Goal: Information Seeking & Learning: Understand process/instructions

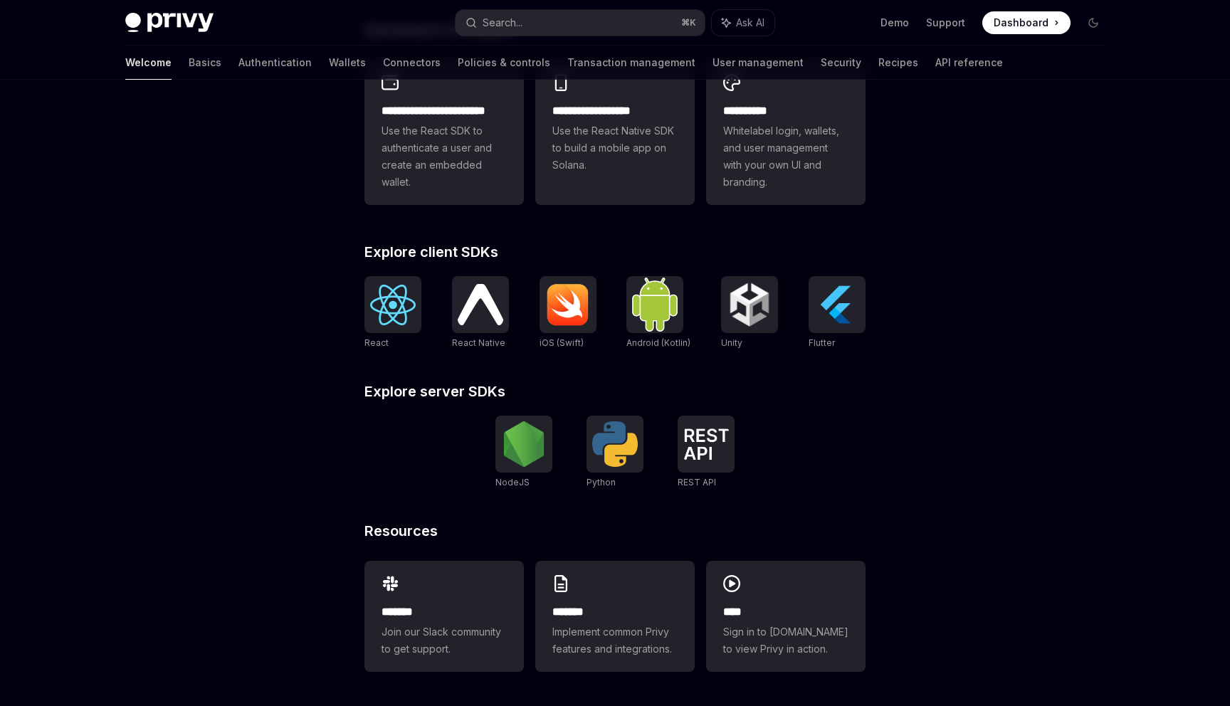
scroll to position [416, 0]
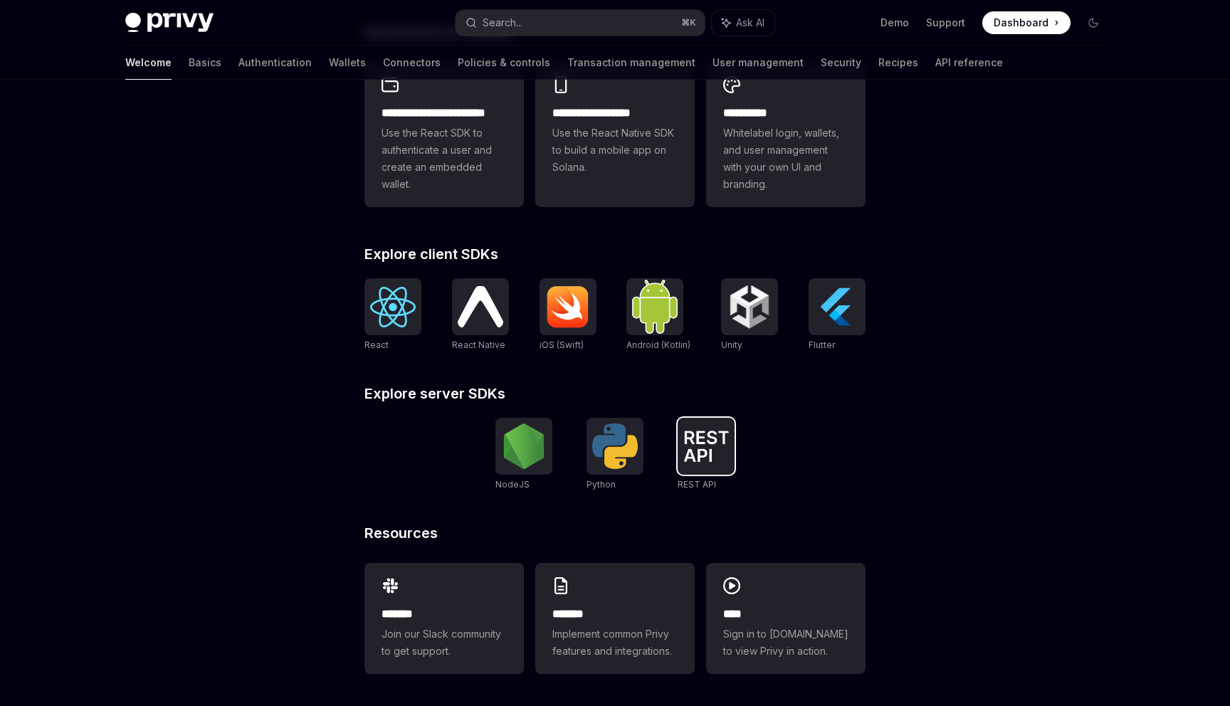
click at [708, 447] on img at bounding box center [706, 446] width 46 height 31
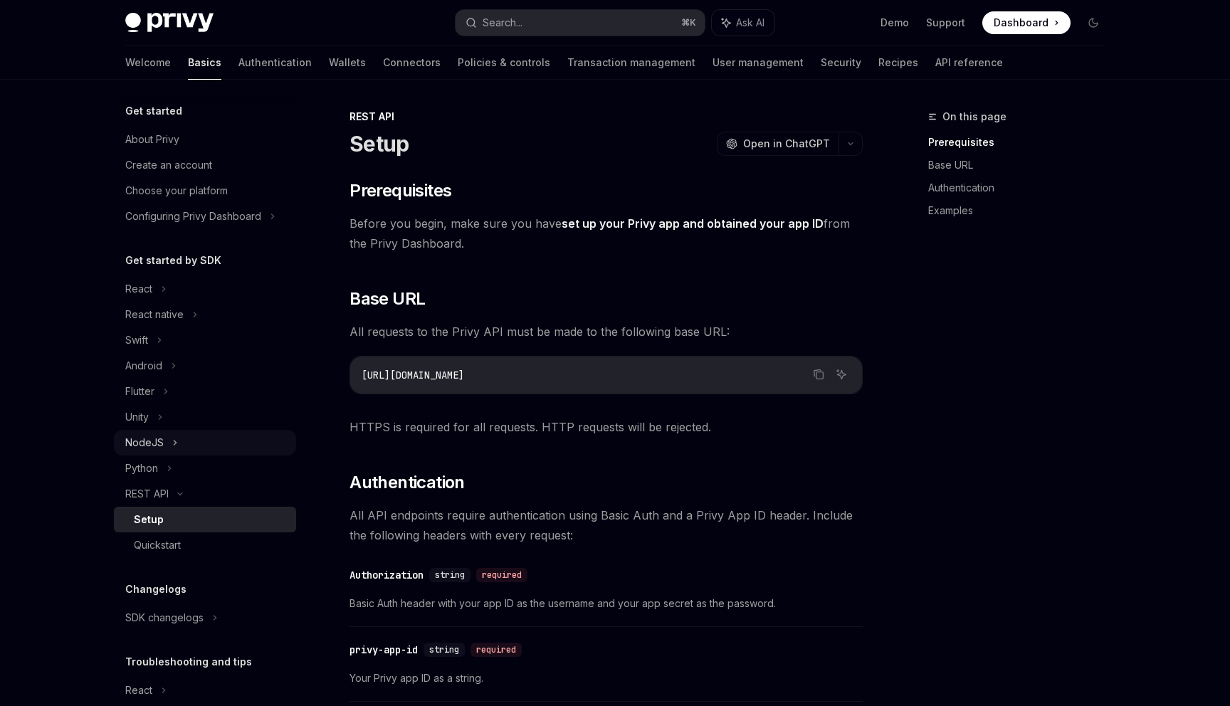
click at [147, 444] on div "NodeJS" at bounding box center [144, 442] width 38 height 17
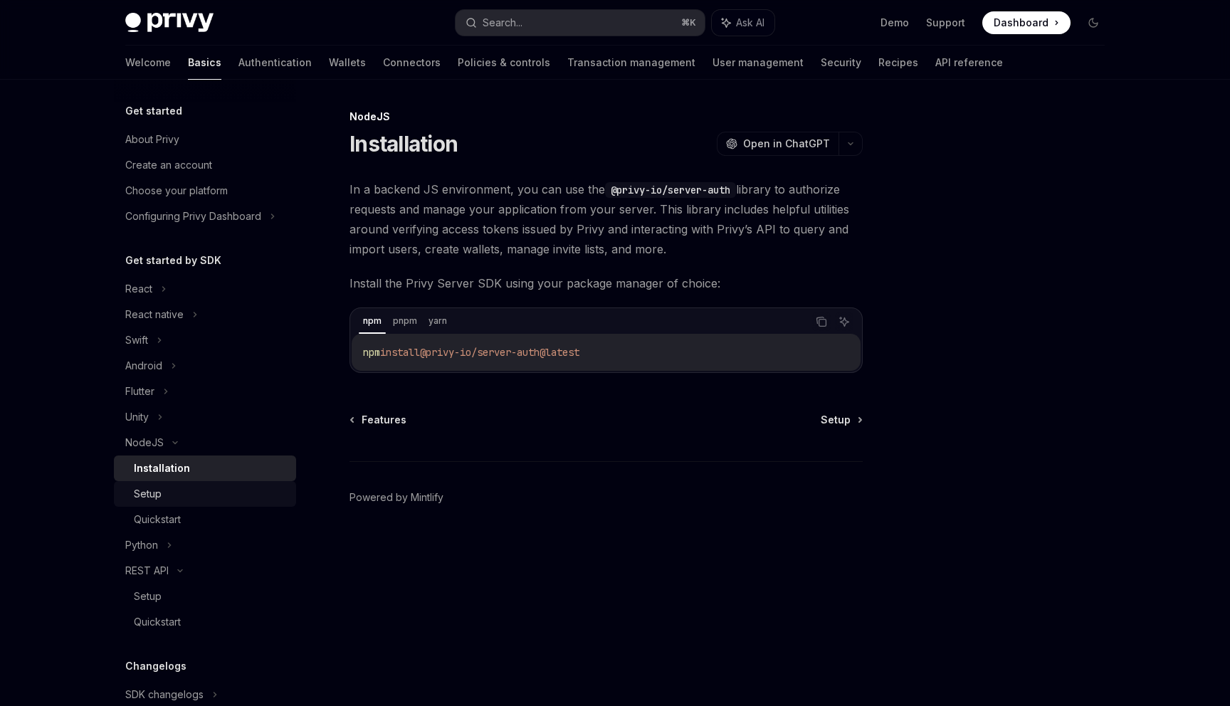
click at [147, 500] on div "Setup" at bounding box center [148, 493] width 28 height 17
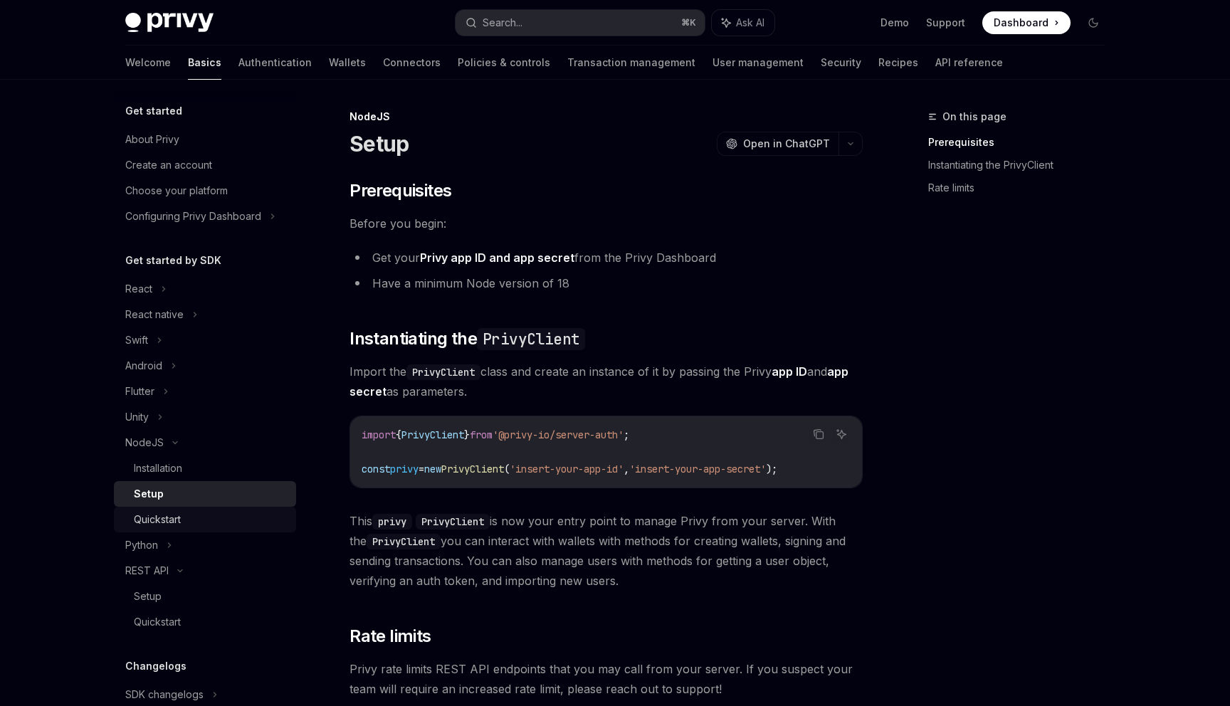
click at [164, 521] on div "Quickstart" at bounding box center [157, 519] width 47 height 17
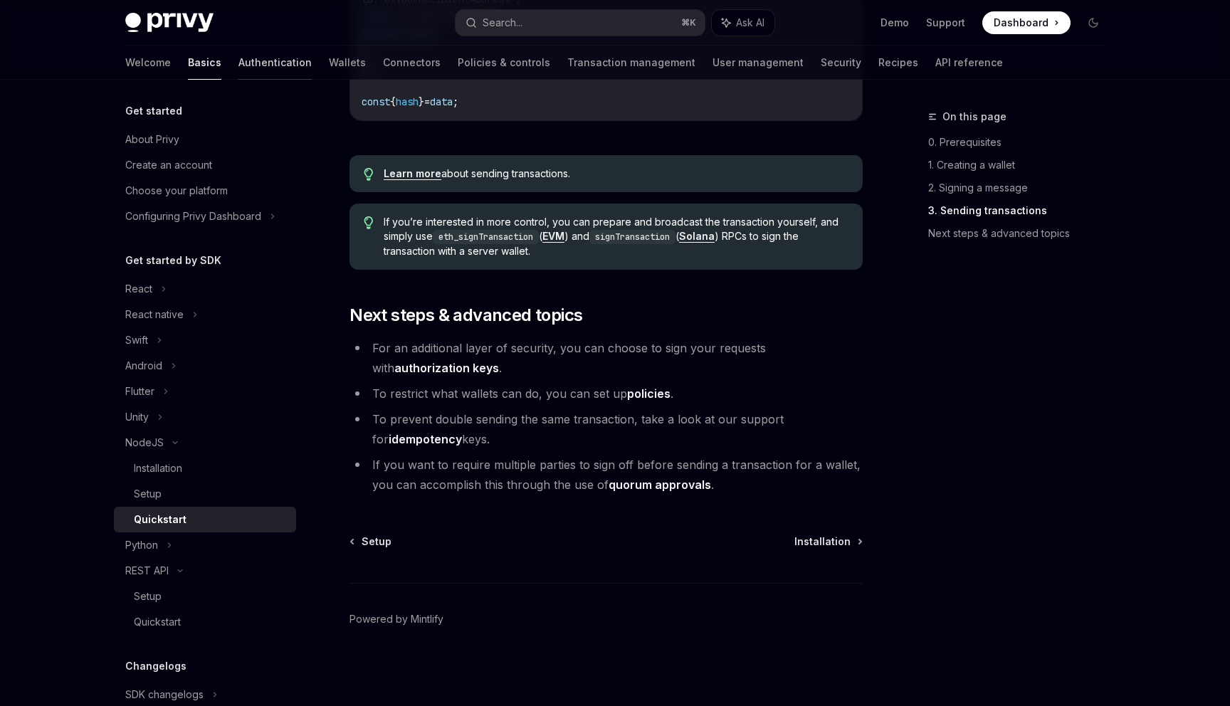
click at [238, 62] on link "Authentication" at bounding box center [274, 63] width 73 height 34
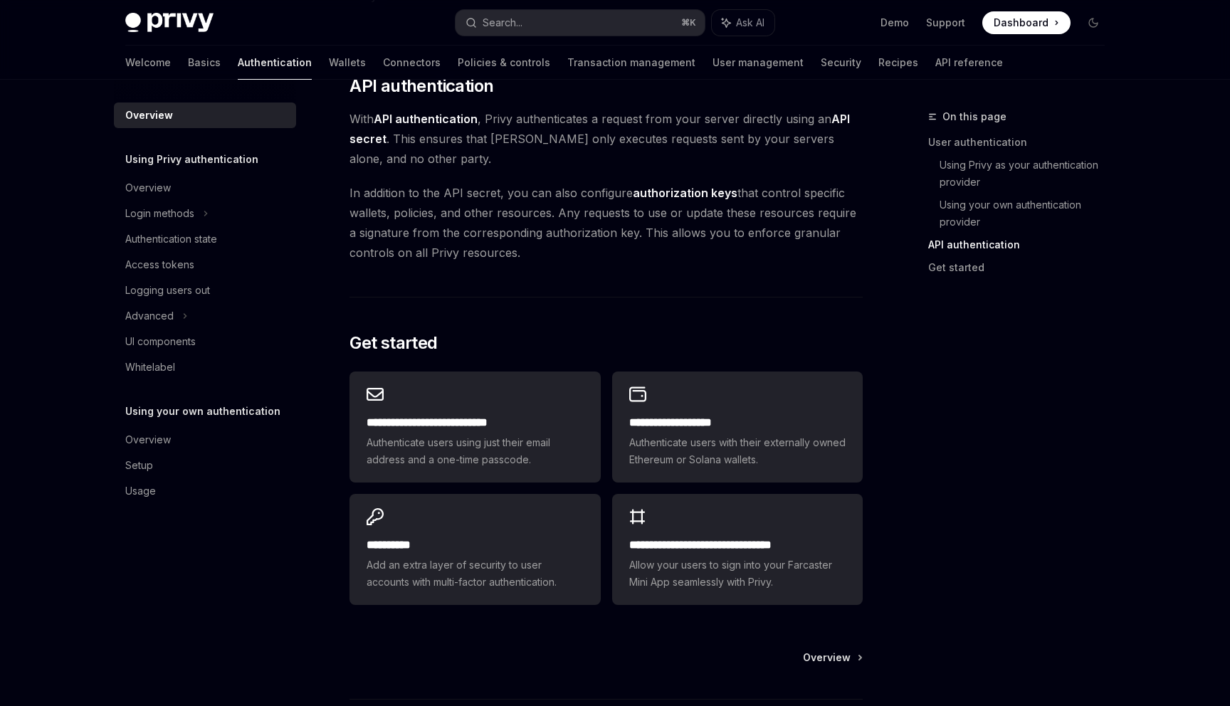
scroll to position [963, 0]
click at [830, 657] on span "Overview" at bounding box center [827, 658] width 48 height 14
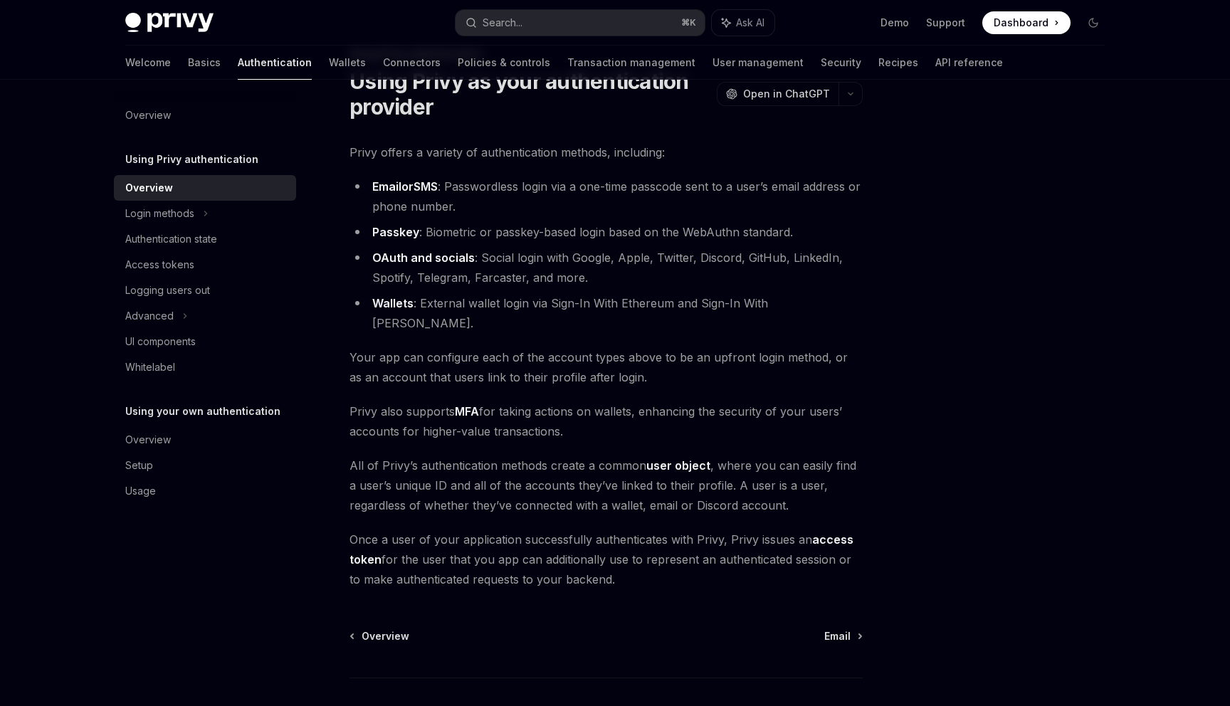
scroll to position [63, 0]
click at [847, 628] on span "Email" at bounding box center [837, 635] width 26 height 14
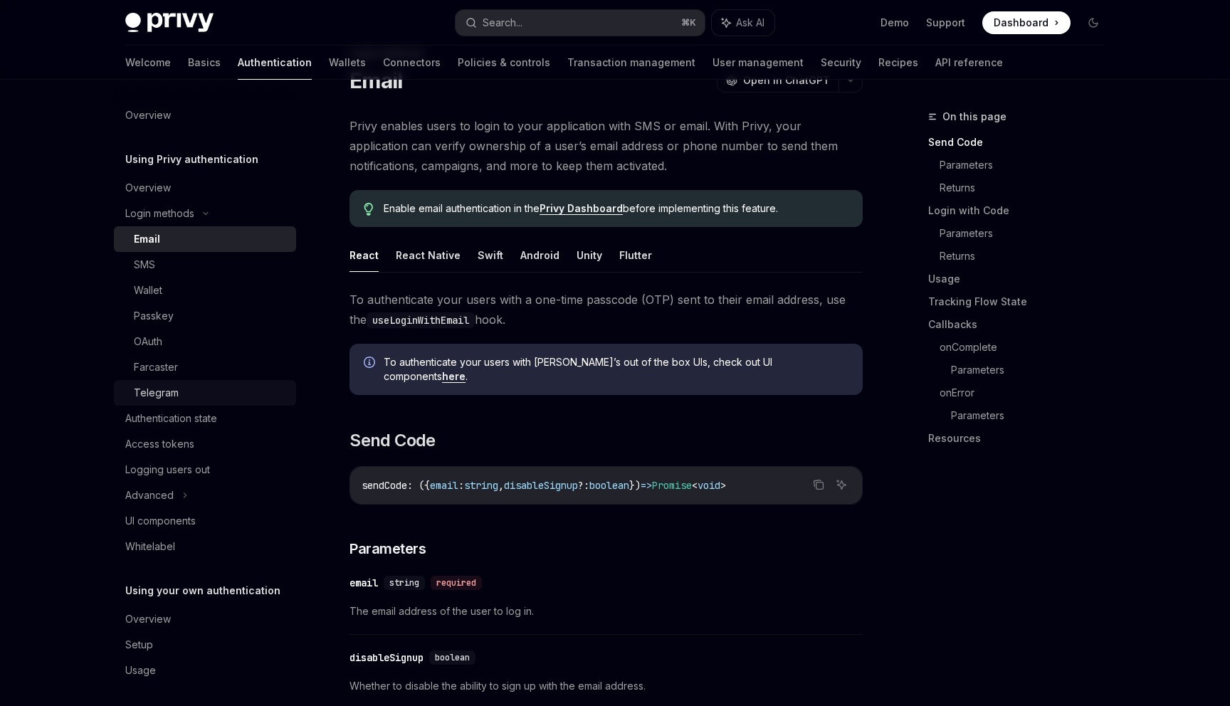
click at [169, 386] on div "Telegram" at bounding box center [156, 392] width 45 height 17
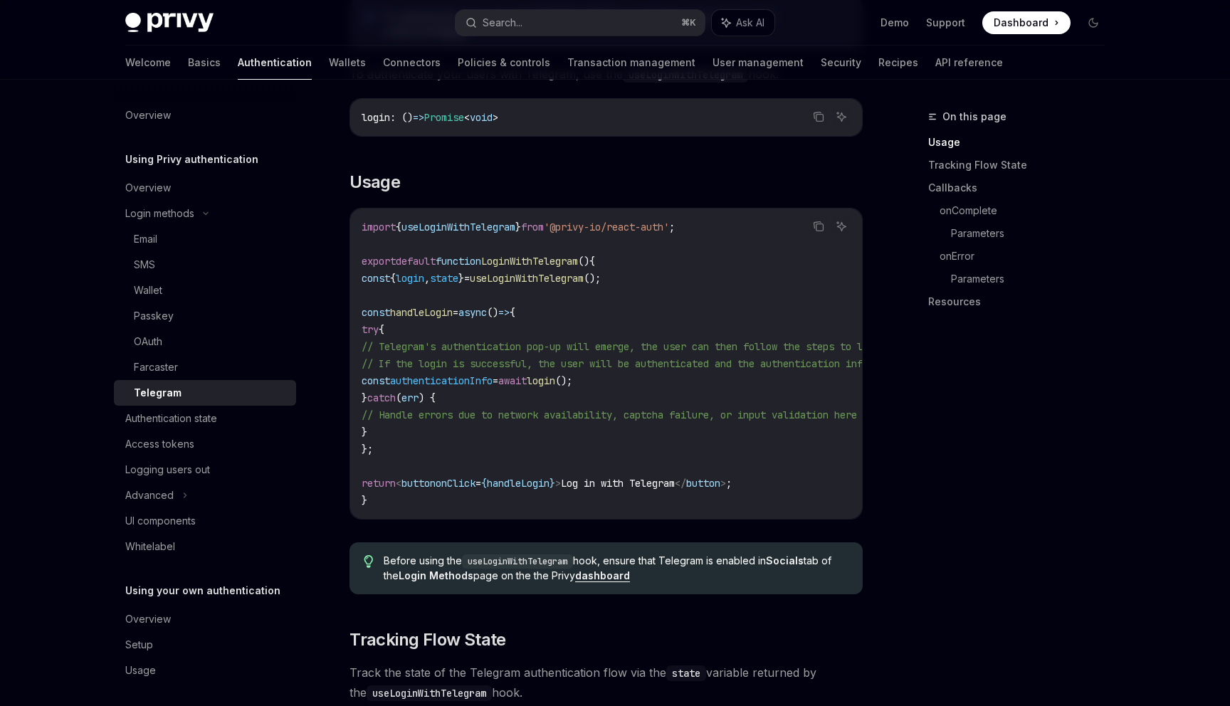
scroll to position [478, 0]
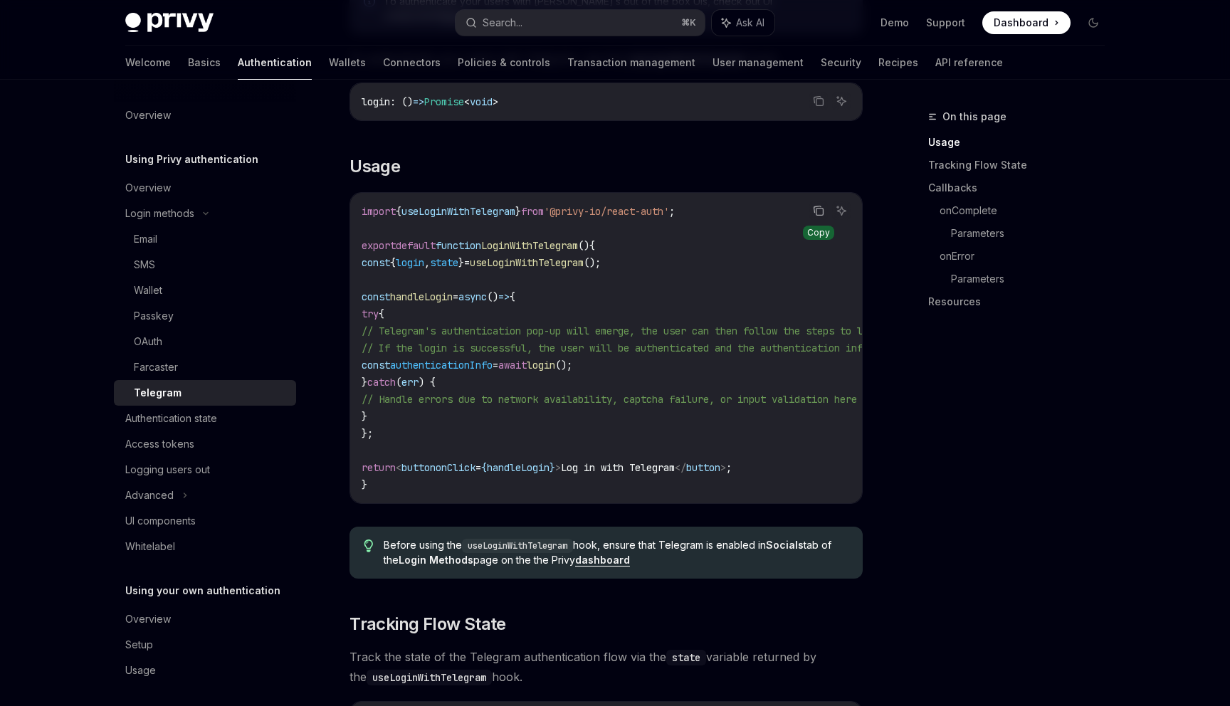
click at [818, 205] on icon "Copy the contents from the code block" at bounding box center [818, 210] width 11 height 11
click at [712, 79] on div at bounding box center [757, 79] width 91 height 1
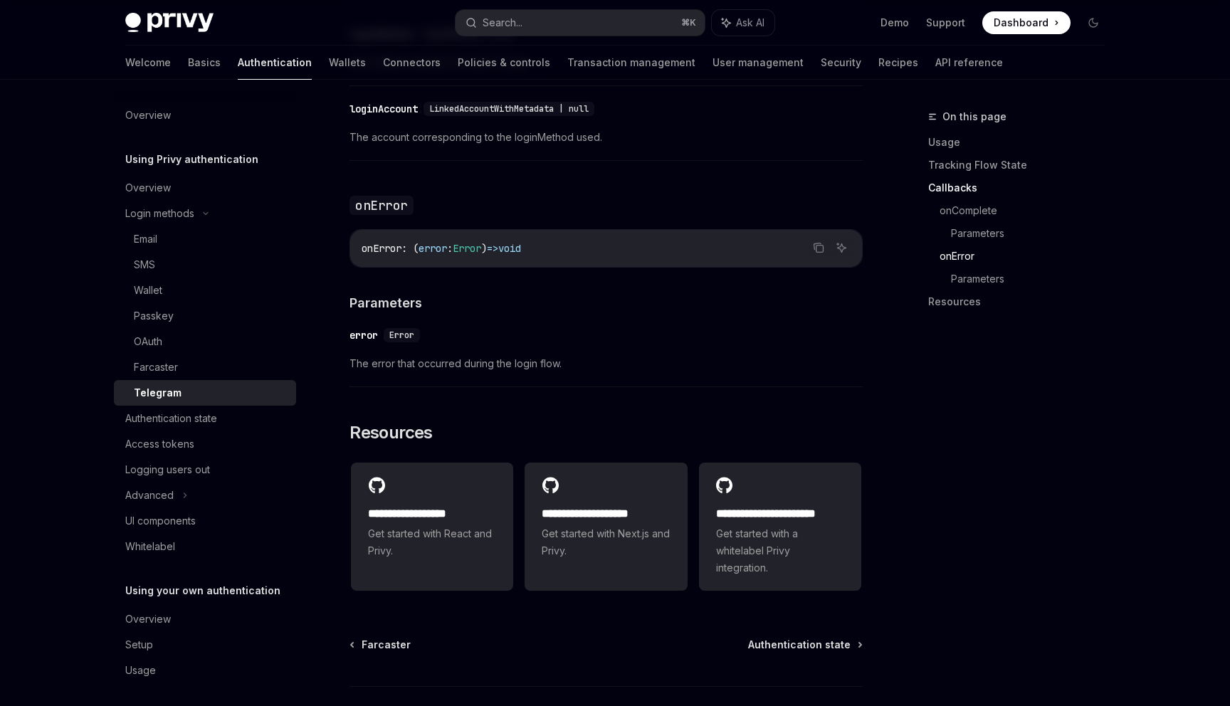
scroll to position [2121, 0]
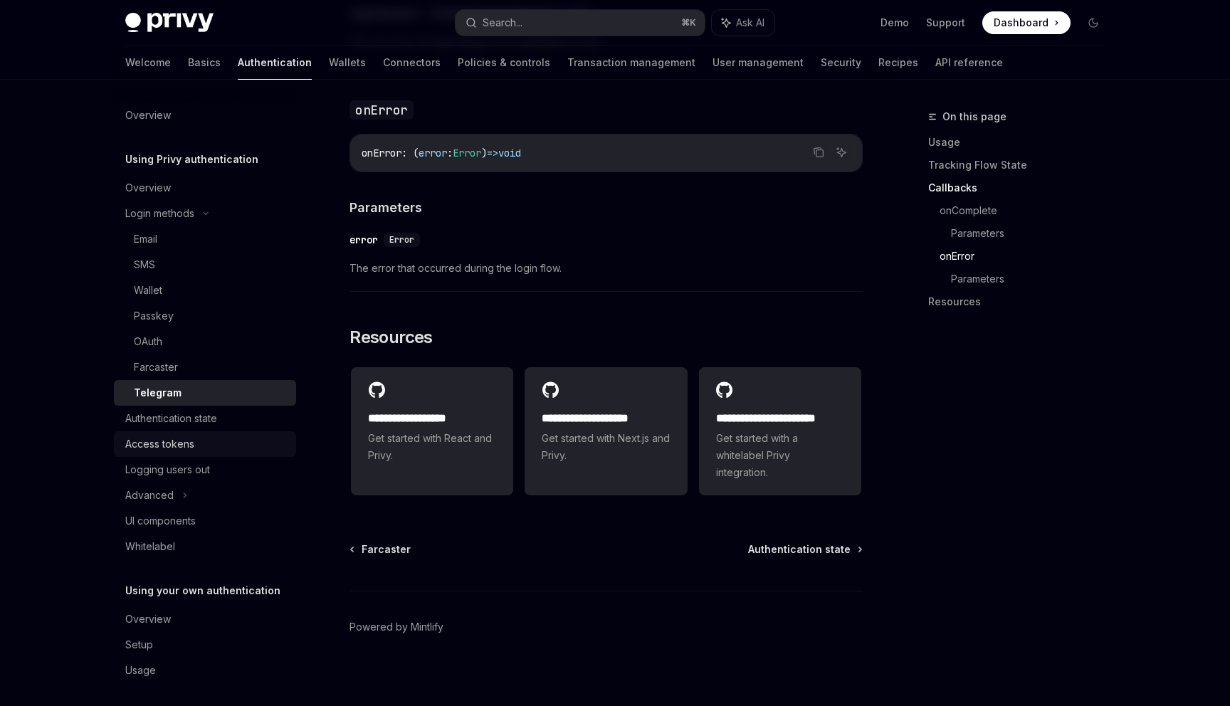
click at [206, 448] on div "Access tokens" at bounding box center [206, 443] width 162 height 17
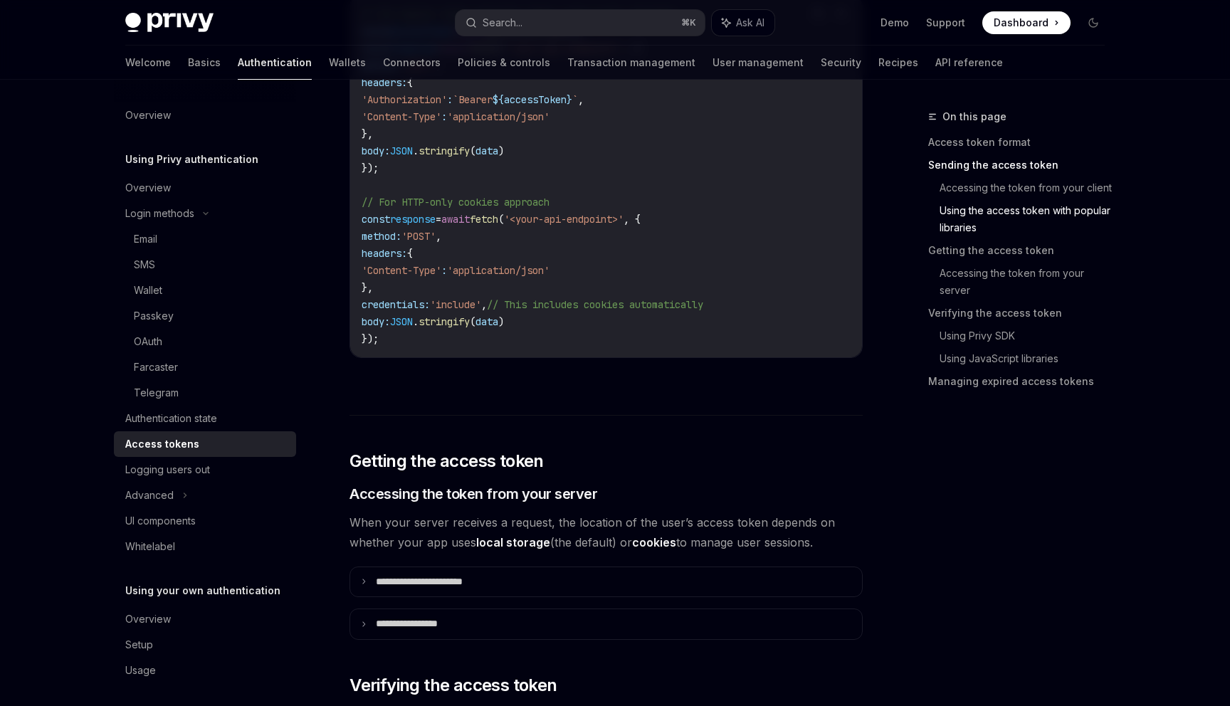
scroll to position [1464, 0]
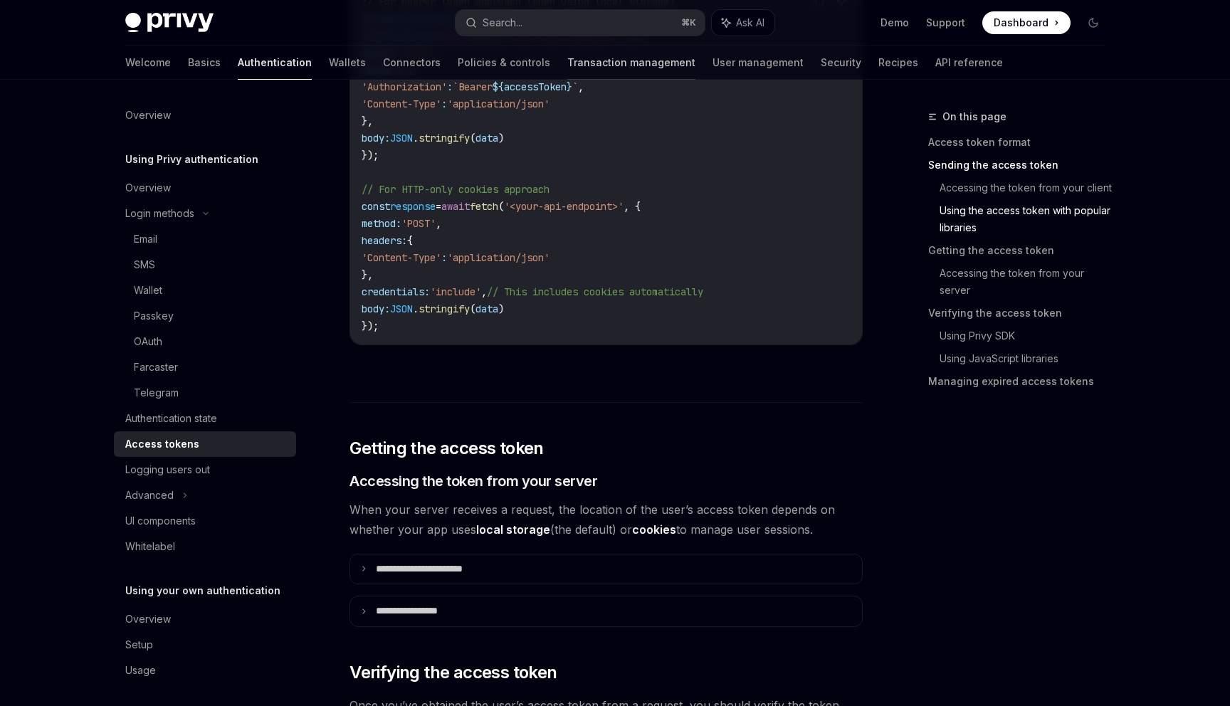
click at [567, 70] on link "Transaction management" at bounding box center [631, 63] width 128 height 34
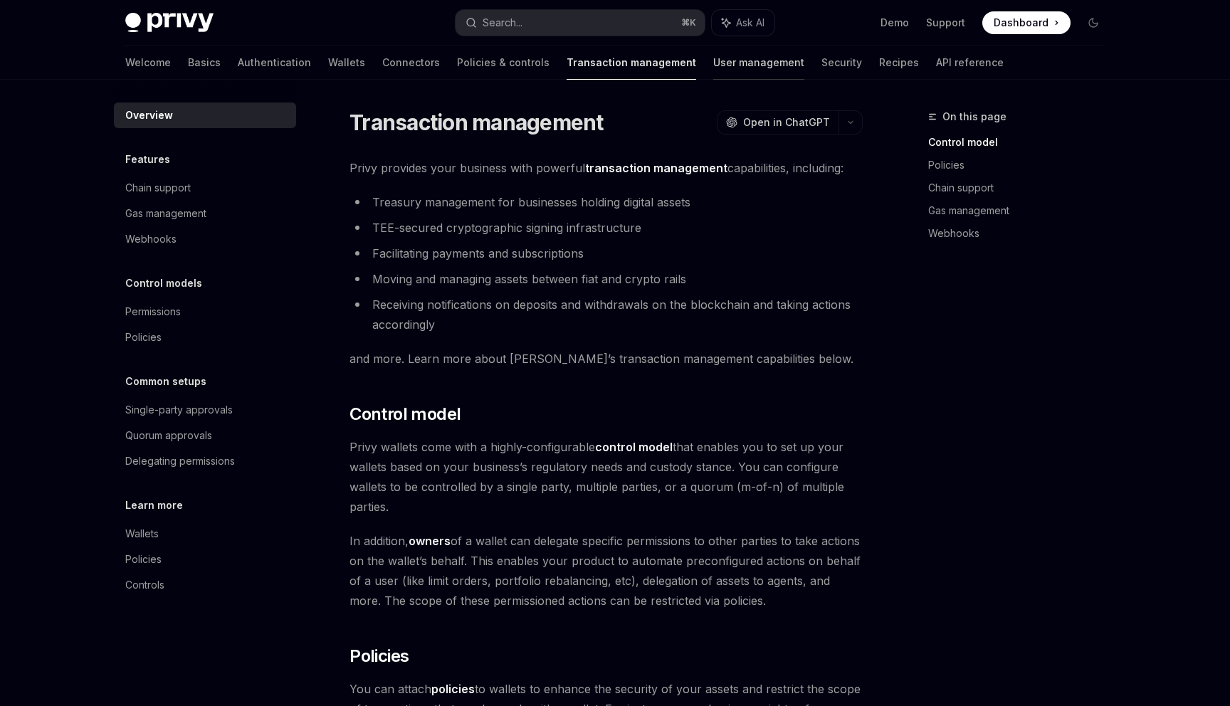
click at [713, 60] on link "User management" at bounding box center [758, 63] width 91 height 34
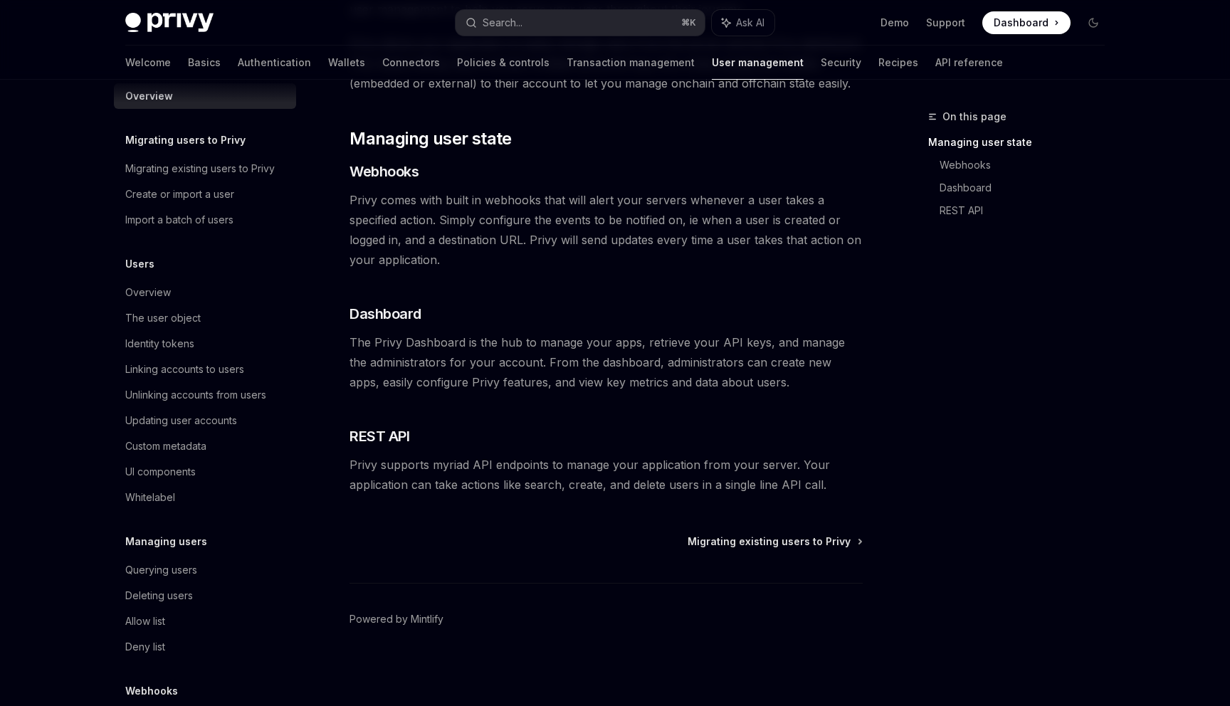
scroll to position [26, 0]
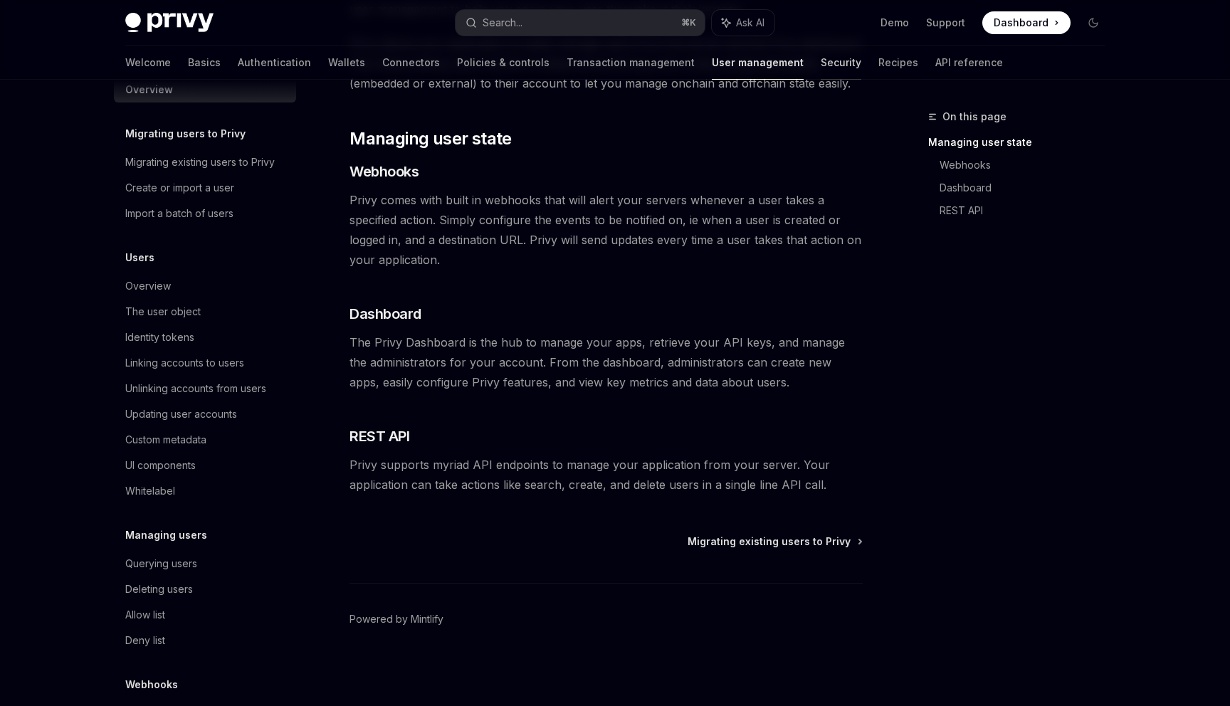
click at [820, 68] on link "Security" at bounding box center [840, 63] width 41 height 34
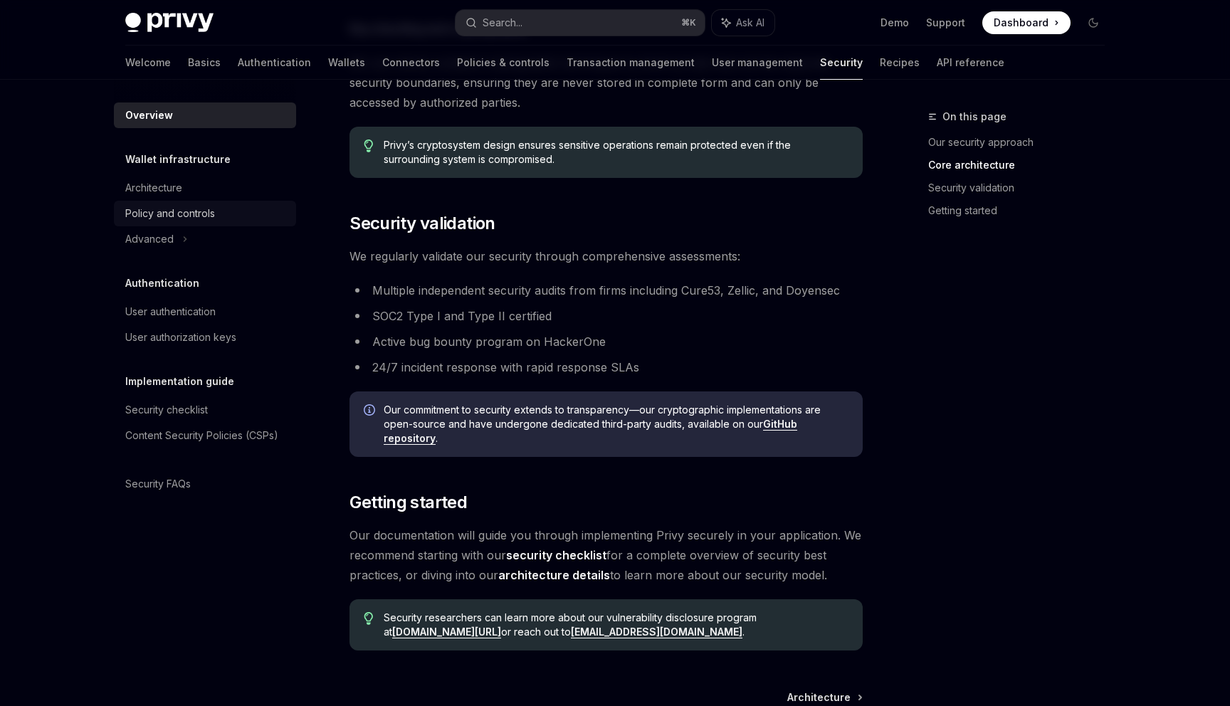
scroll to position [758, 0]
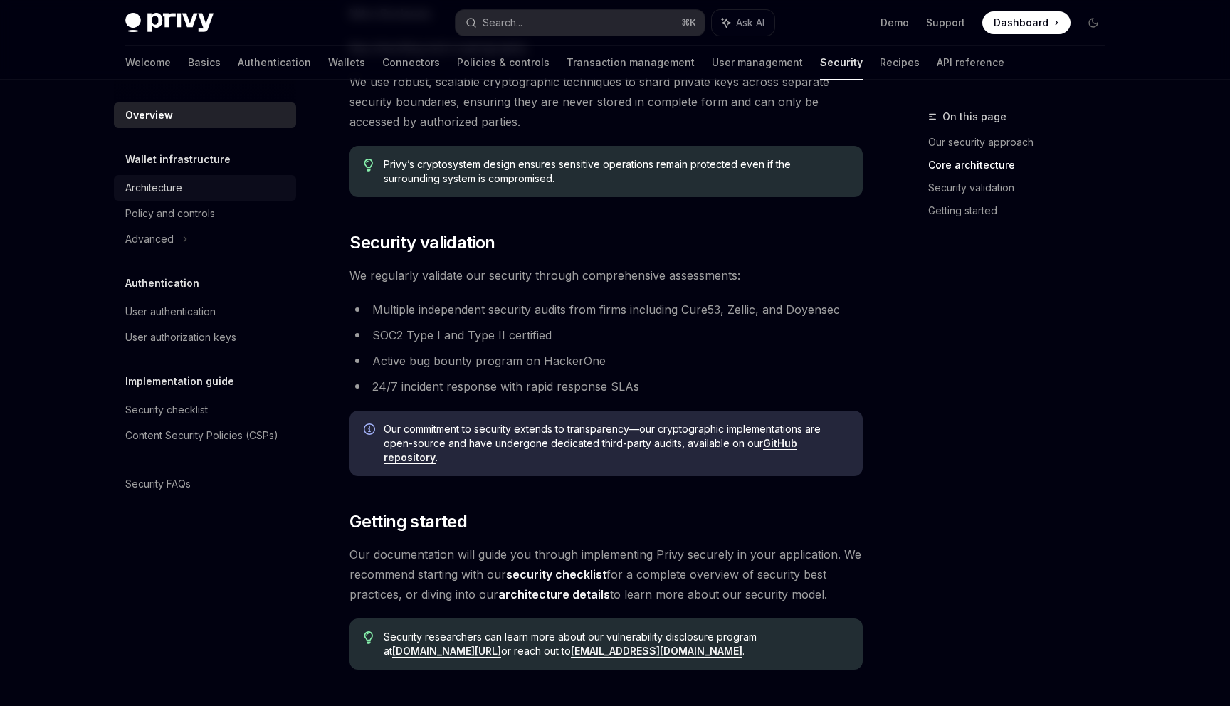
click at [181, 191] on div "Architecture" at bounding box center [153, 187] width 57 height 17
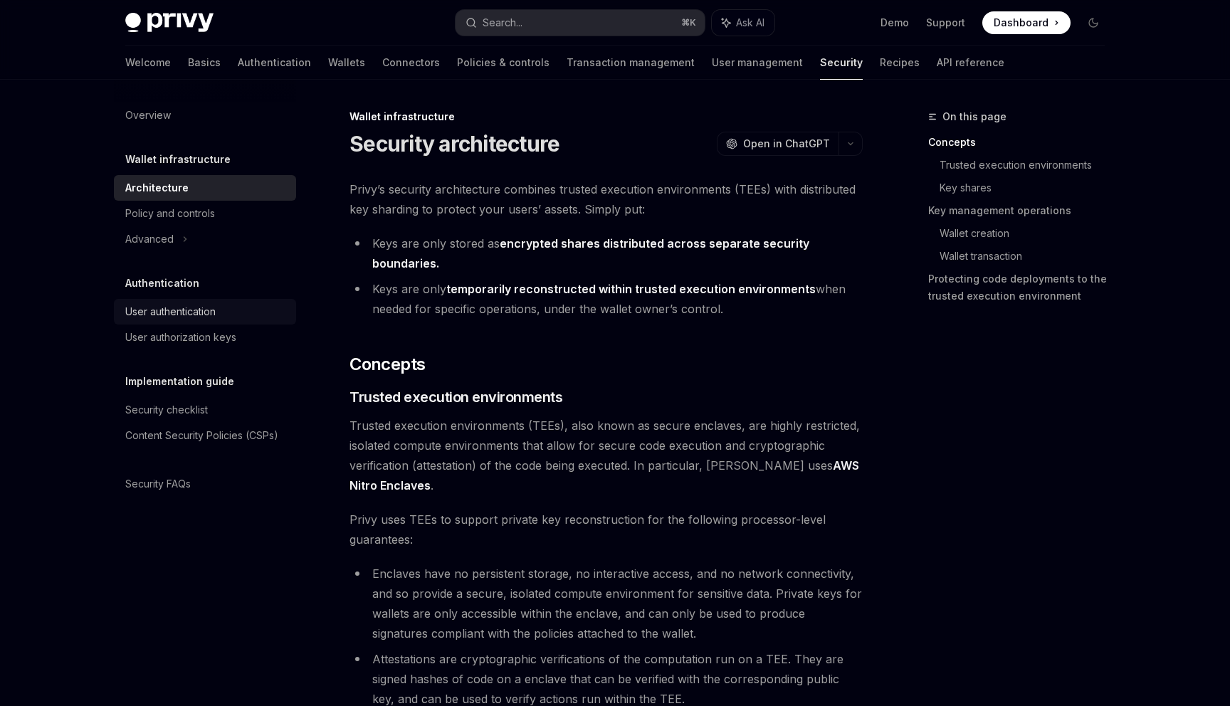
click at [208, 307] on div "User authentication" at bounding box center [170, 311] width 90 height 17
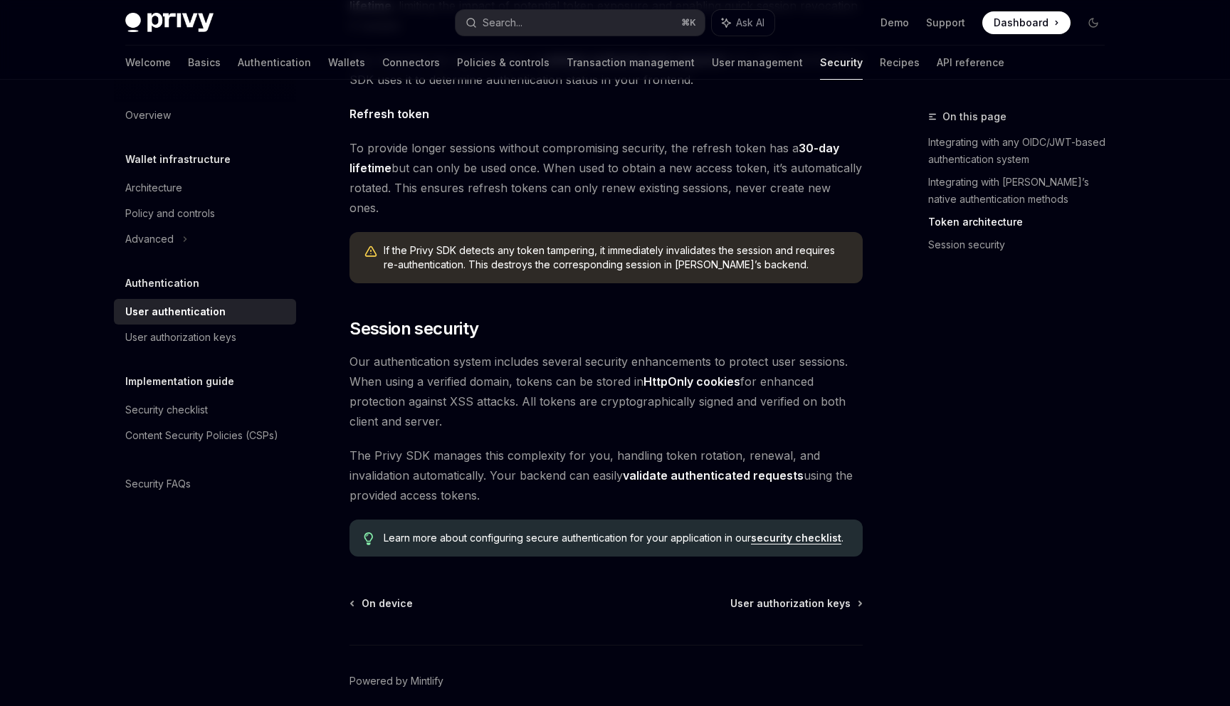
scroll to position [1050, 0]
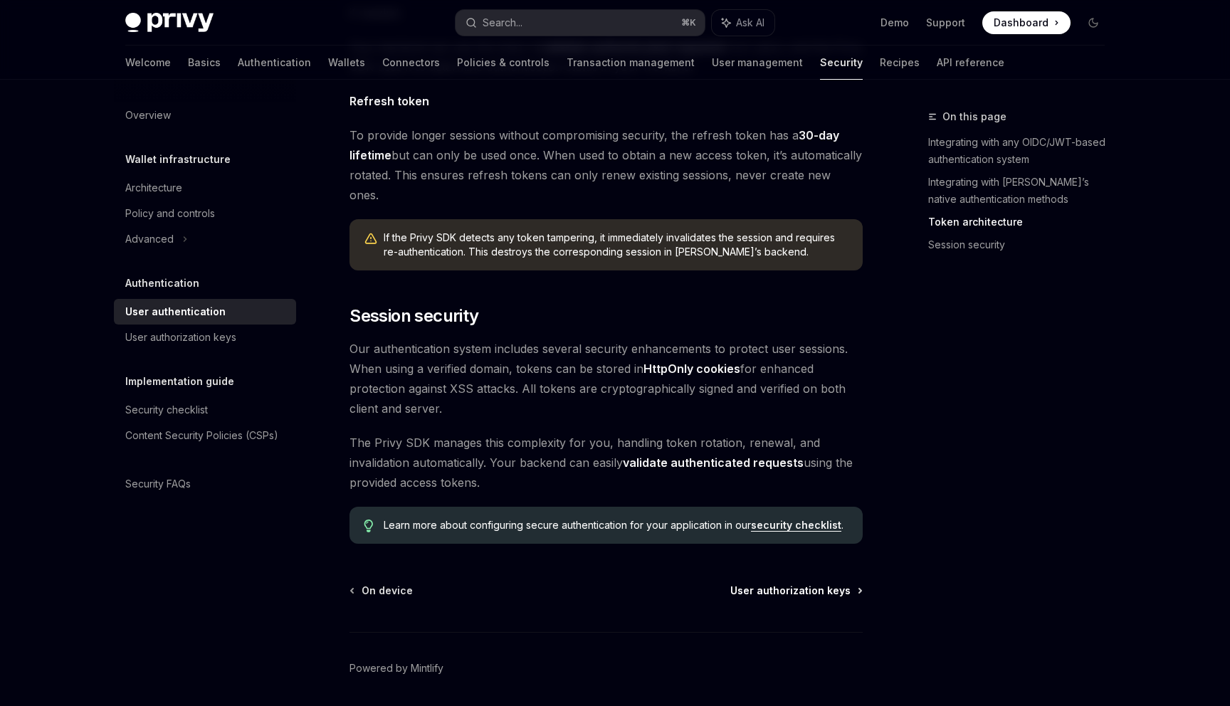
click at [756, 583] on span "User authorization keys" at bounding box center [790, 590] width 120 height 14
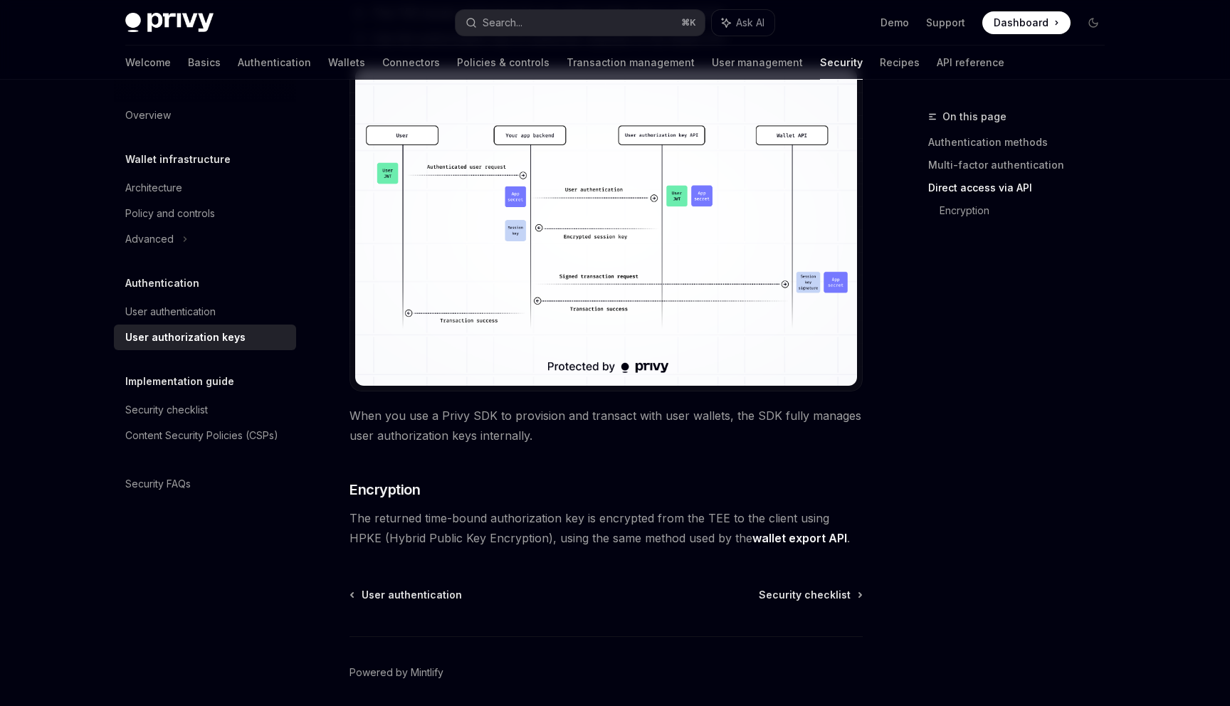
scroll to position [1131, 0]
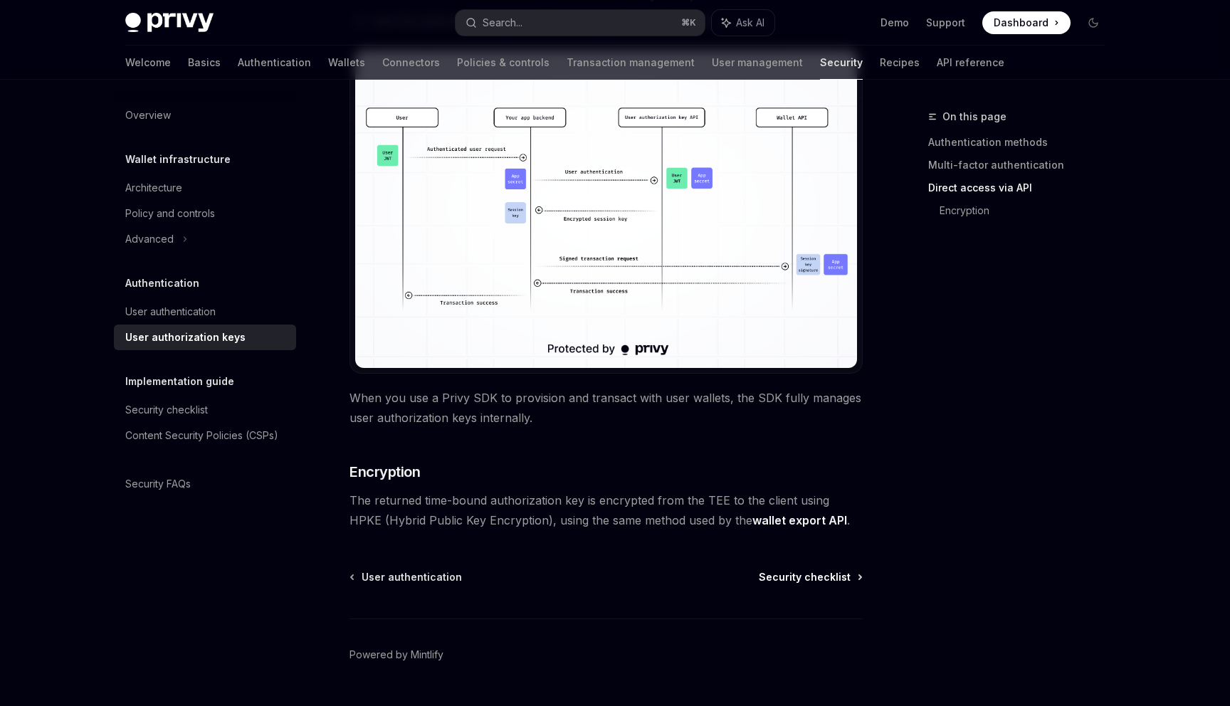
click at [825, 577] on span "Security checklist" at bounding box center [805, 577] width 92 height 14
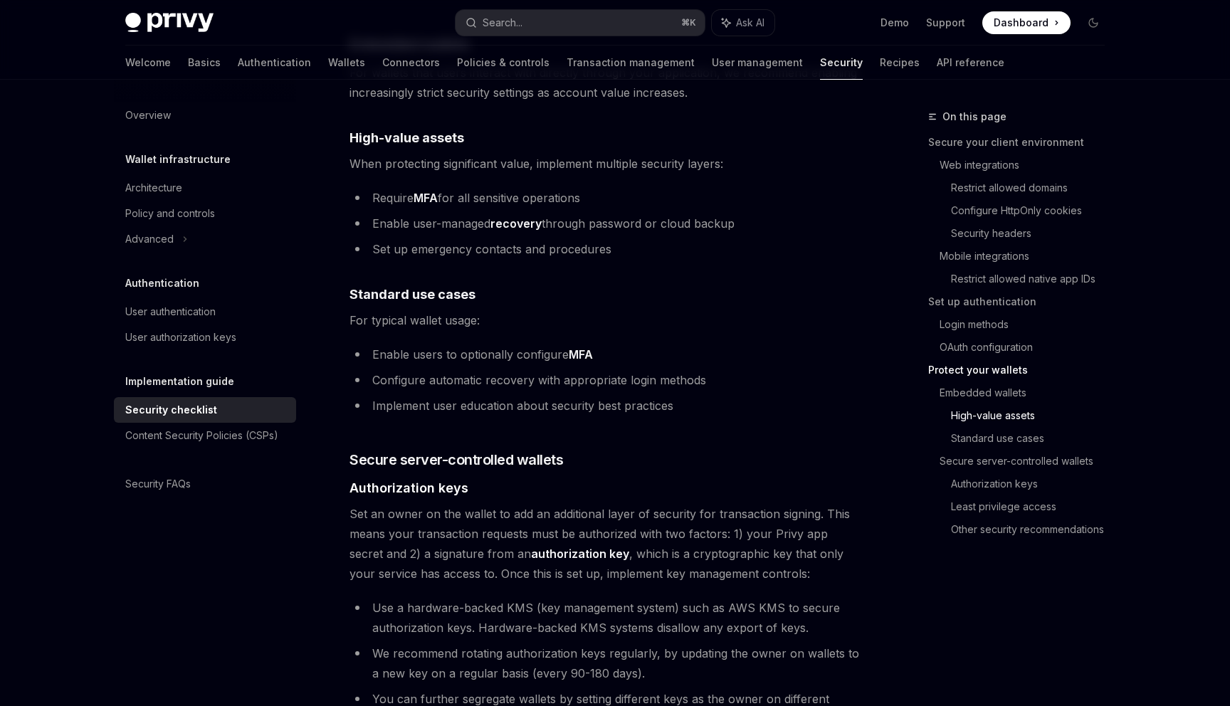
scroll to position [1938, 0]
click at [936, 57] on link "API reference" at bounding box center [970, 63] width 68 height 34
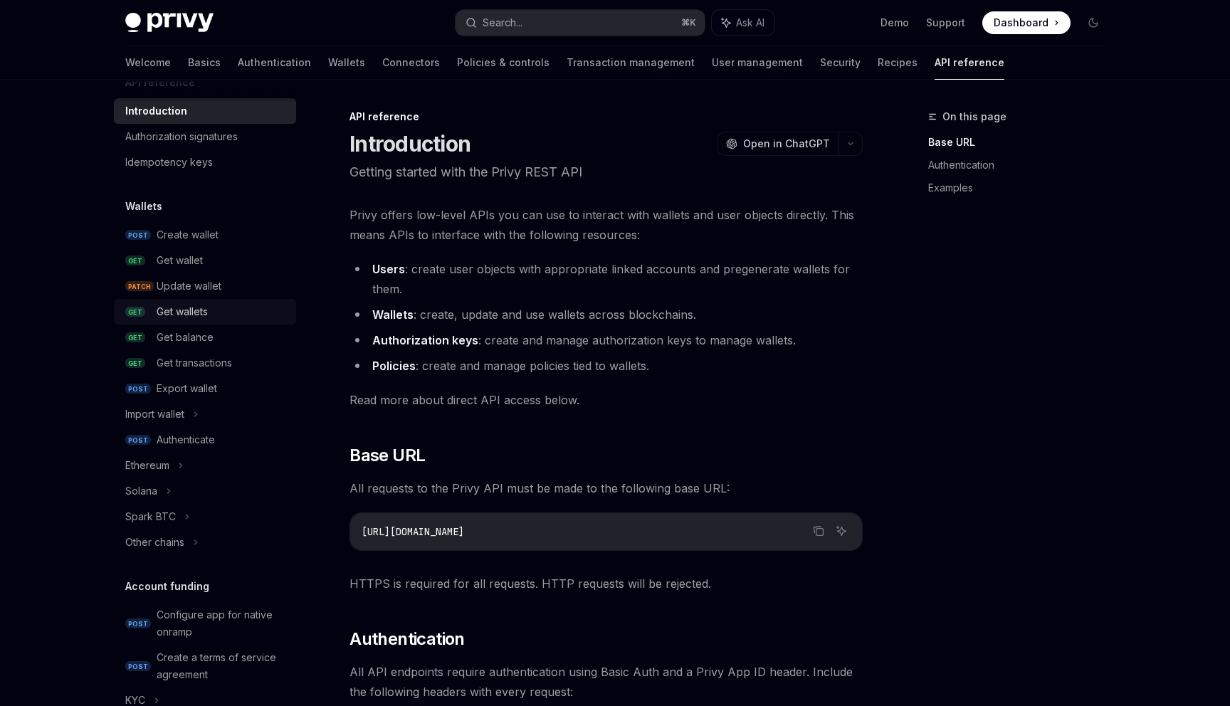
scroll to position [32, 0]
click at [179, 445] on link "POST Authenticate" at bounding box center [205, 436] width 182 height 26
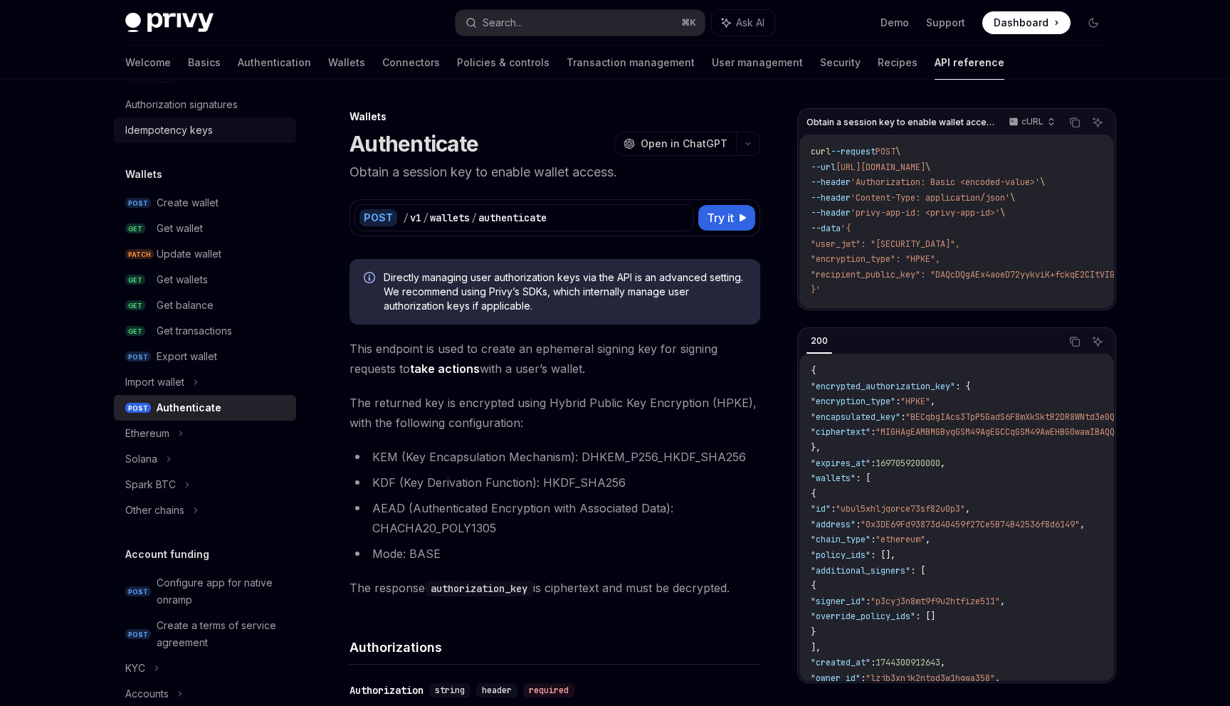
click at [189, 130] on div "Idempotency keys" at bounding box center [169, 130] width 88 height 17
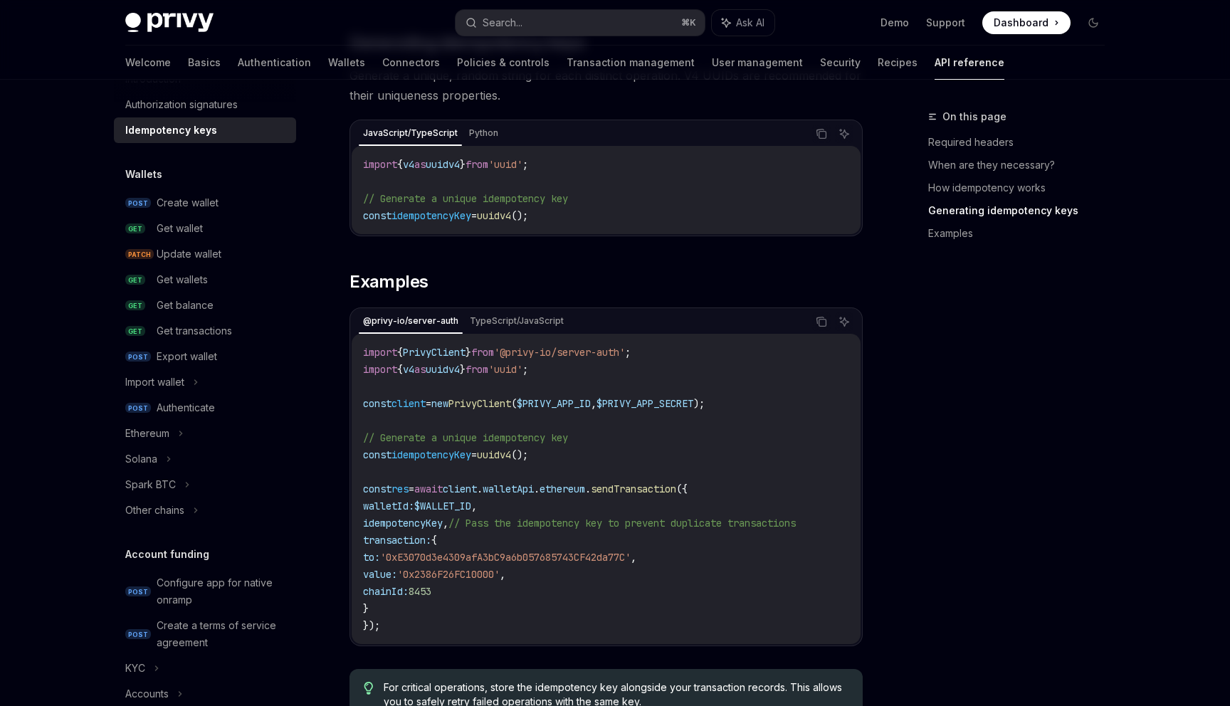
scroll to position [1220, 0]
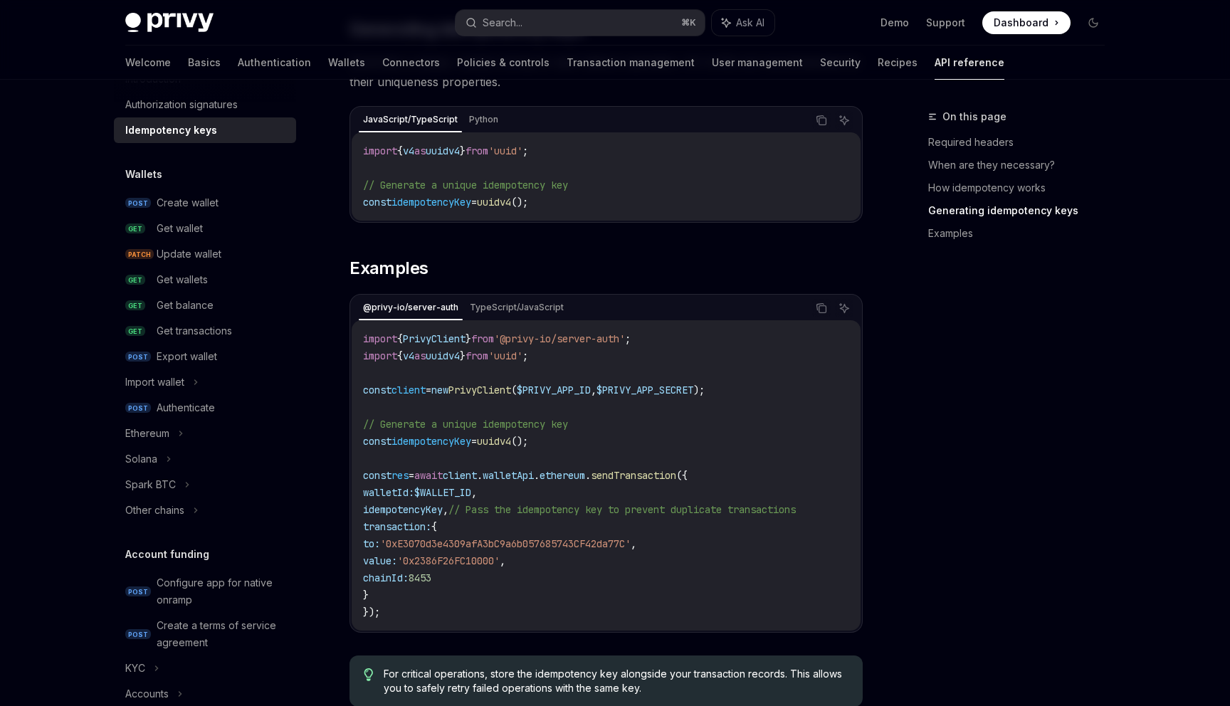
click at [428, 503] on span "idempotencyKey" at bounding box center [403, 509] width 80 height 13
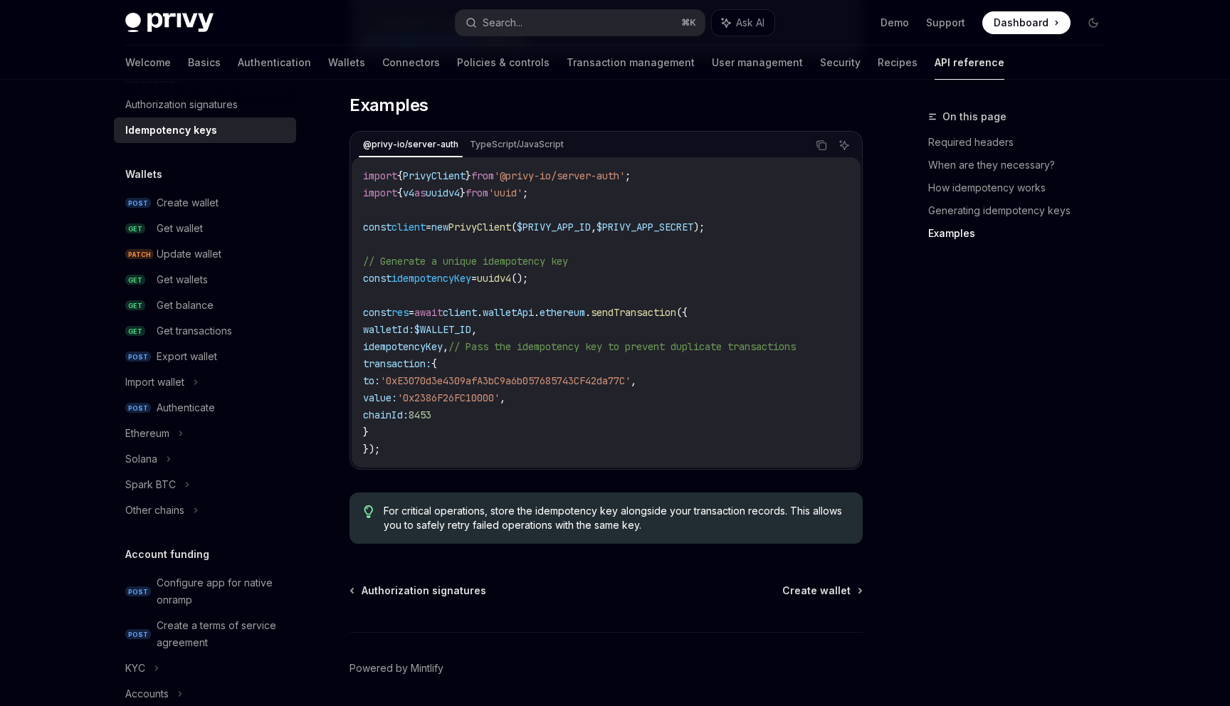
scroll to position [1382, 0]
click at [217, 203] on div "Create wallet" at bounding box center [188, 202] width 62 height 17
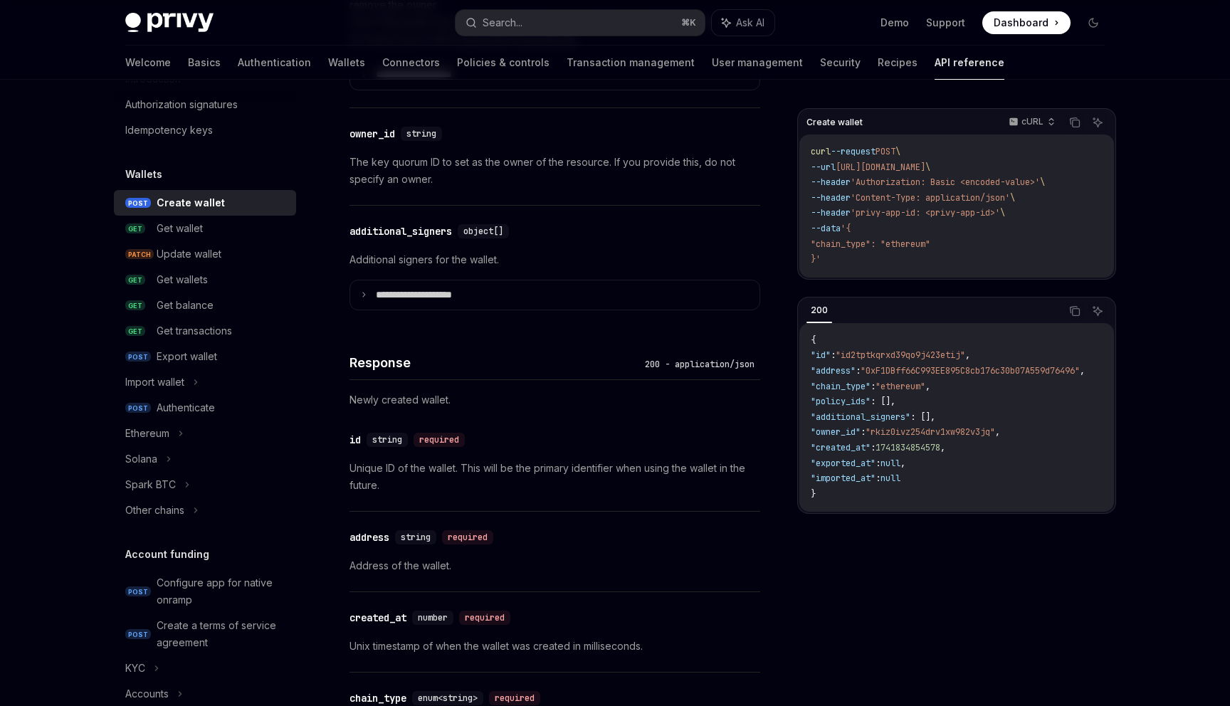
scroll to position [1028, 0]
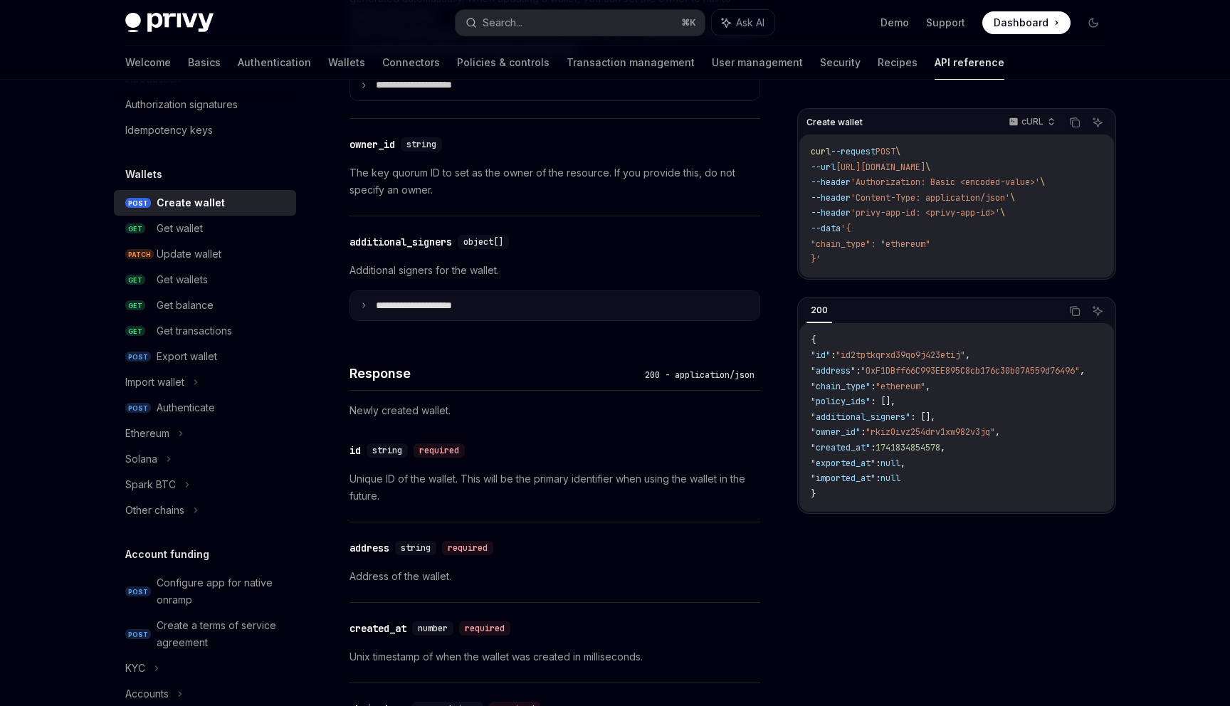
click at [371, 301] on summary "**********" at bounding box center [554, 306] width 409 height 30
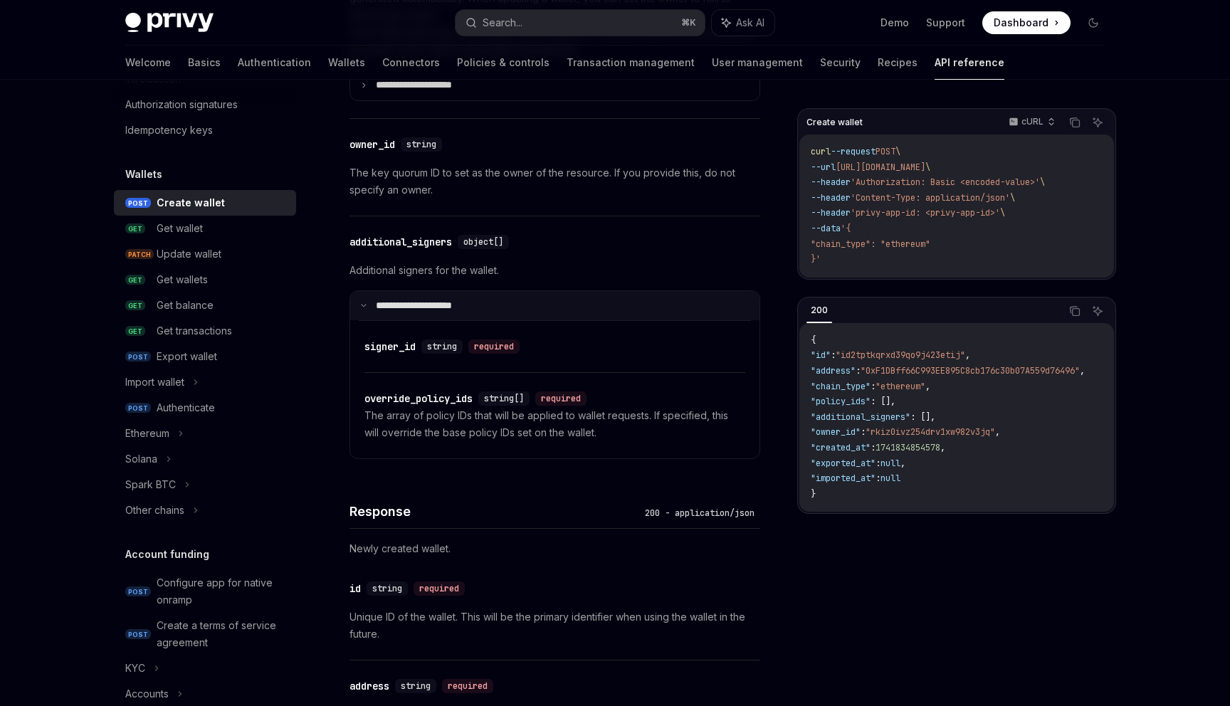
click at [366, 302] on icon at bounding box center [363, 305] width 7 height 7
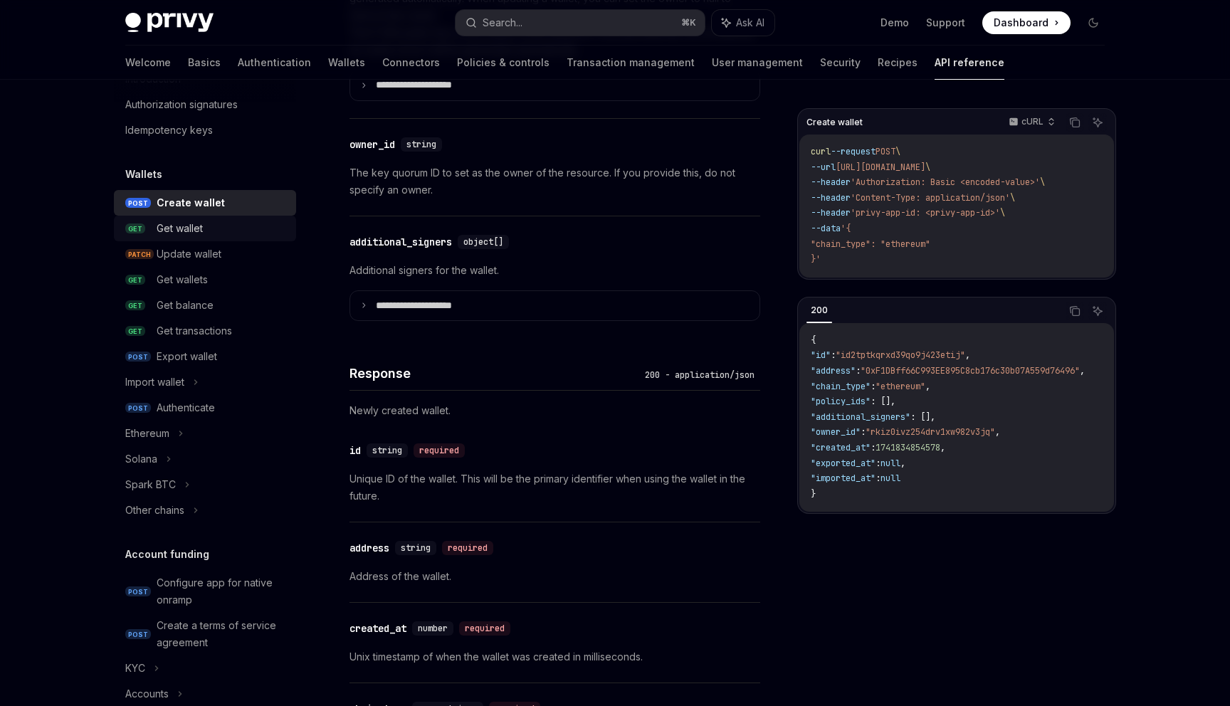
click at [201, 231] on div "Get wallet" at bounding box center [180, 228] width 46 height 17
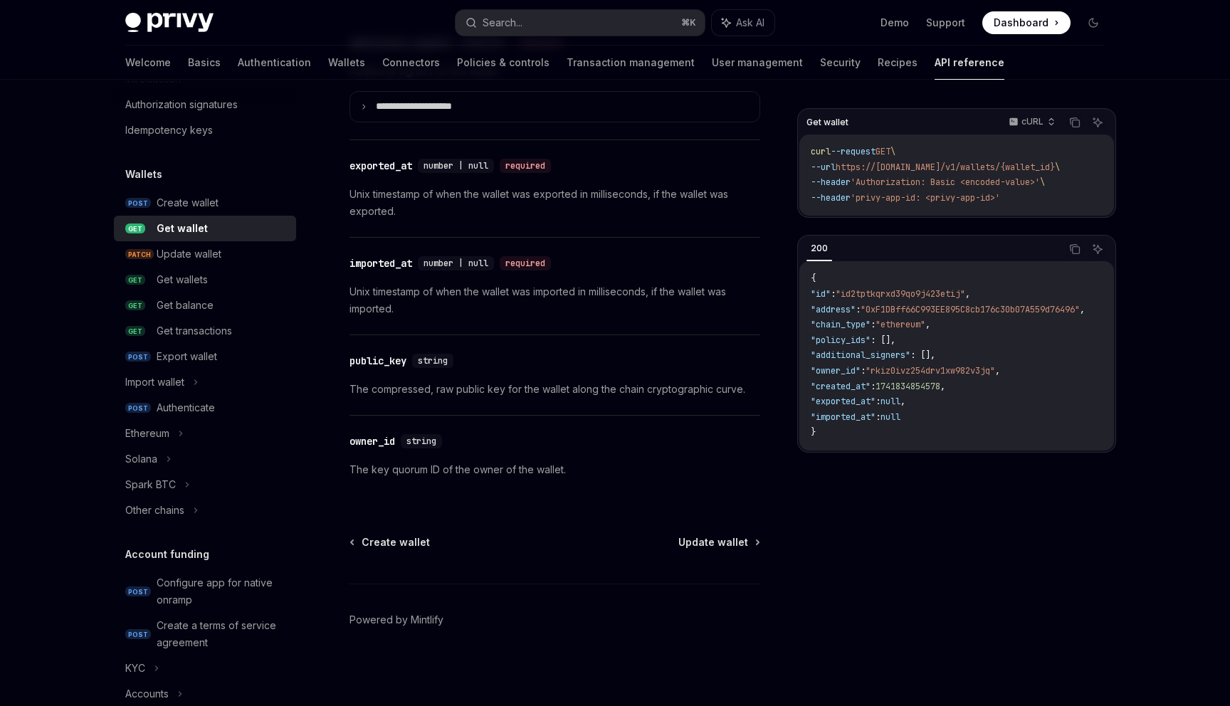
scroll to position [1211, 0]
click at [179, 380] on div "Import wallet" at bounding box center [154, 382] width 59 height 17
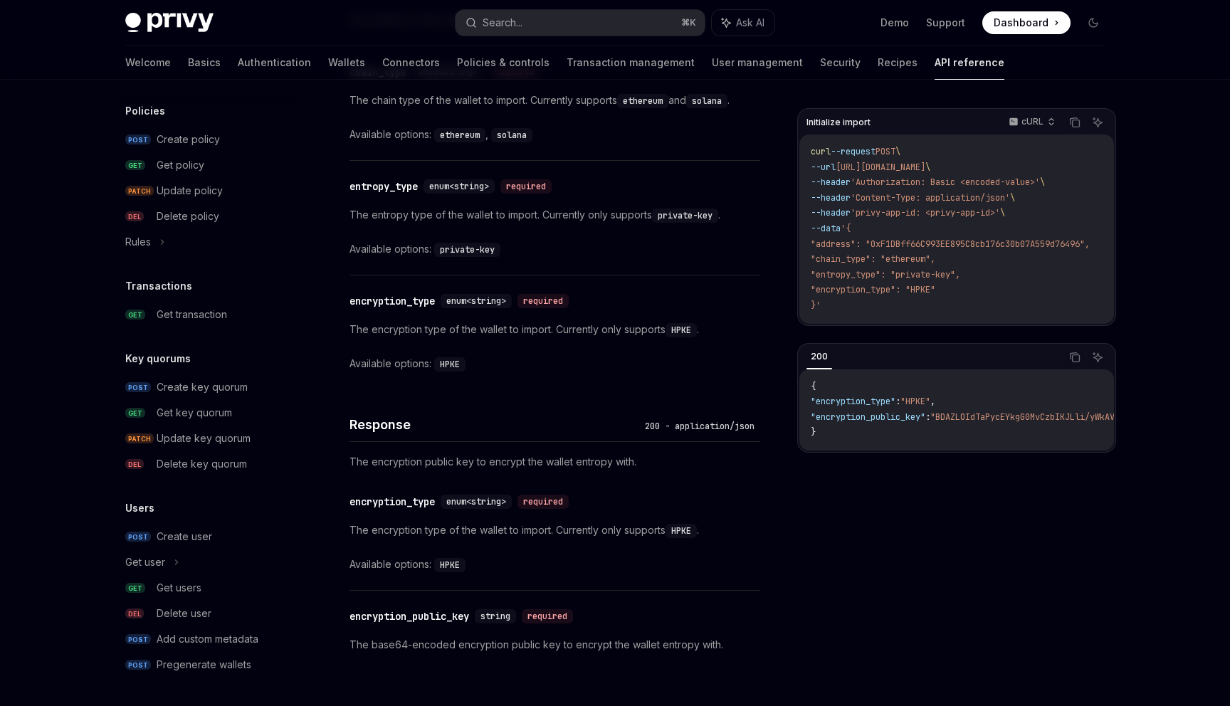
scroll to position [814, 0]
click at [187, 541] on div "Create user" at bounding box center [185, 537] width 56 height 17
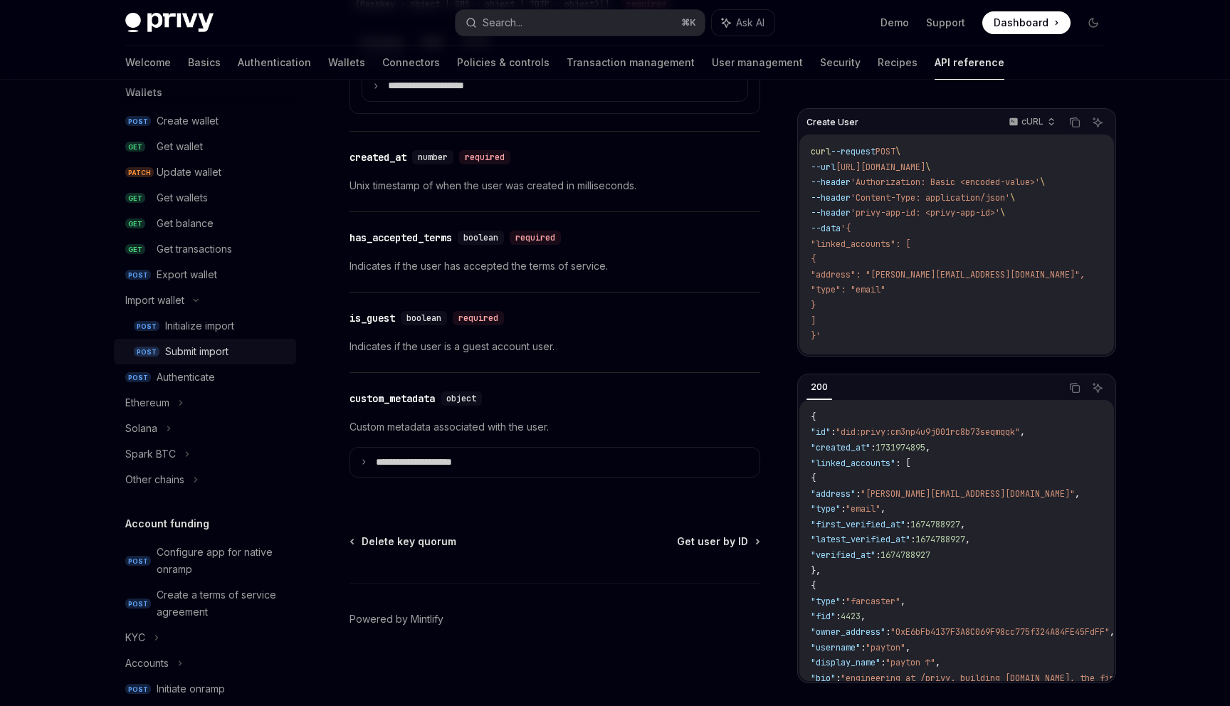
scroll to position [140, 0]
click at [199, 204] on div "Get wallets" at bounding box center [182, 199] width 51 height 17
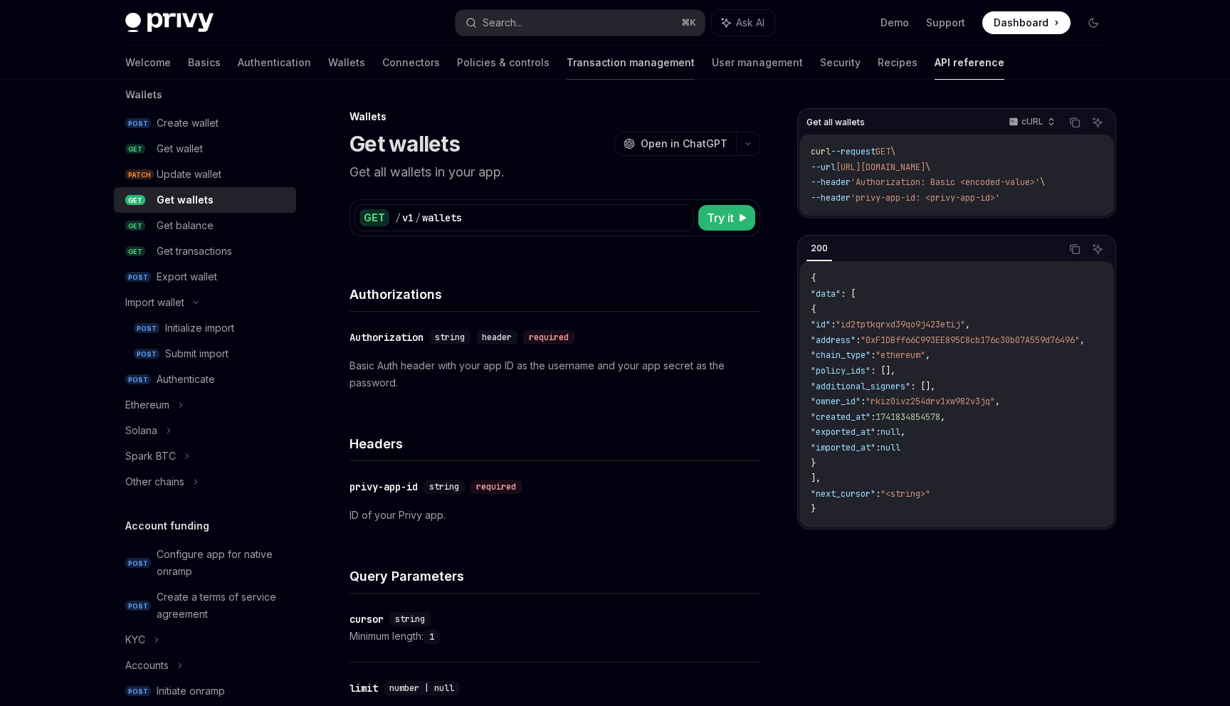
click at [572, 66] on link "Transaction management" at bounding box center [630, 63] width 128 height 34
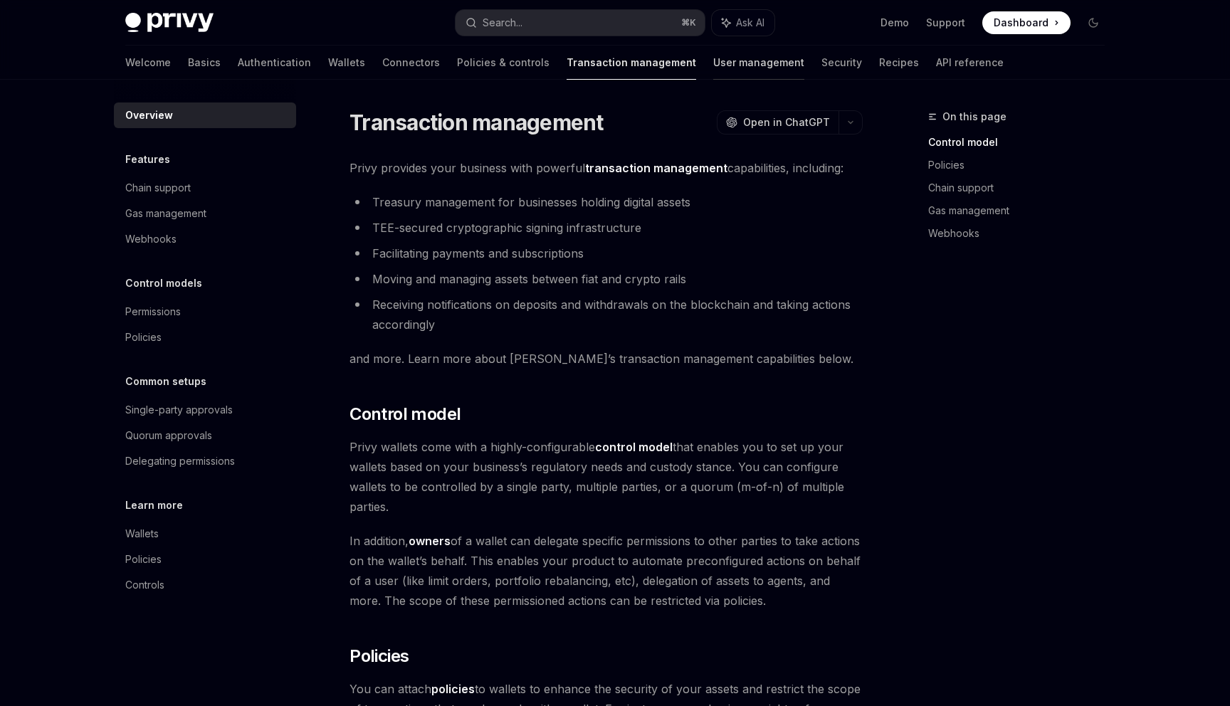
click at [713, 64] on link "User management" at bounding box center [758, 63] width 91 height 34
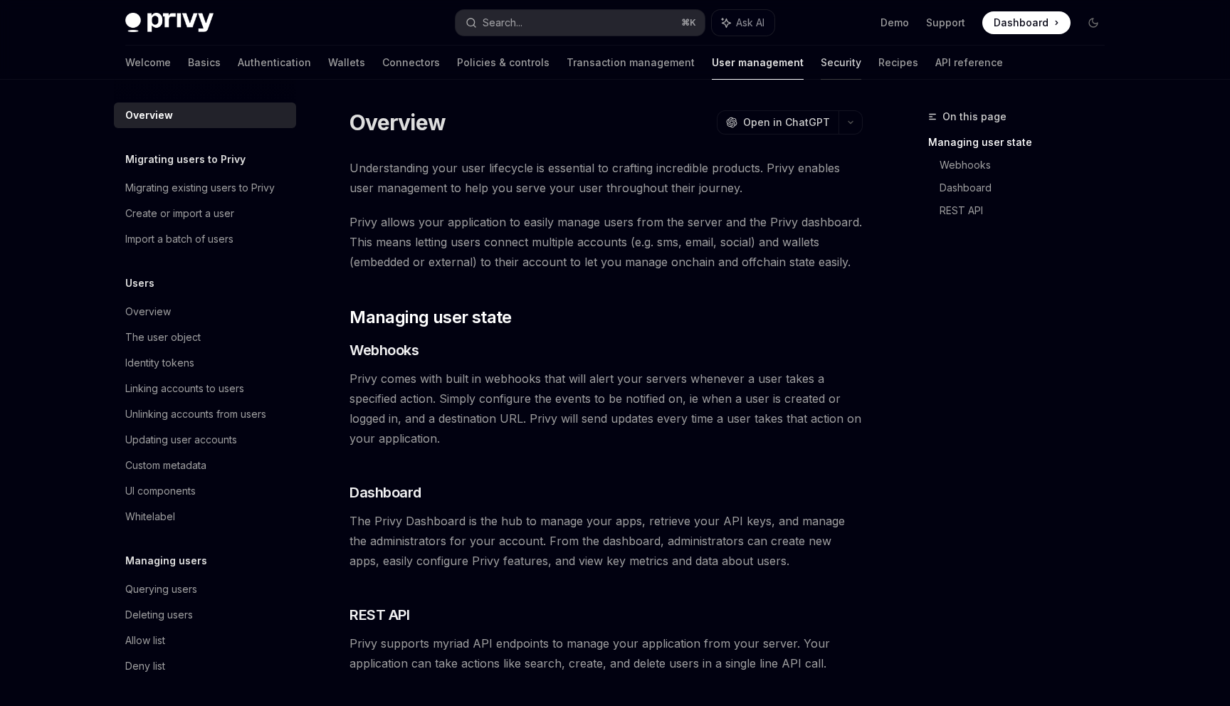
click at [820, 58] on link "Security" at bounding box center [840, 63] width 41 height 34
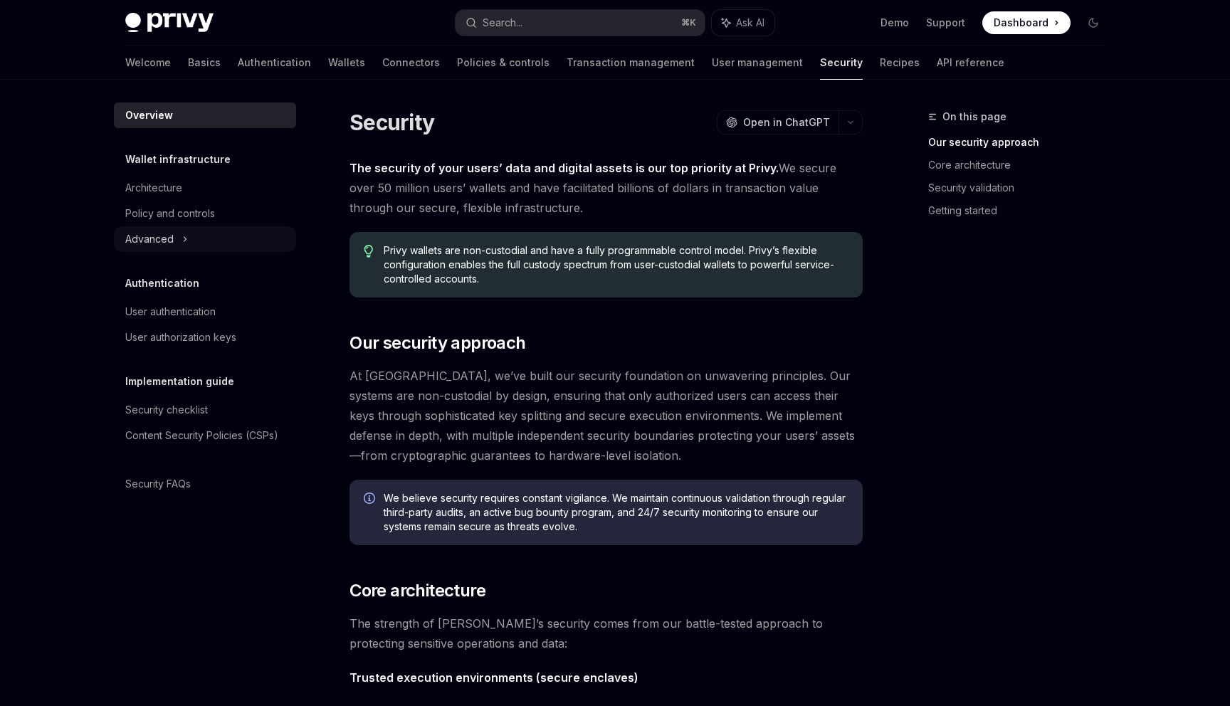
click at [167, 243] on div "Advanced" at bounding box center [149, 239] width 48 height 17
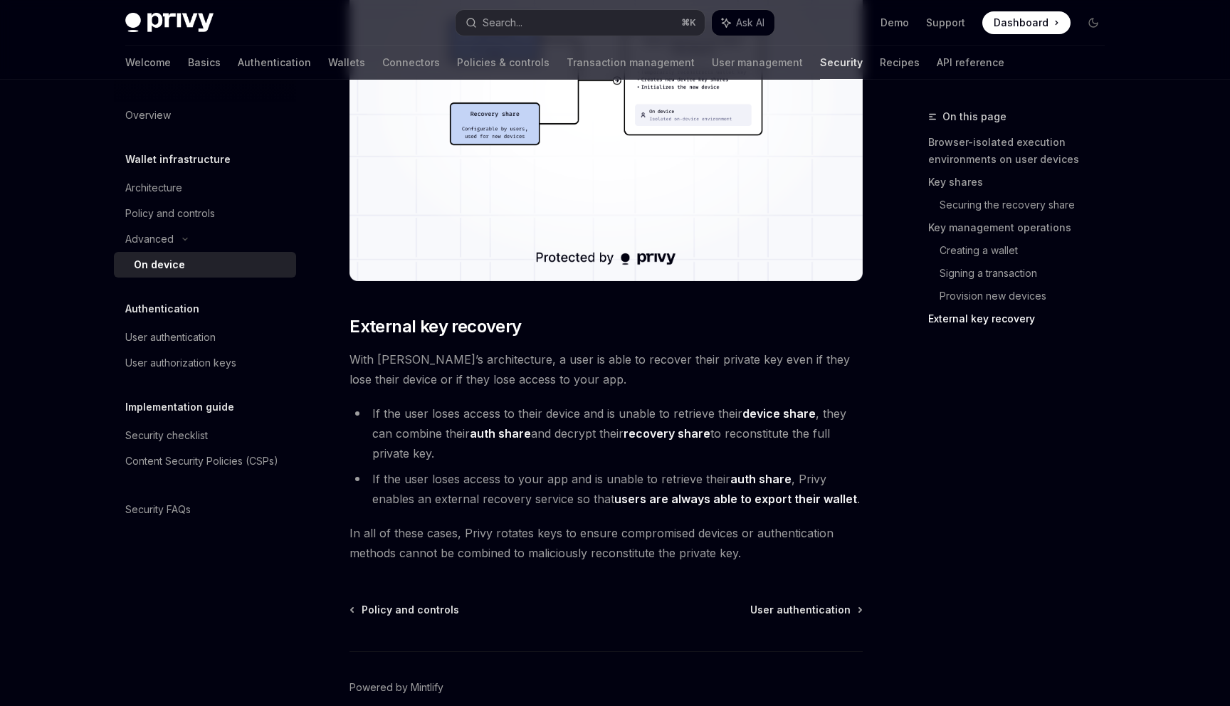
scroll to position [3836, 0]
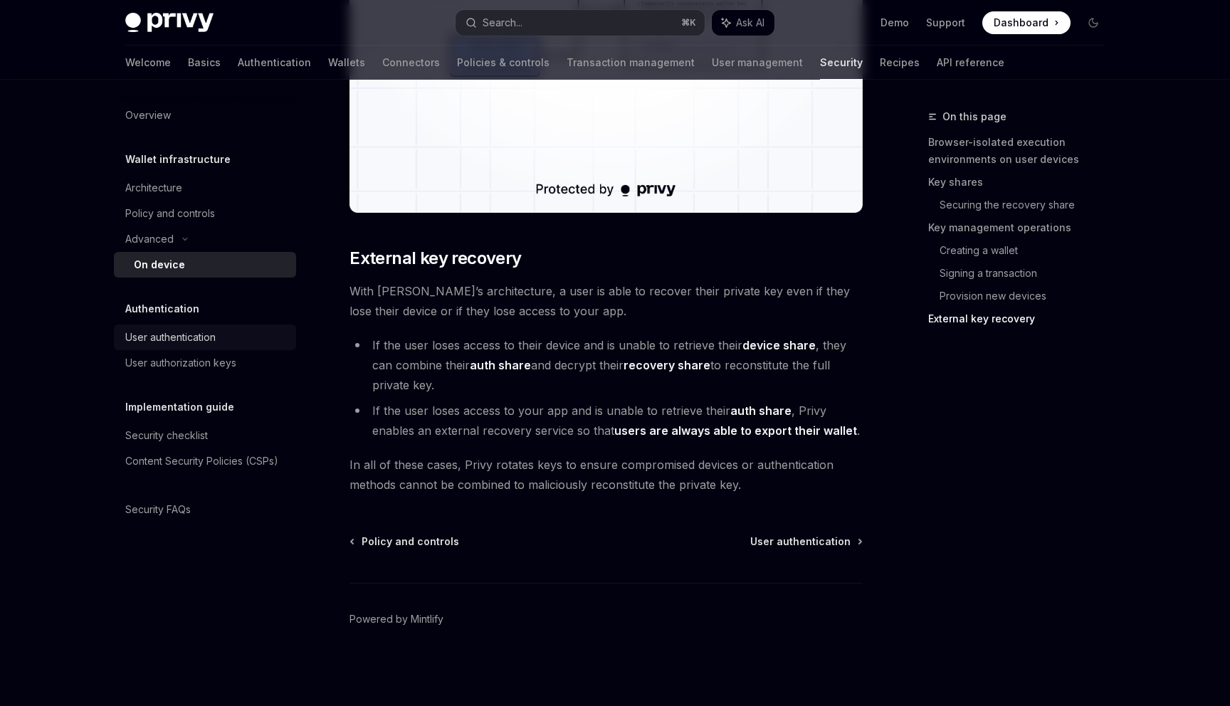
click at [182, 335] on div "User authentication" at bounding box center [170, 337] width 90 height 17
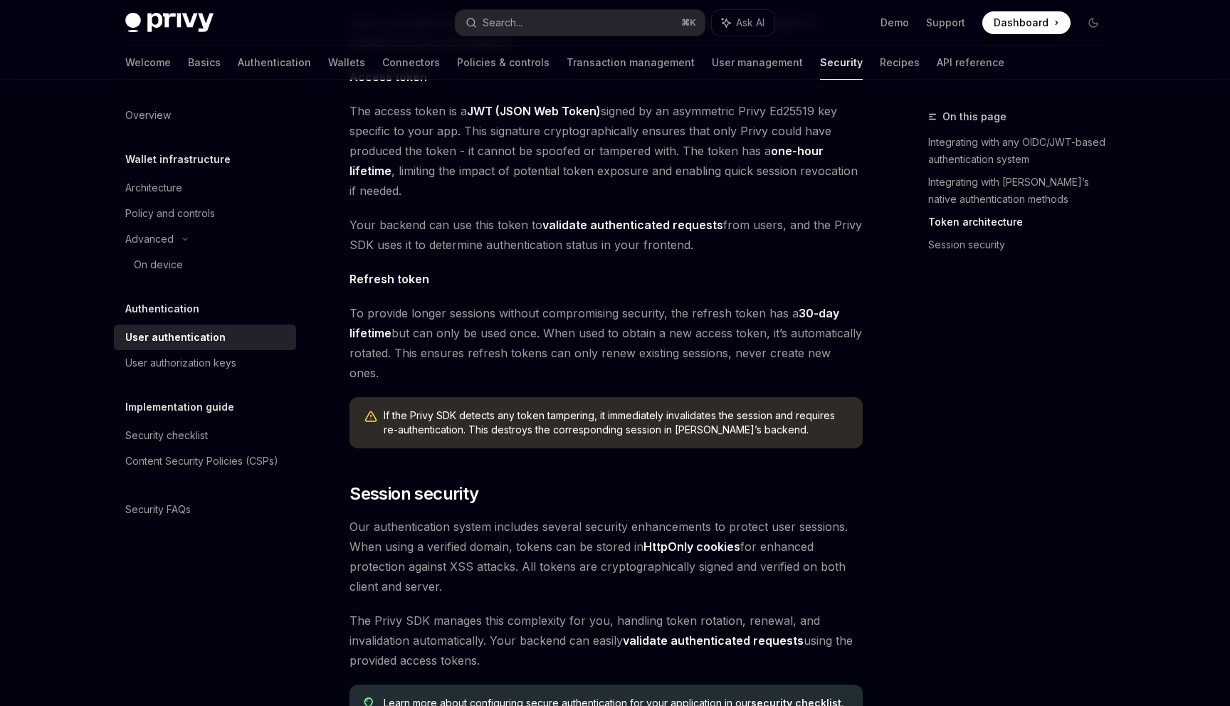
scroll to position [877, 0]
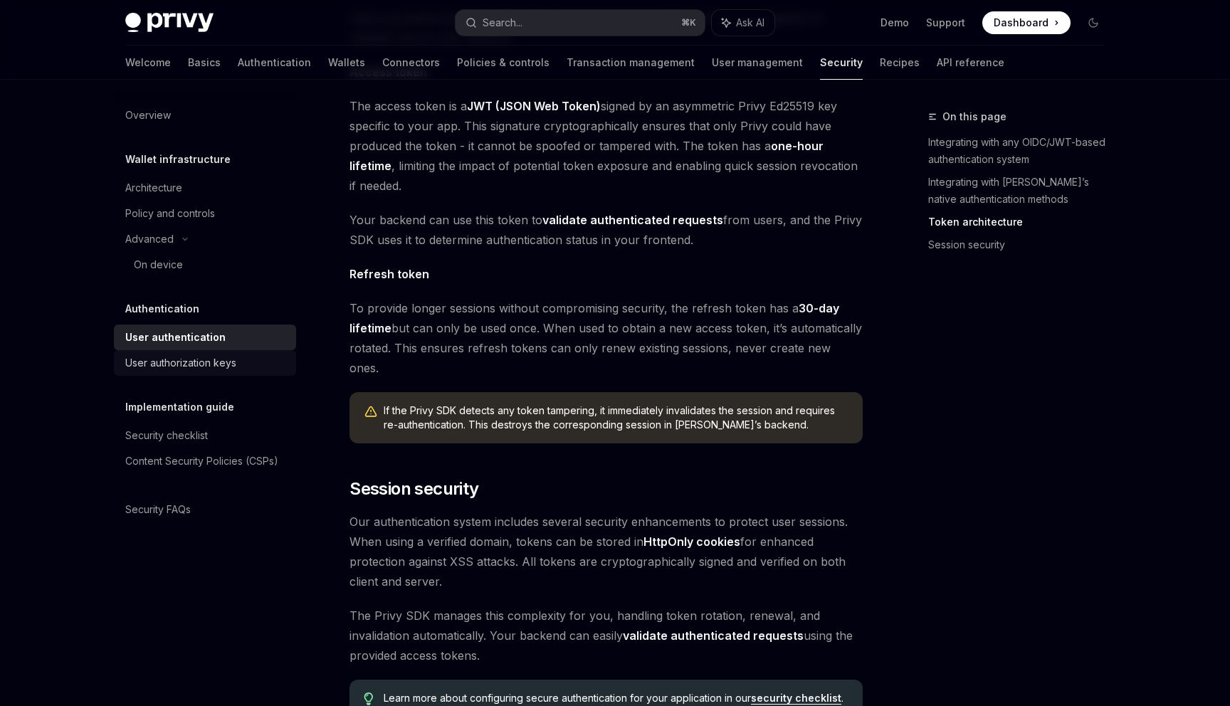
click at [210, 366] on div "User authorization keys" at bounding box center [180, 362] width 111 height 17
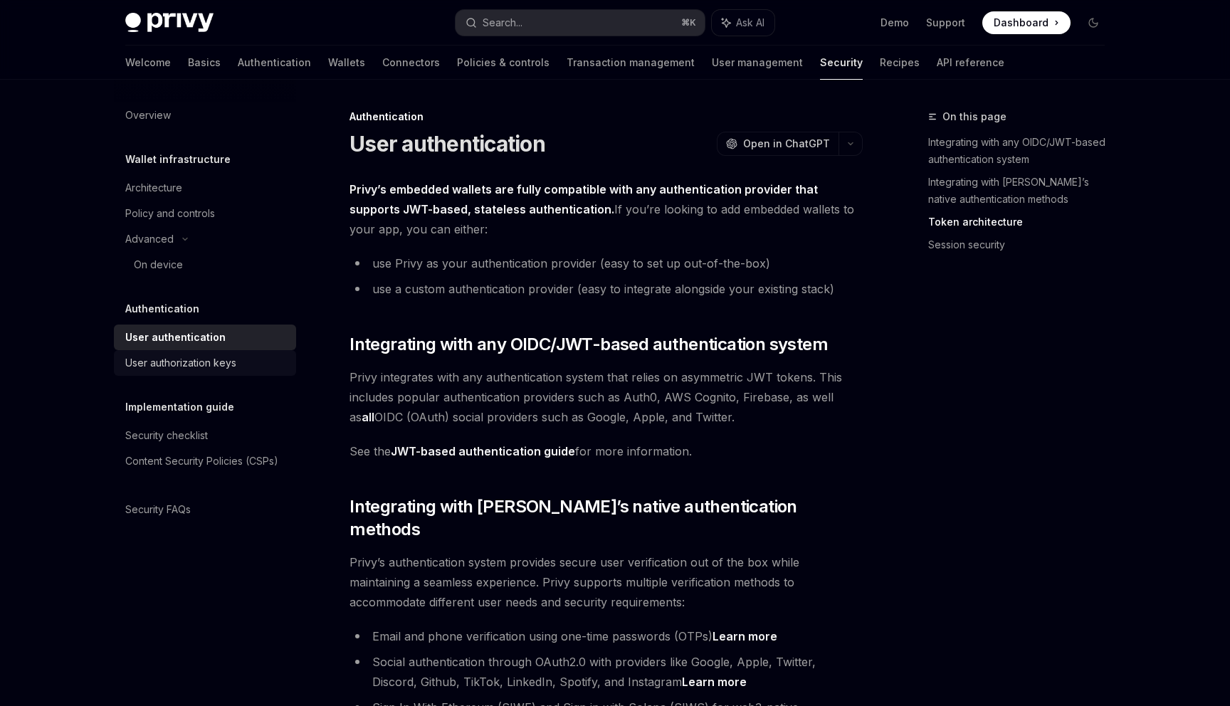
type textarea "*"
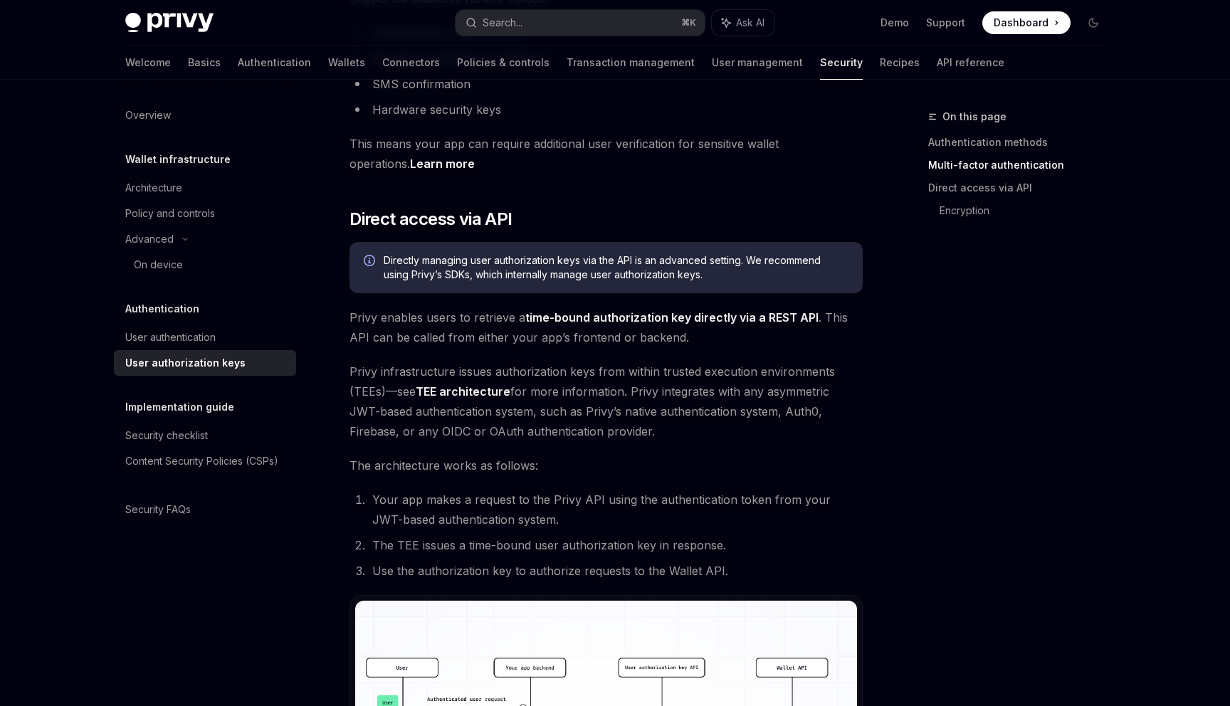
scroll to position [586, 0]
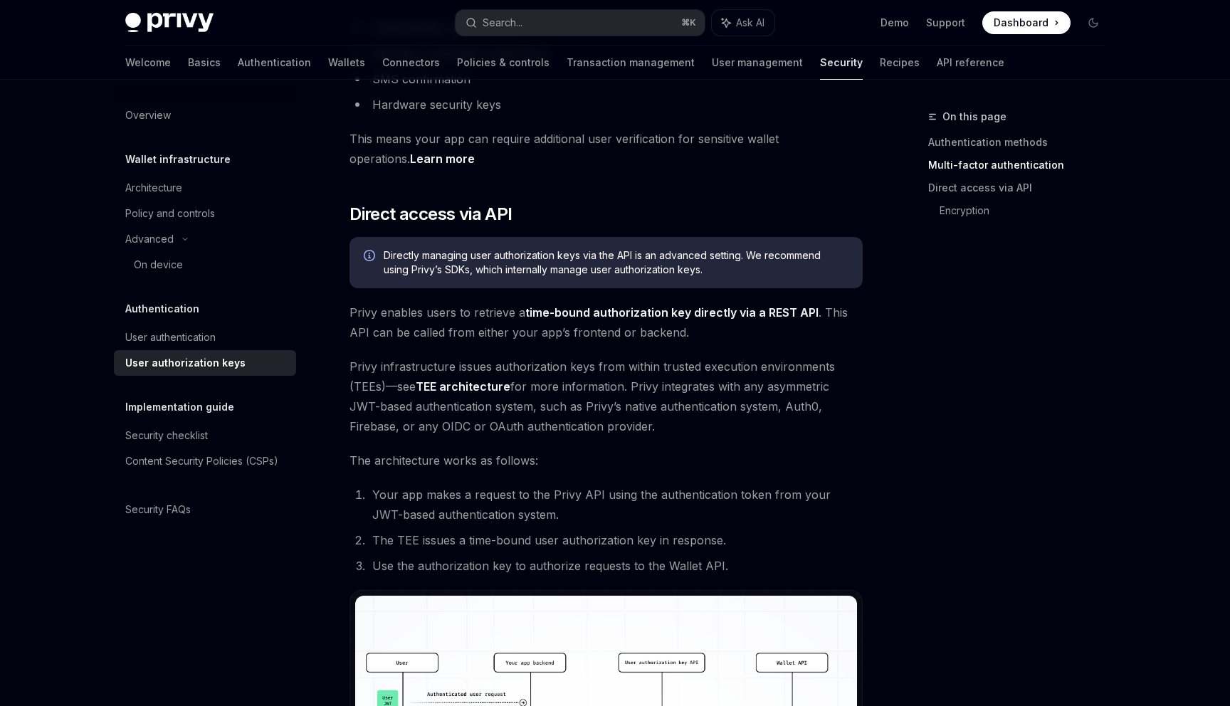
click at [637, 315] on strong "time-bound authorization key directly via a REST API" at bounding box center [671, 312] width 293 height 14
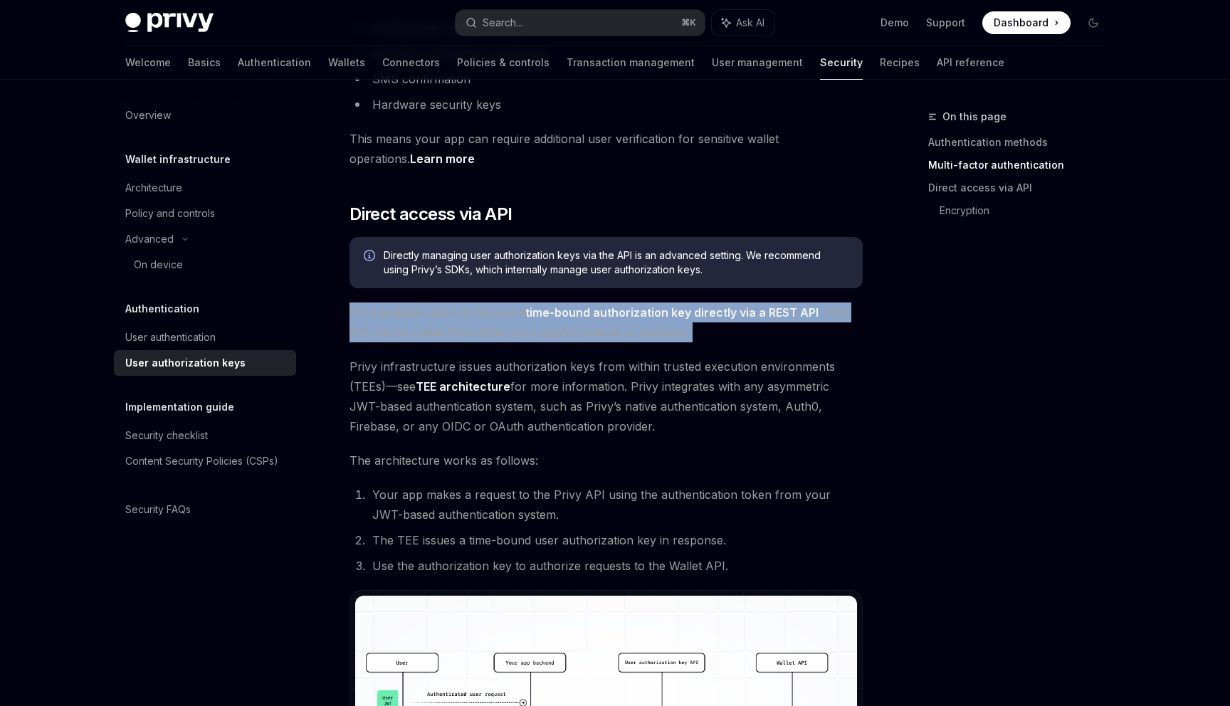
click at [637, 315] on strong "time-bound authorization key directly via a REST API" at bounding box center [671, 312] width 293 height 14
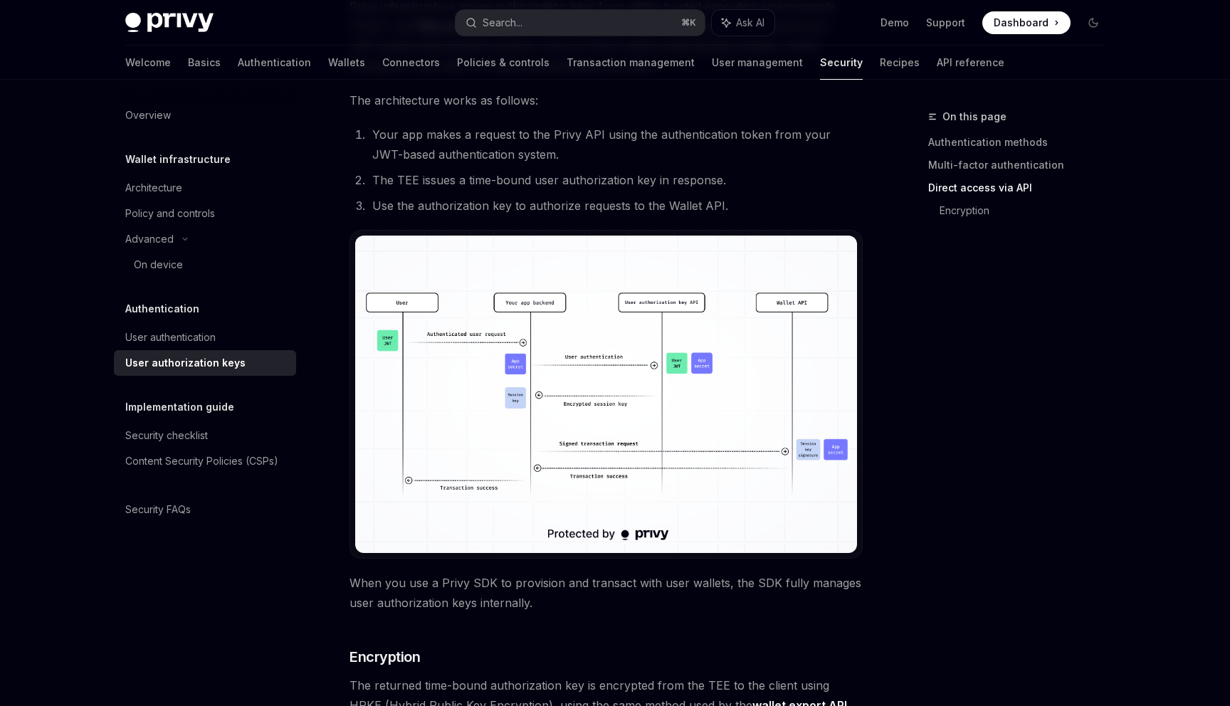
scroll to position [956, 0]
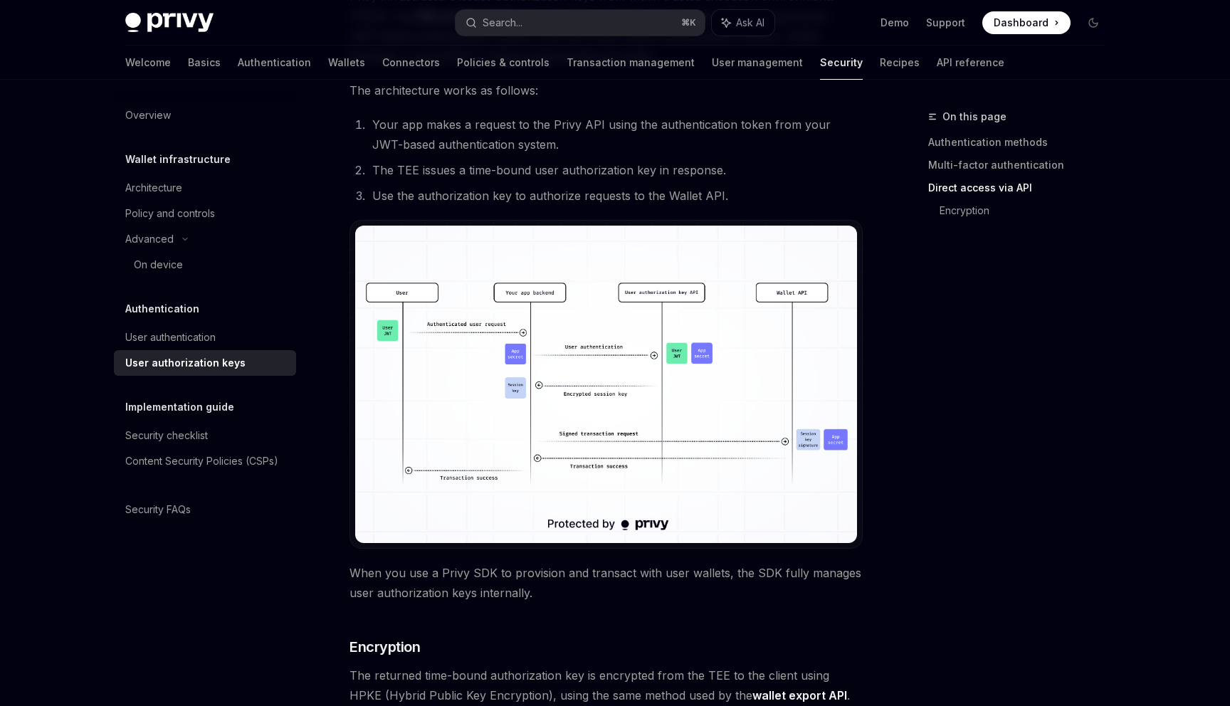
click at [568, 299] on img at bounding box center [606, 384] width 502 height 317
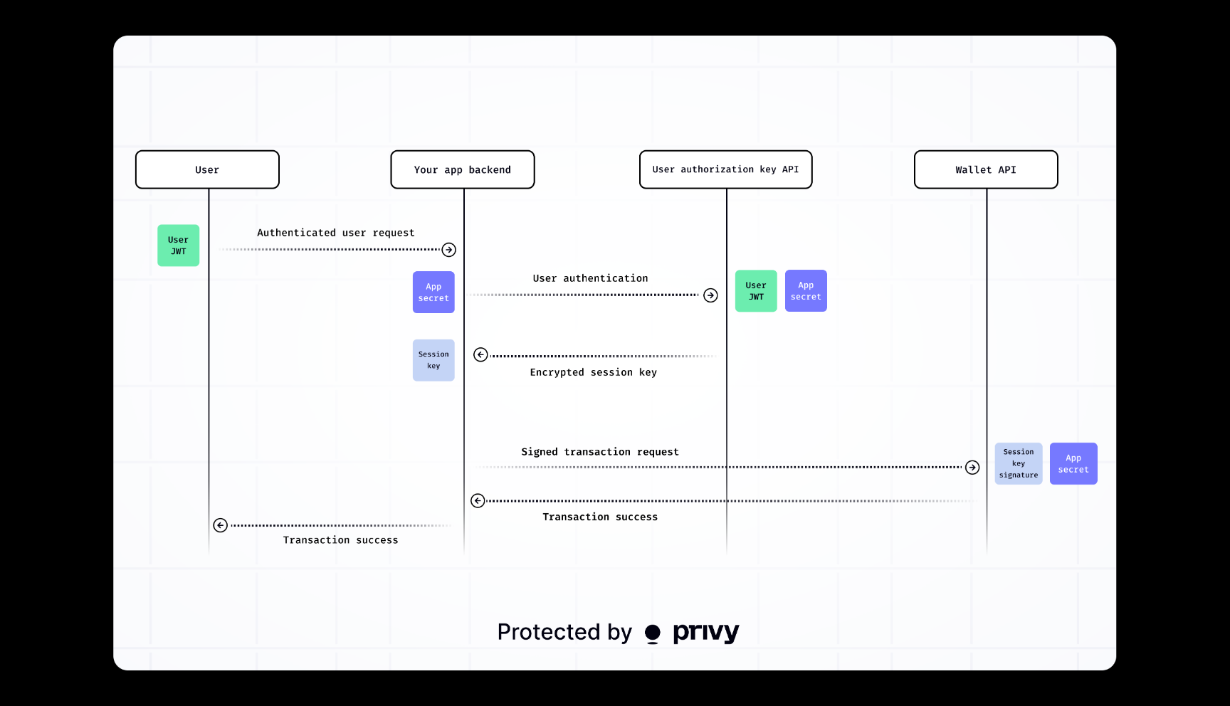
click at [297, 174] on img at bounding box center [614, 353] width 1003 height 635
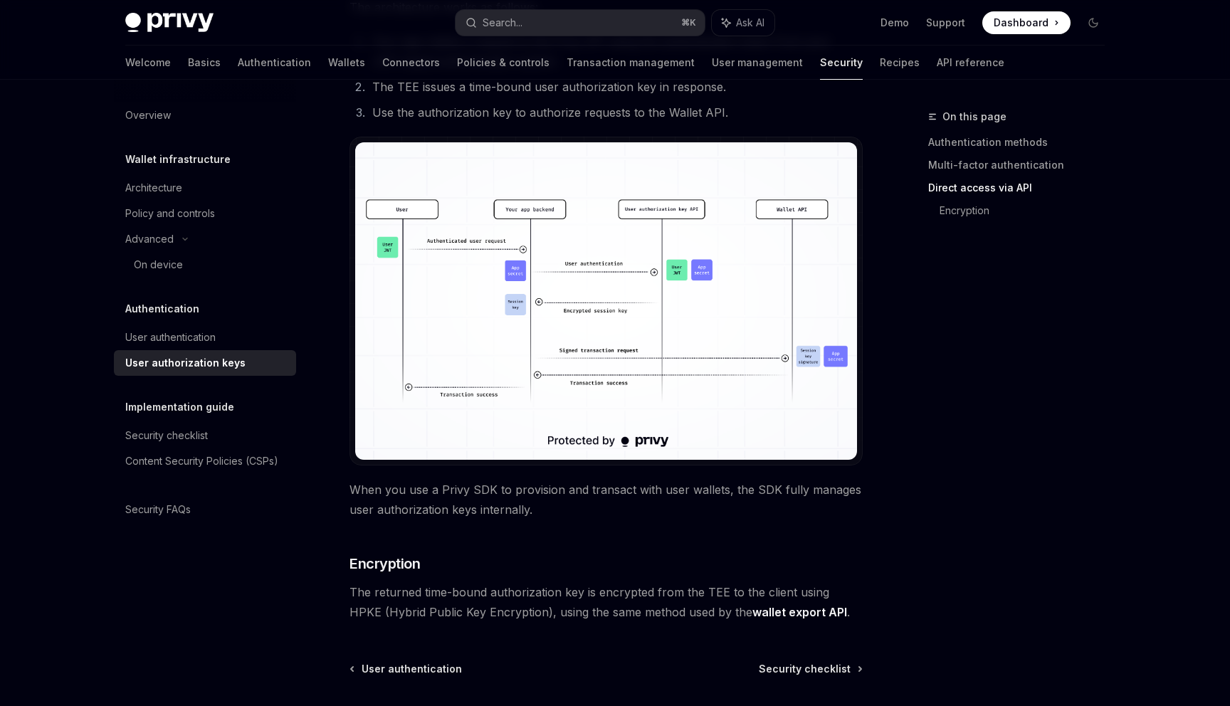
scroll to position [1031, 0]
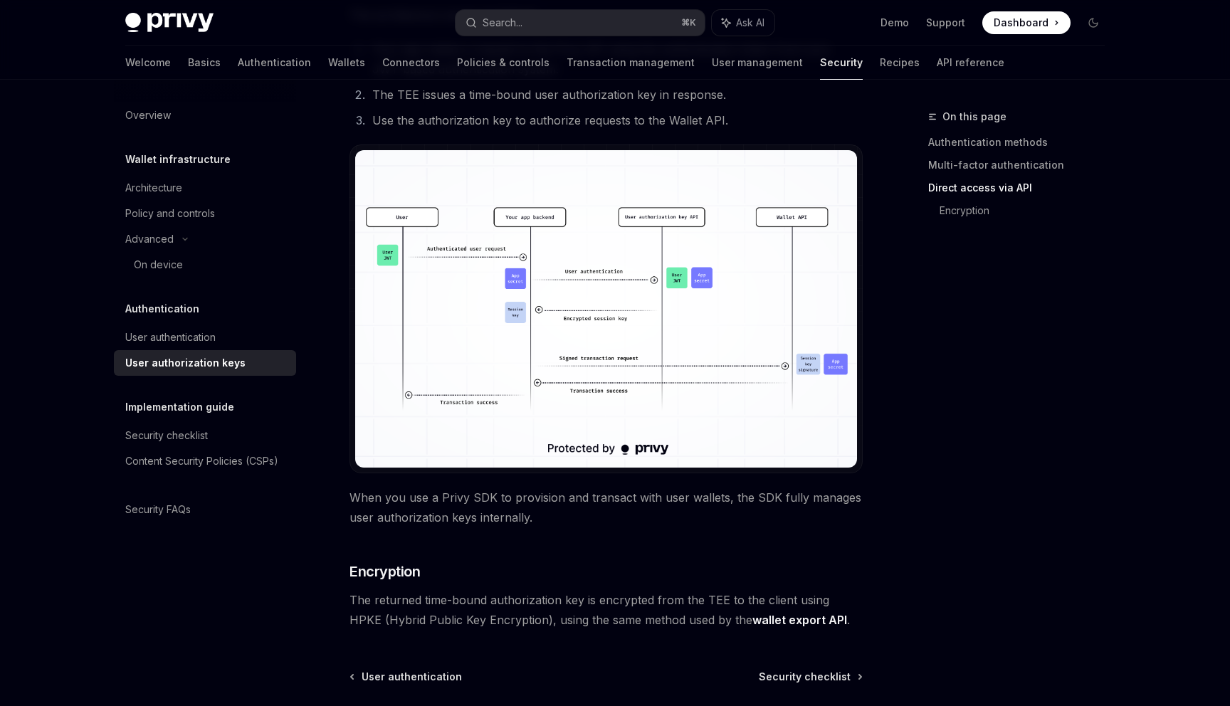
click at [436, 342] on img at bounding box center [606, 308] width 502 height 317
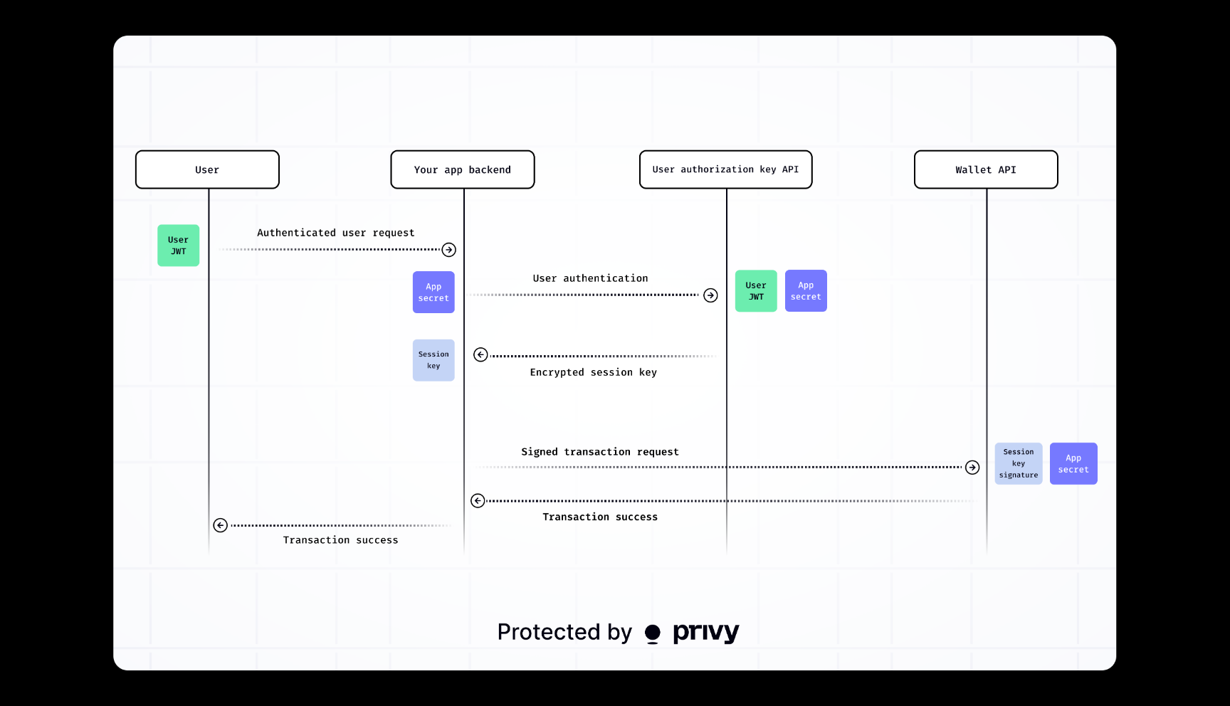
click at [41, 112] on div at bounding box center [615, 353] width 1230 height 706
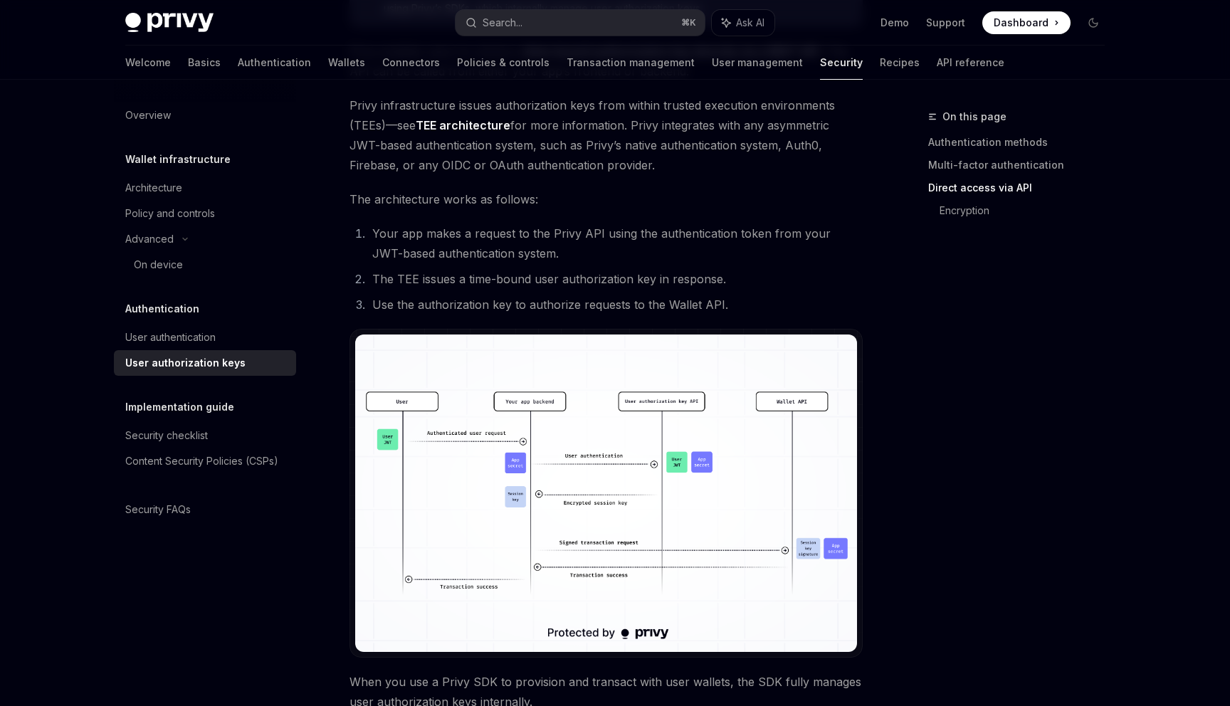
scroll to position [846, 0]
click at [570, 19] on button "Search... ⌘ K" at bounding box center [579, 23] width 249 height 26
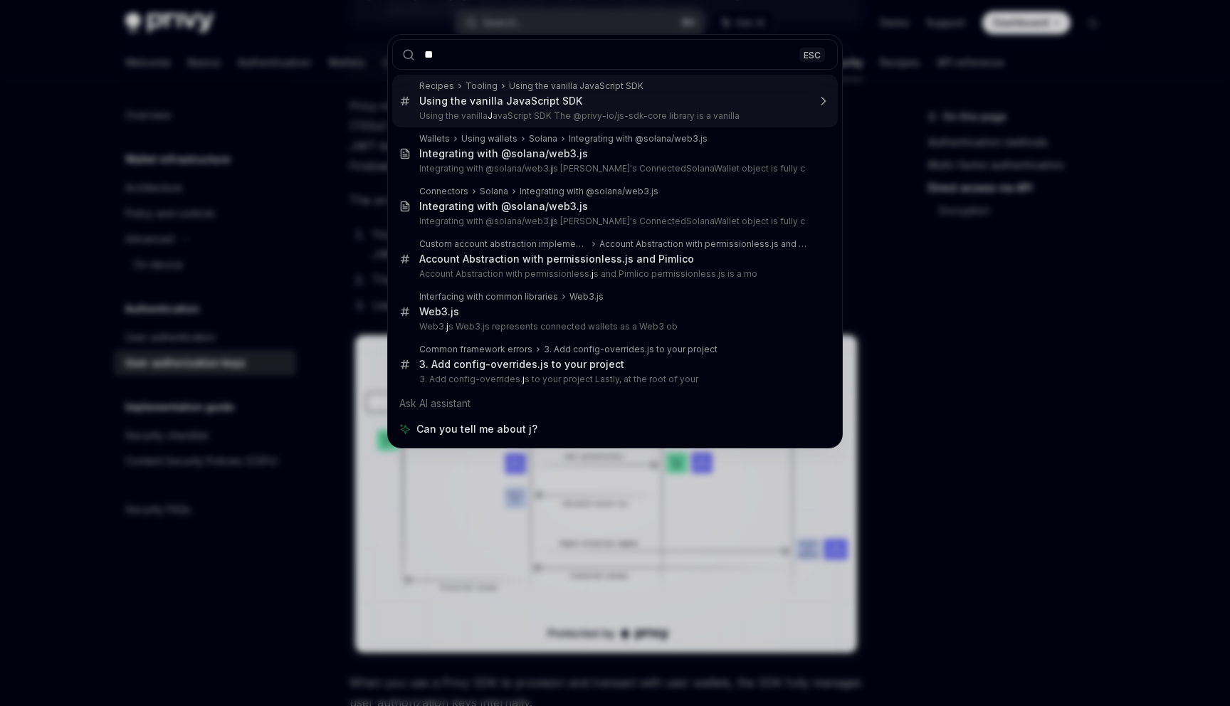
type input "***"
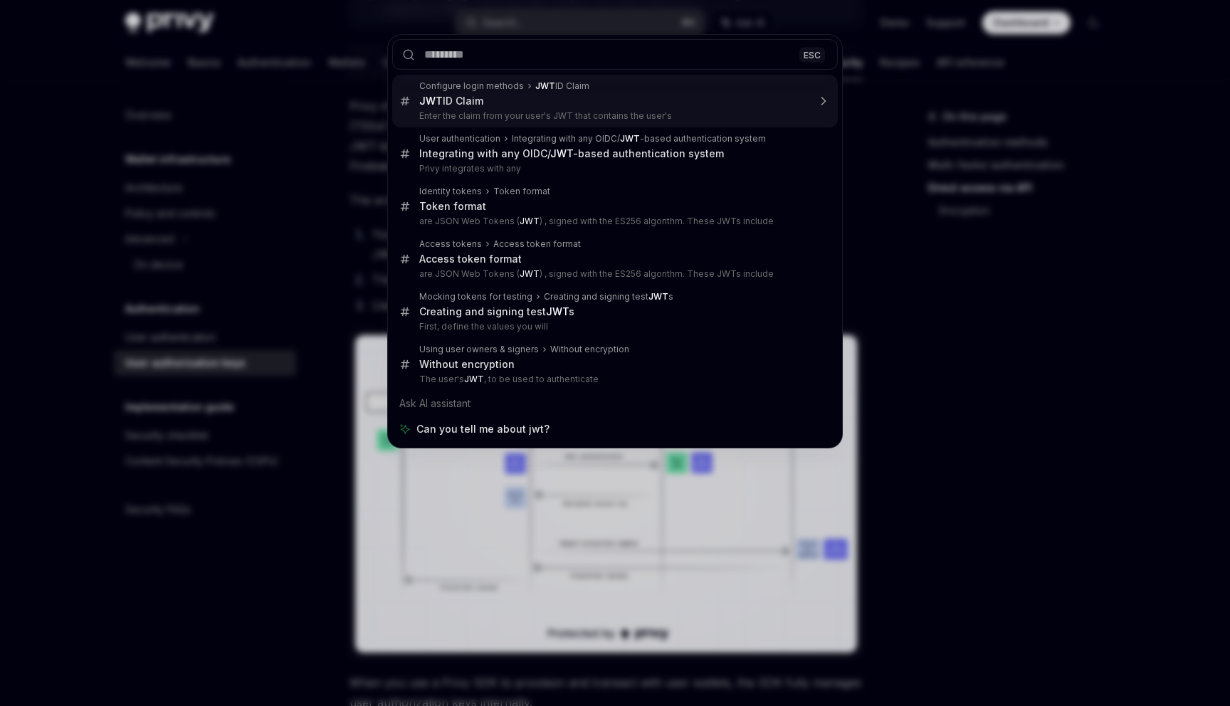
type textarea "*"
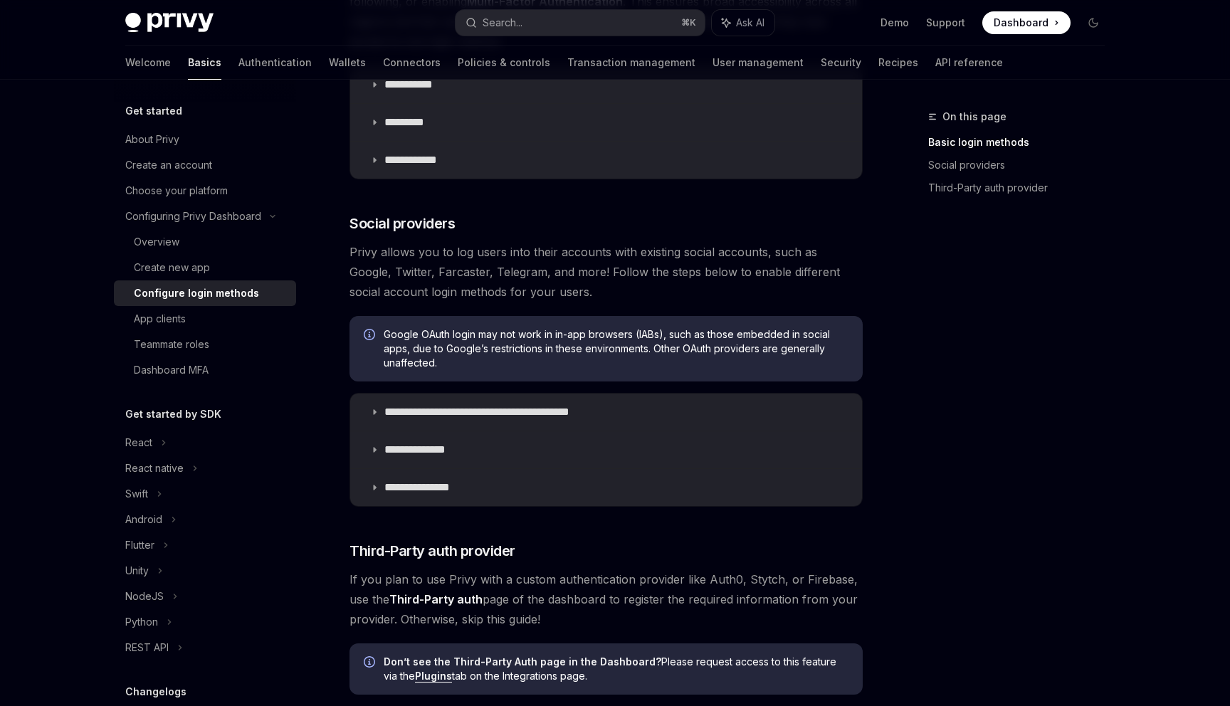
scroll to position [329, 0]
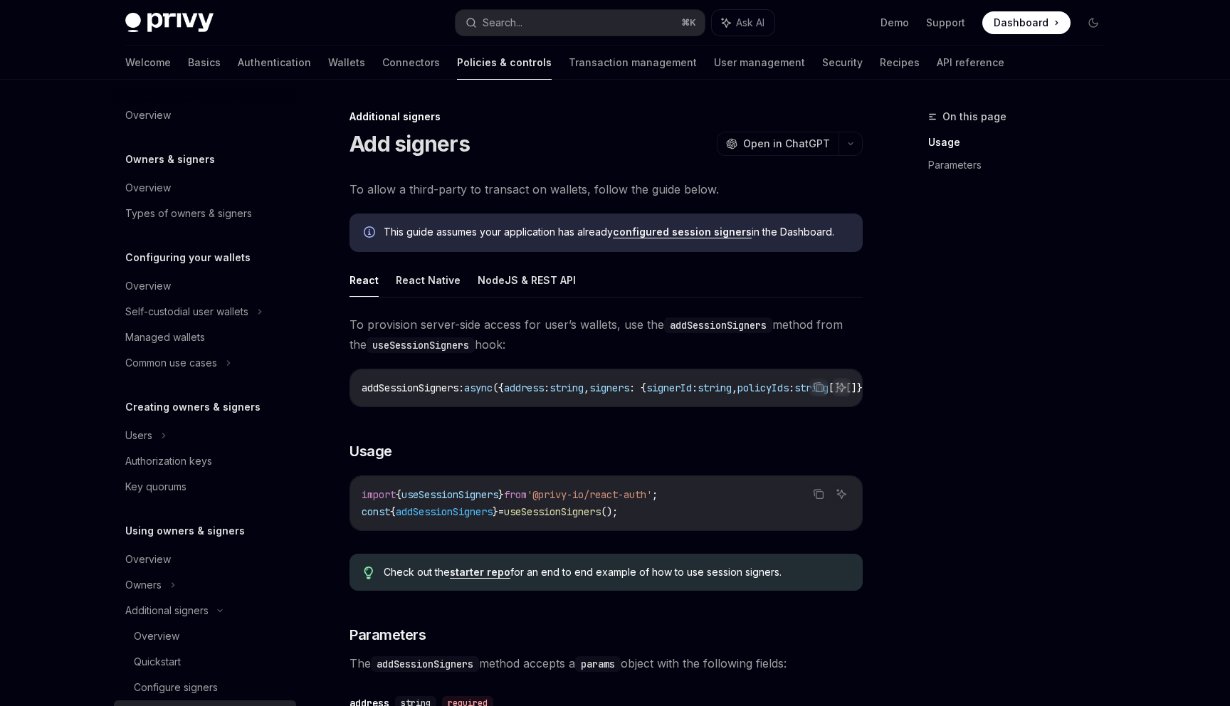
scroll to position [320, 0]
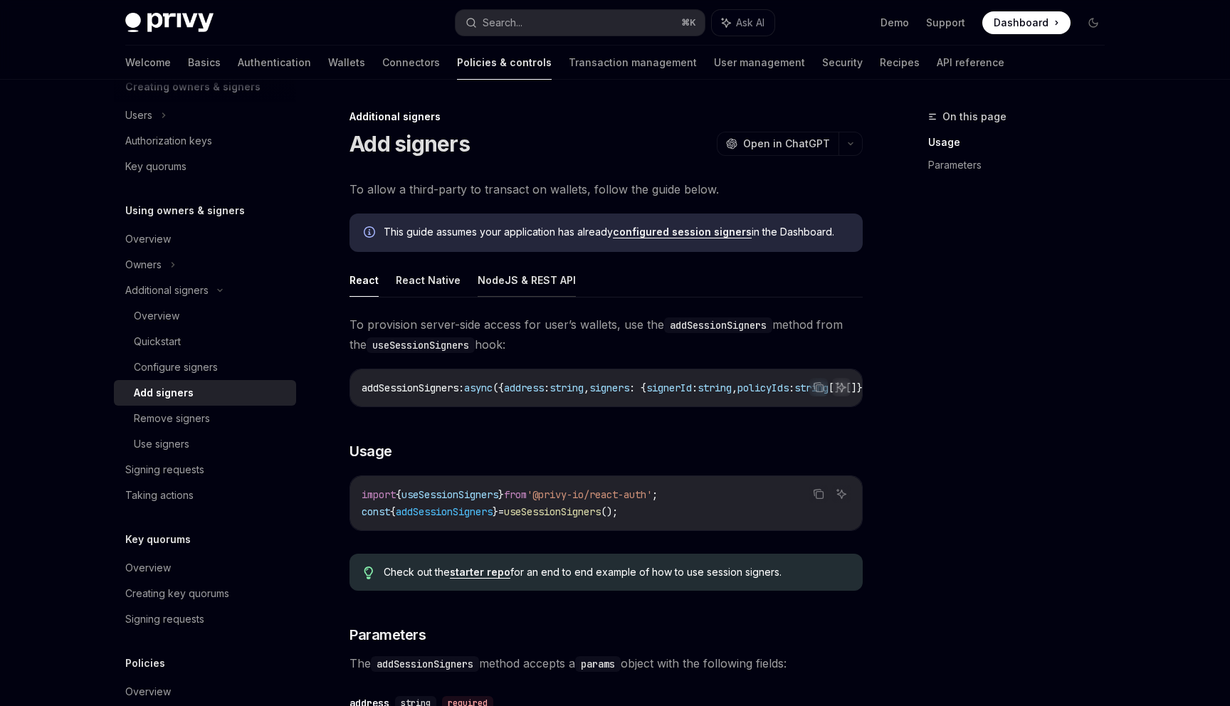
click at [505, 290] on button "NodeJS & REST API" at bounding box center [526, 279] width 98 height 33
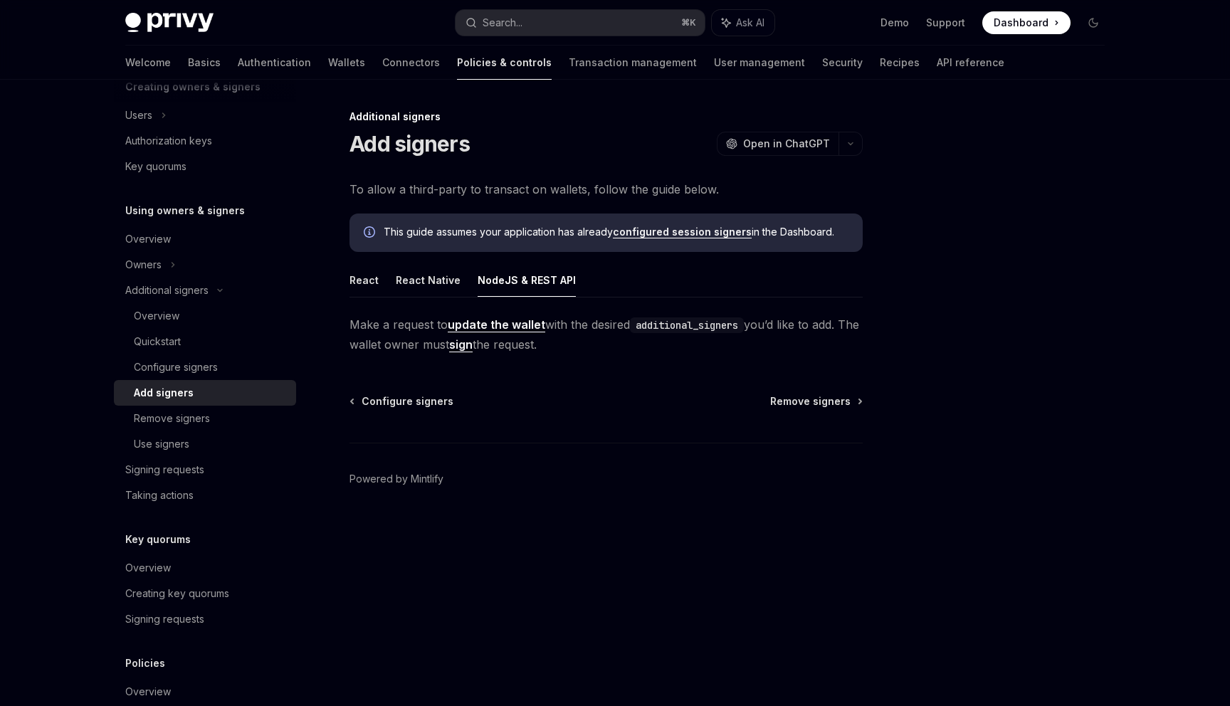
click at [472, 346] on link "sign" at bounding box center [460, 344] width 23 height 15
type textarea "*"
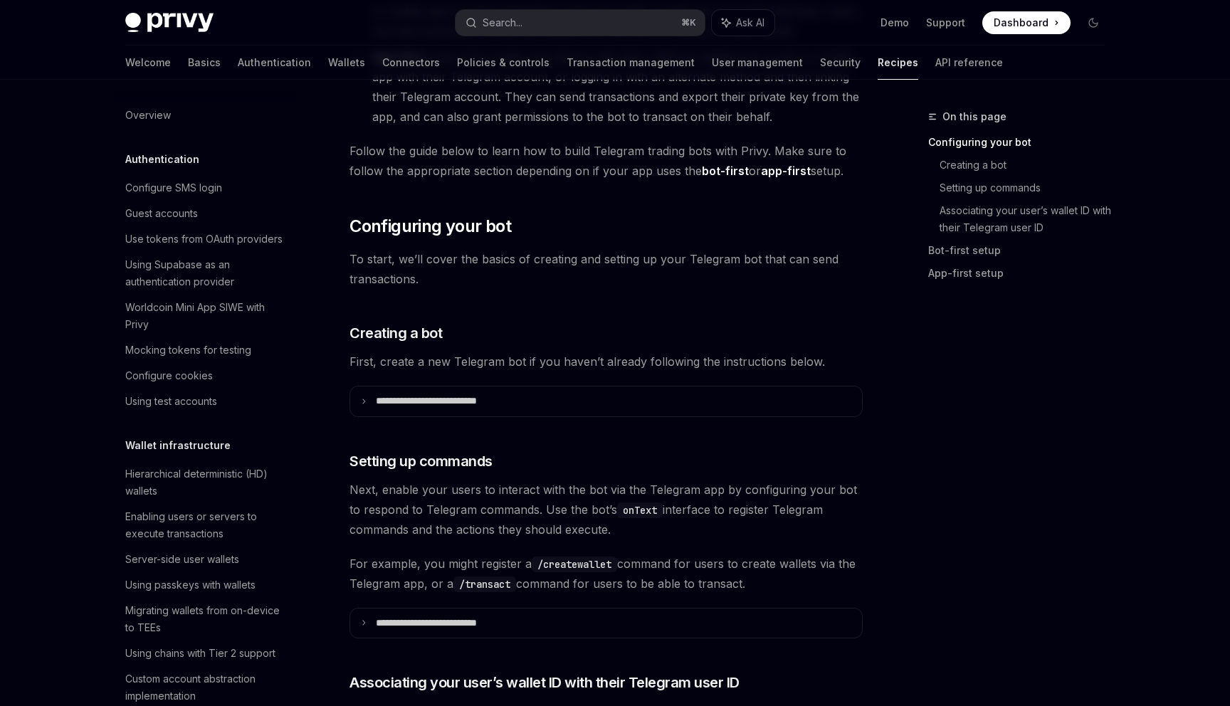
scroll to position [369, 0]
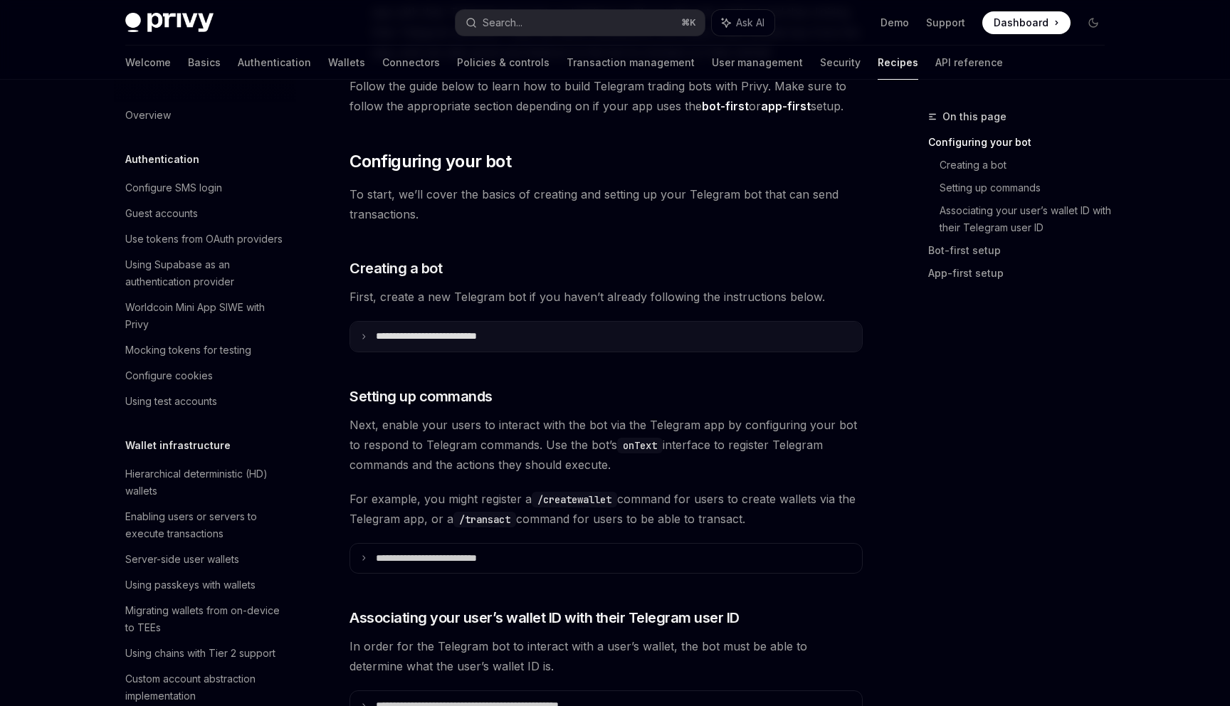
click at [388, 335] on p "**********" at bounding box center [447, 336] width 142 height 13
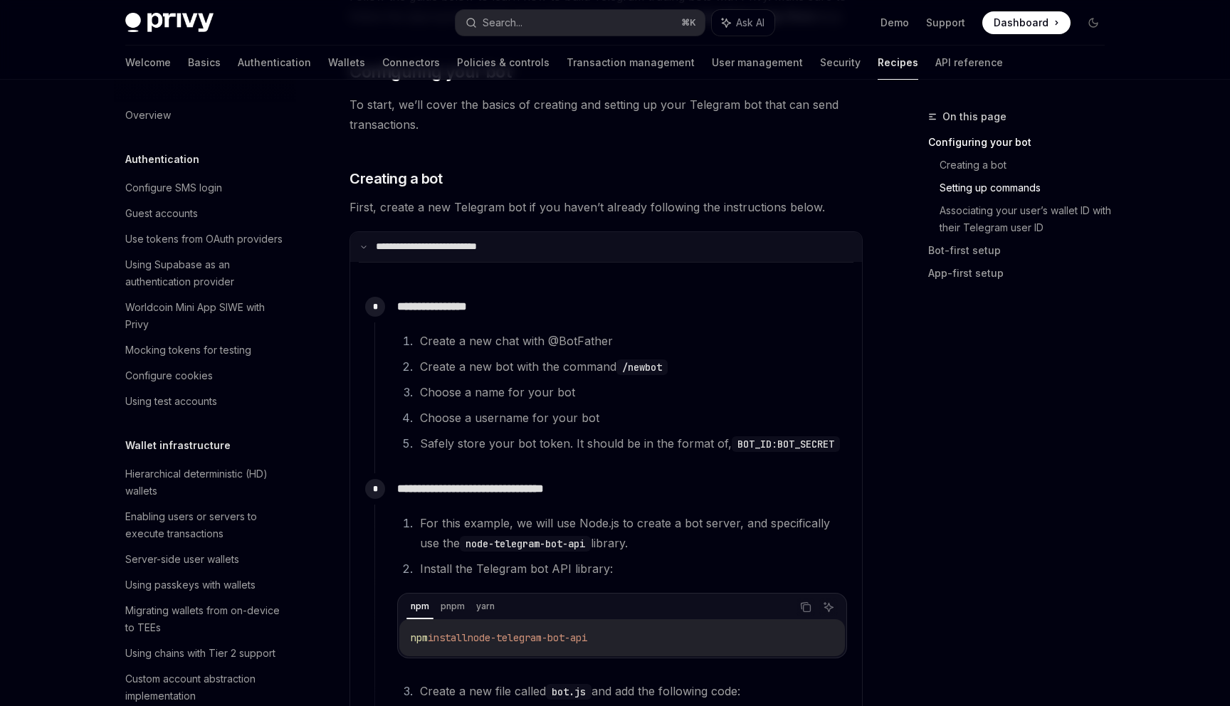
scroll to position [422, 0]
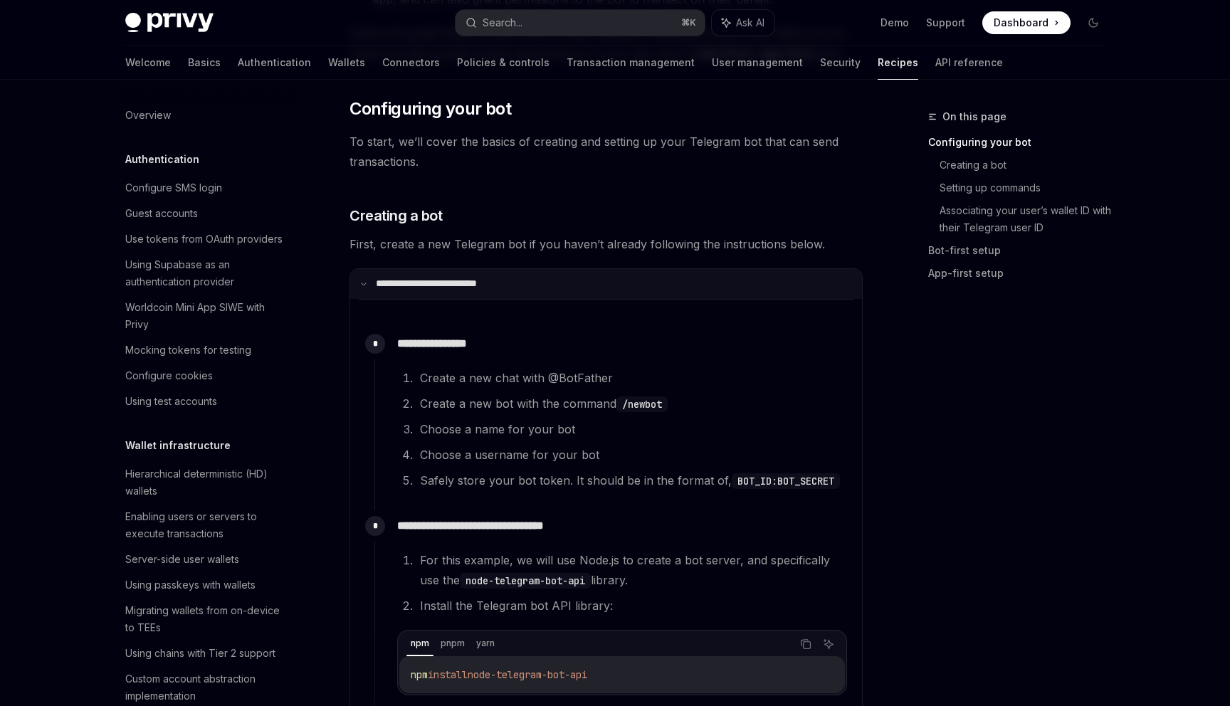
click at [423, 282] on p "**********" at bounding box center [445, 284] width 138 height 13
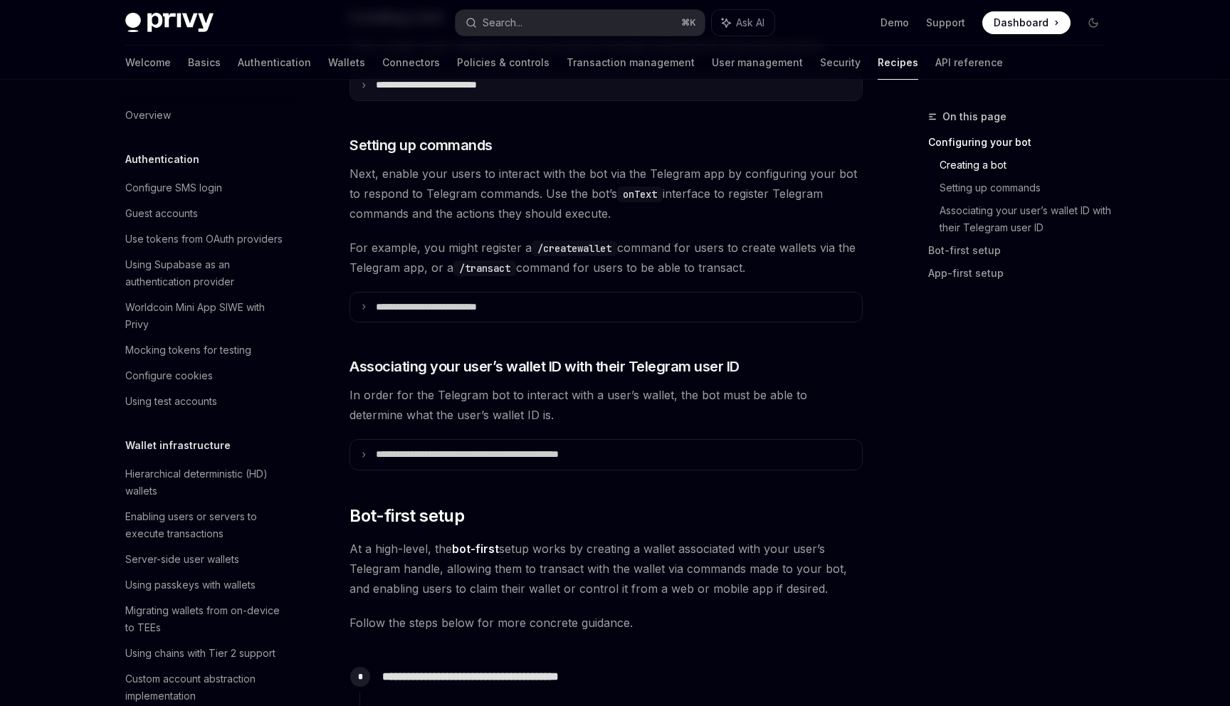
scroll to position [633, 0]
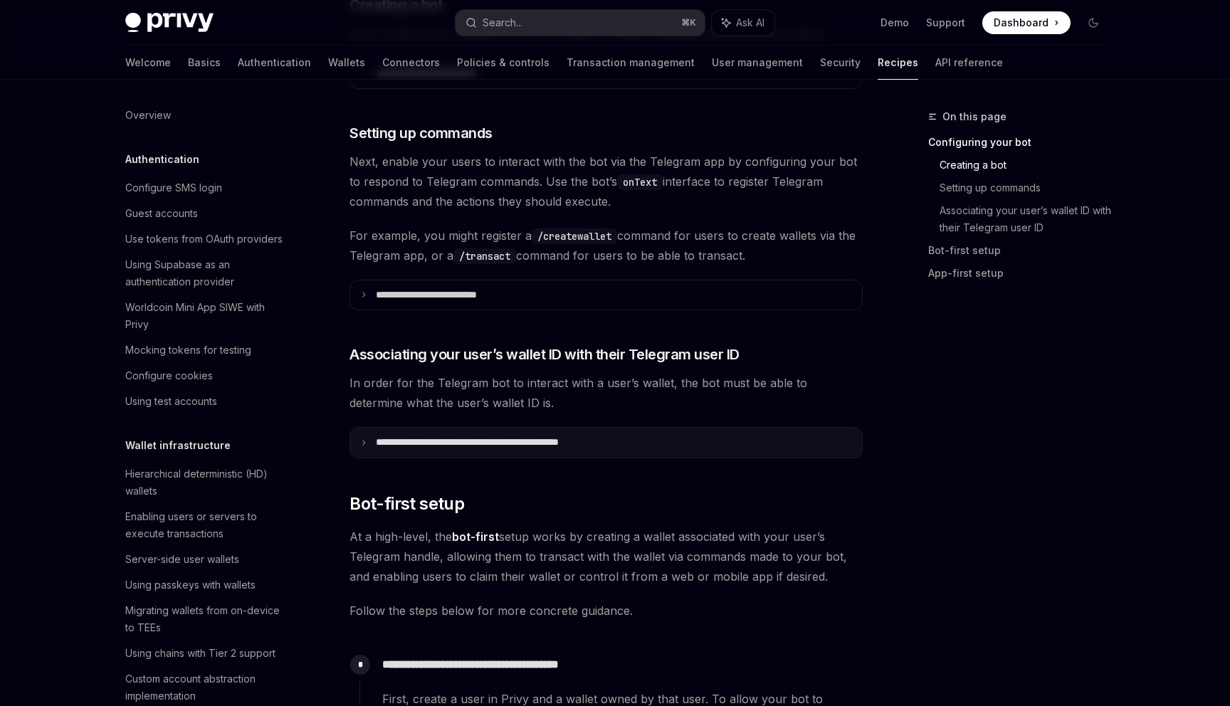
click at [404, 451] on summary "**********" at bounding box center [606, 443] width 512 height 30
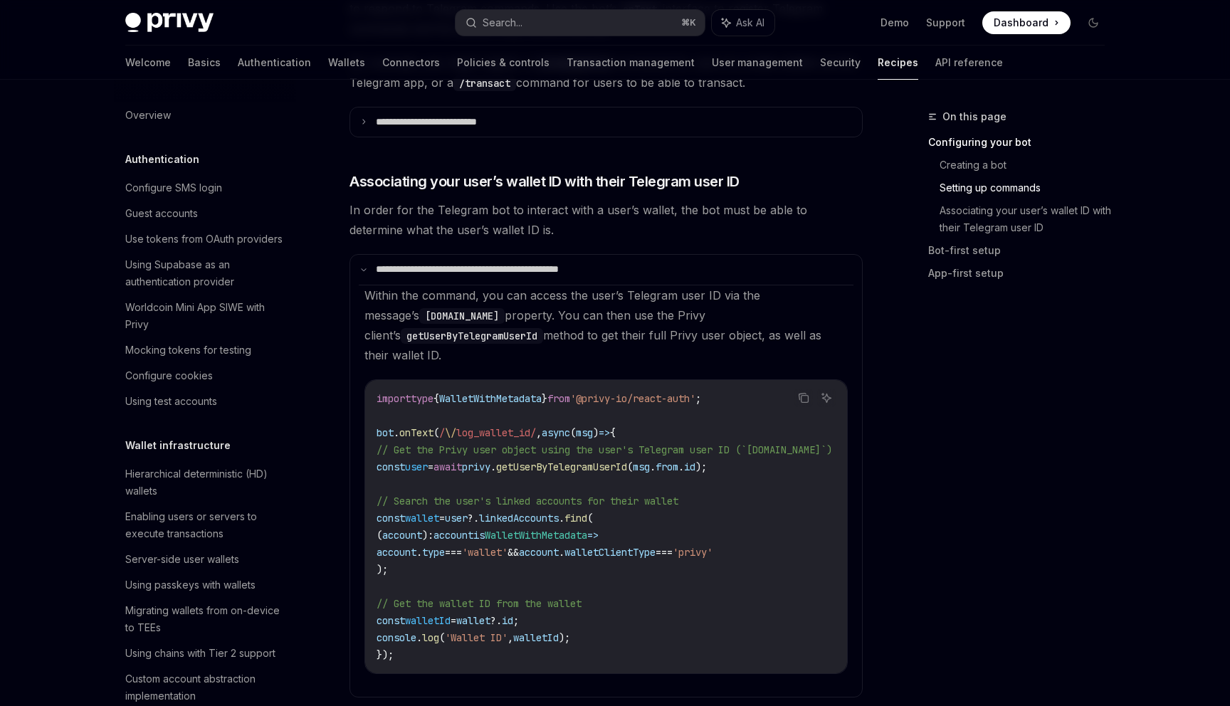
scroll to position [805, 0]
click at [401, 270] on p "**********" at bounding box center [495, 270] width 239 height 13
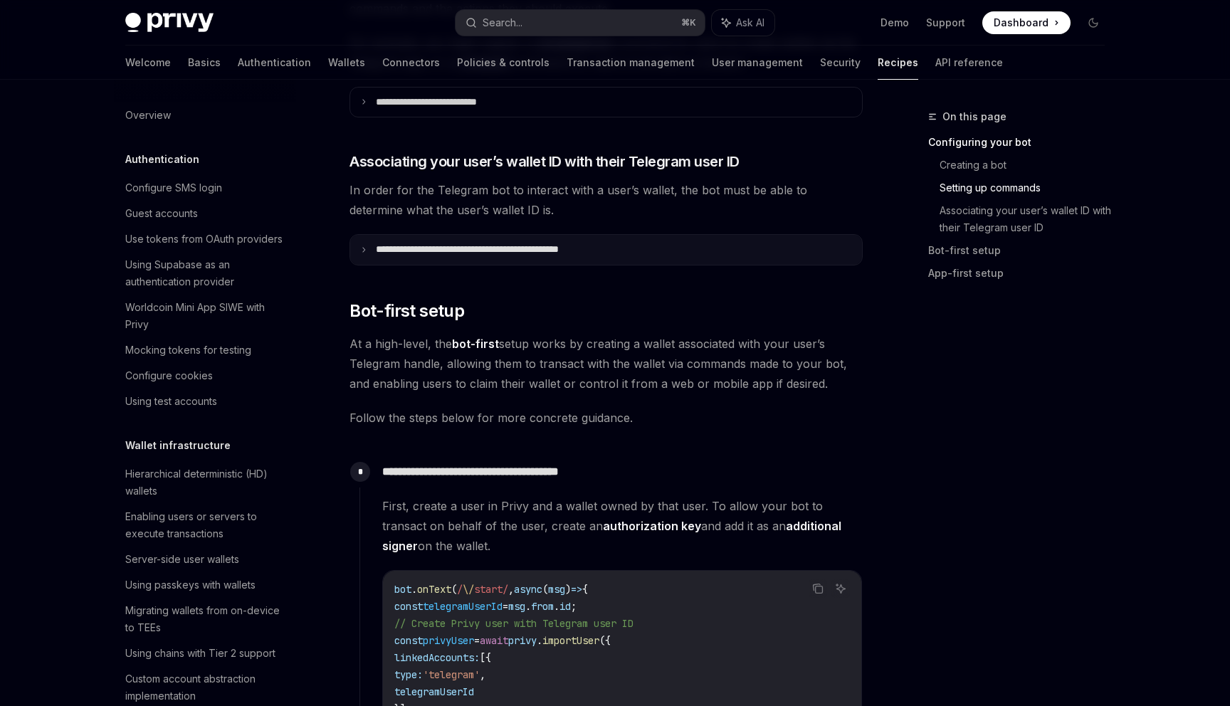
scroll to position [823, 0]
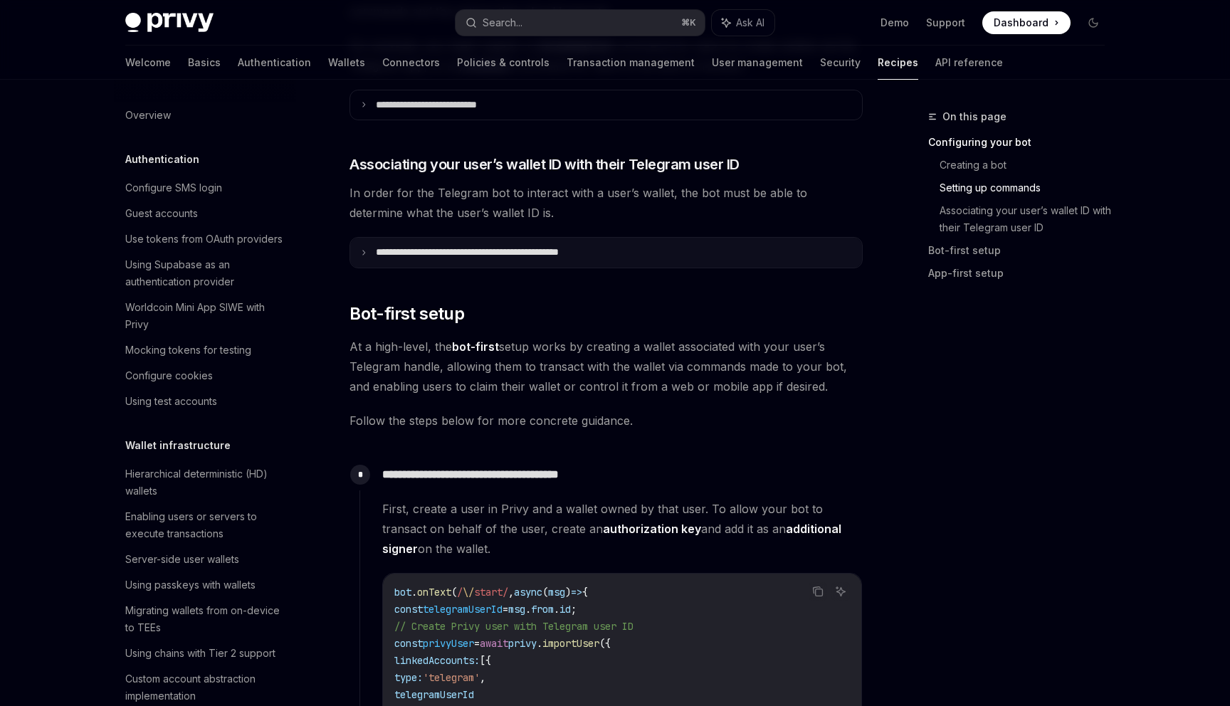
click at [400, 252] on p "**********" at bounding box center [497, 252] width 243 height 13
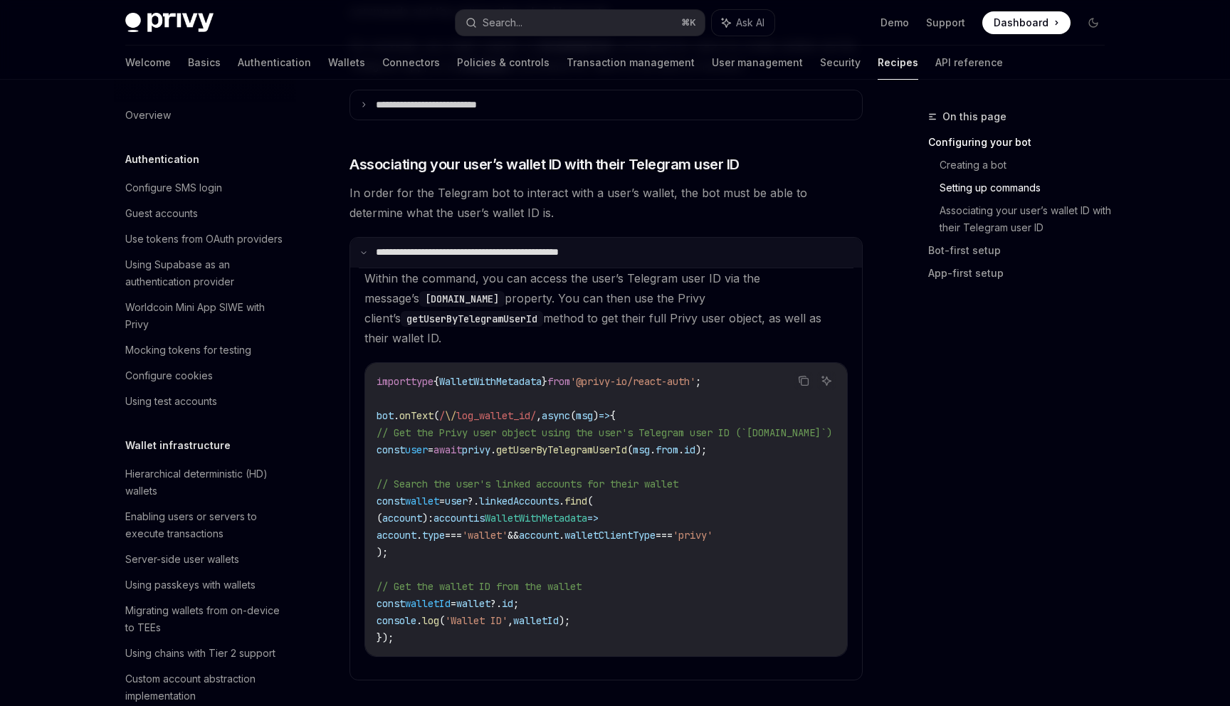
click at [400, 252] on p "**********" at bounding box center [495, 252] width 239 height 13
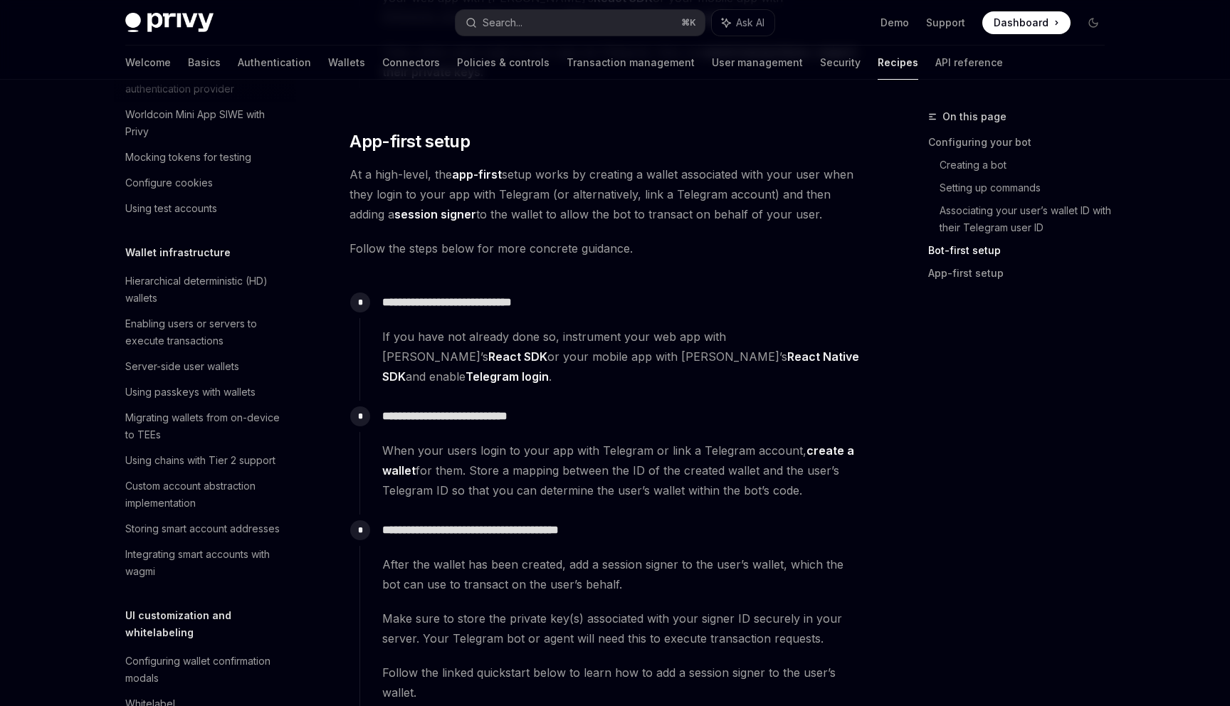
scroll to position [2386, 0]
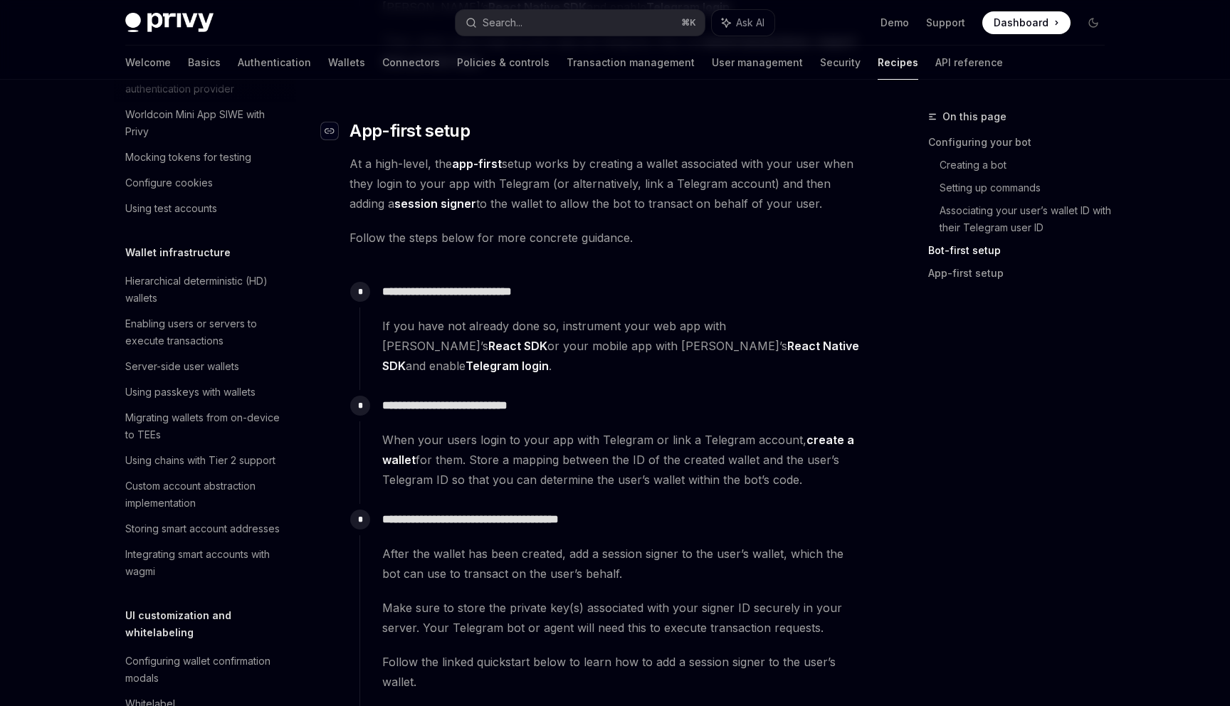
click at [327, 134] on icon "Navigate to header" at bounding box center [329, 131] width 10 height 9
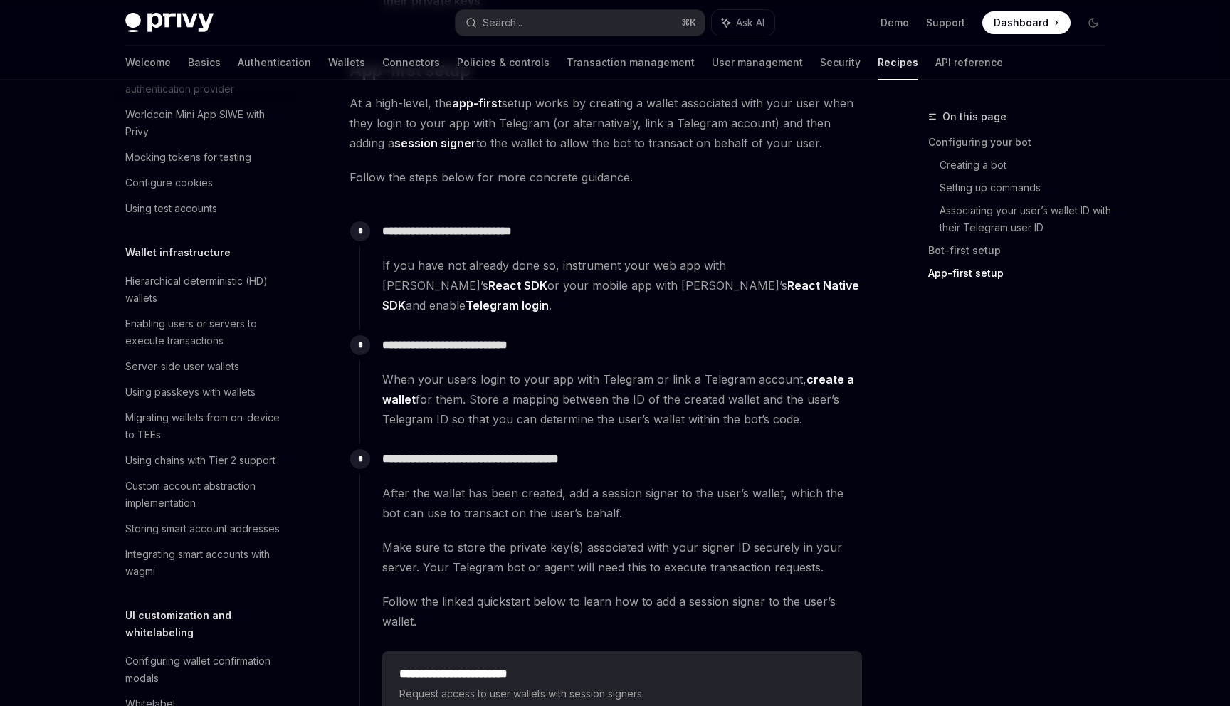
scroll to position [2458, 0]
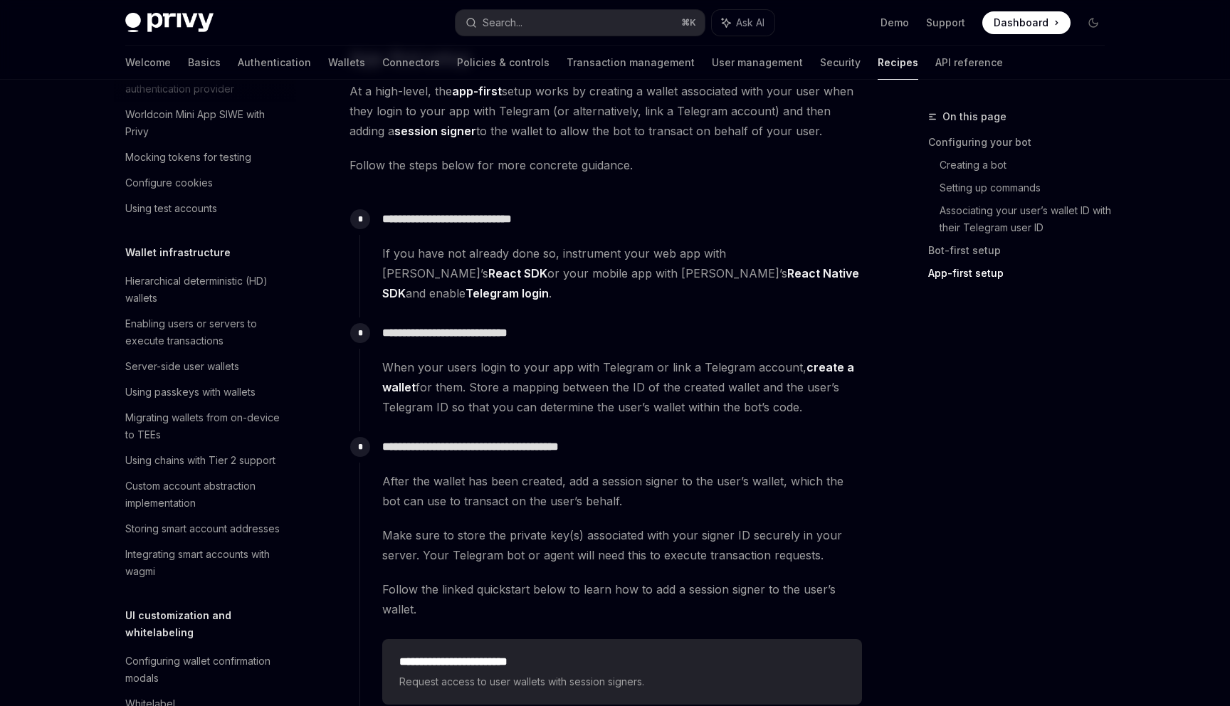
click at [625, 471] on span "After the wallet has been created, add a session signer to the user’s wallet, w…" at bounding box center [622, 491] width 480 height 40
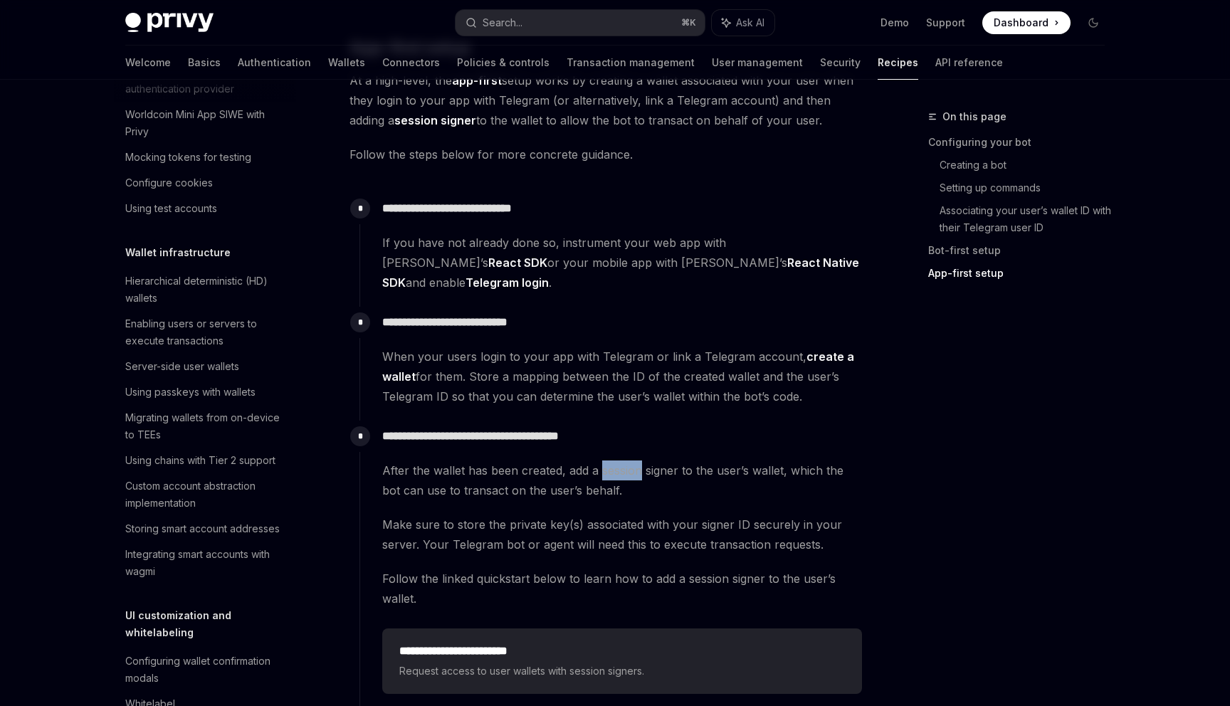
scroll to position [2460, 0]
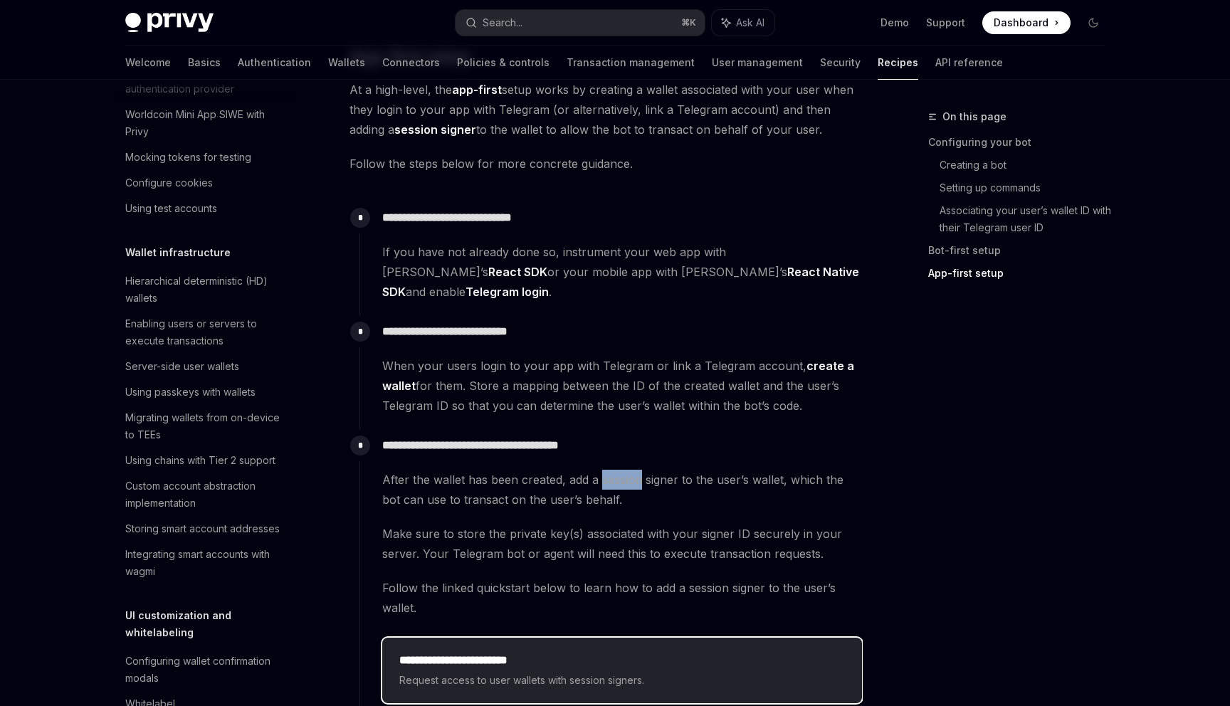
click at [616, 638] on div "**********" at bounding box center [622, 670] width 480 height 65
type textarea "*"
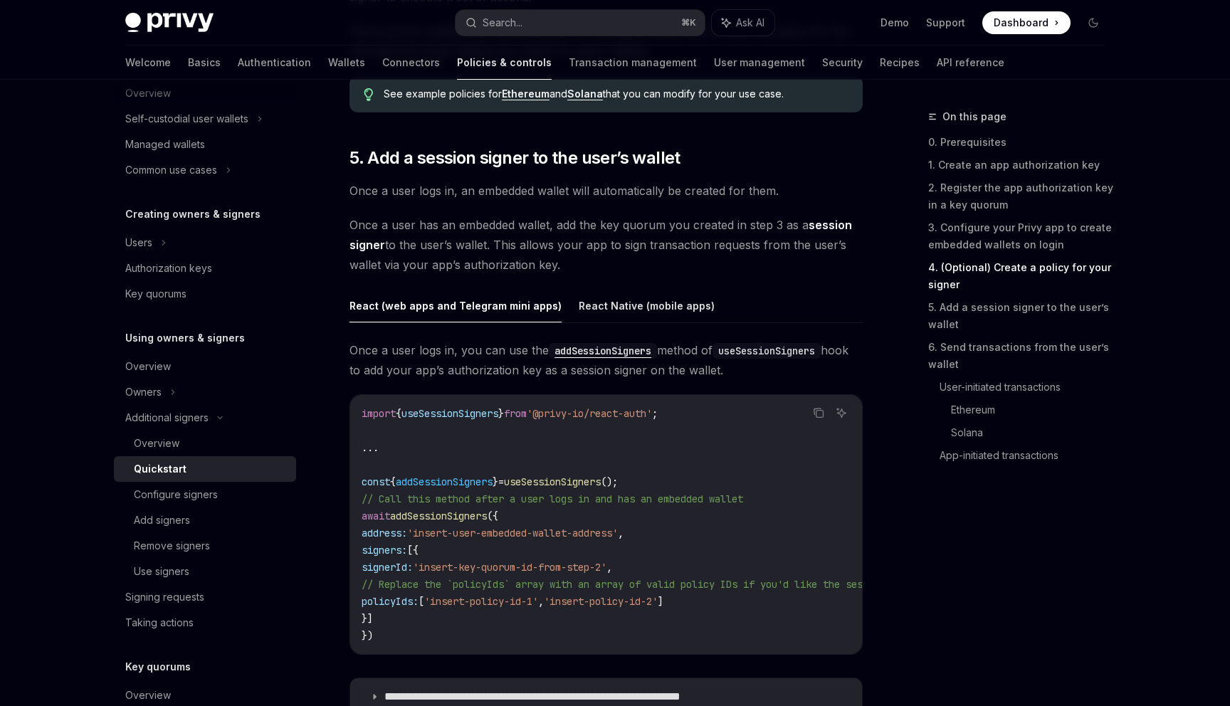
scroll to position [2129, 0]
